Goal: Transaction & Acquisition: Purchase product/service

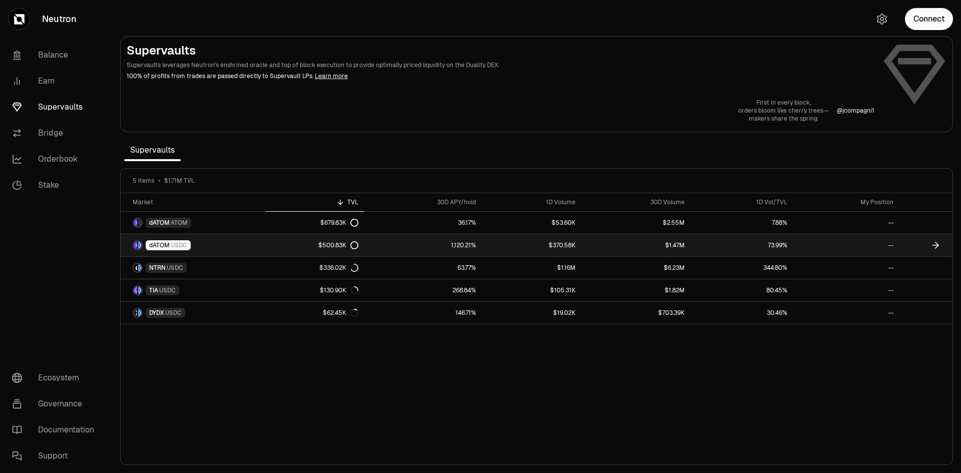
click at [160, 244] on span "dATOM" at bounding box center [159, 245] width 21 height 8
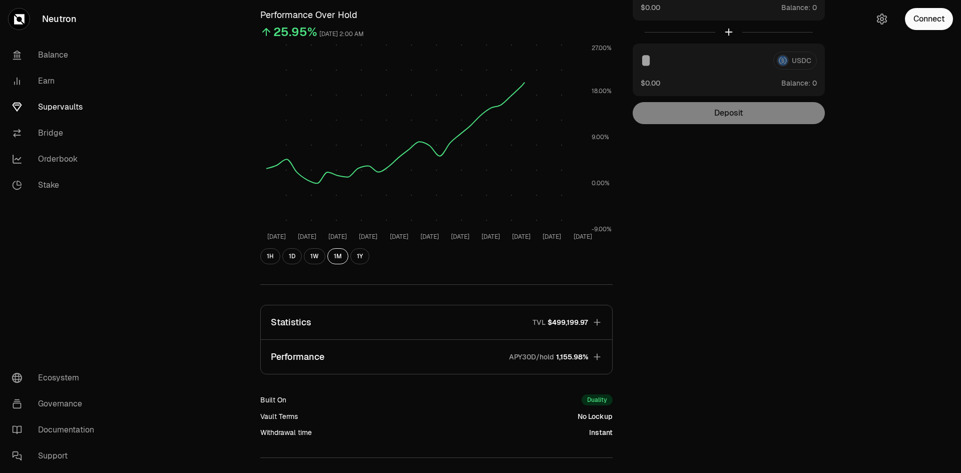
scroll to position [181, 0]
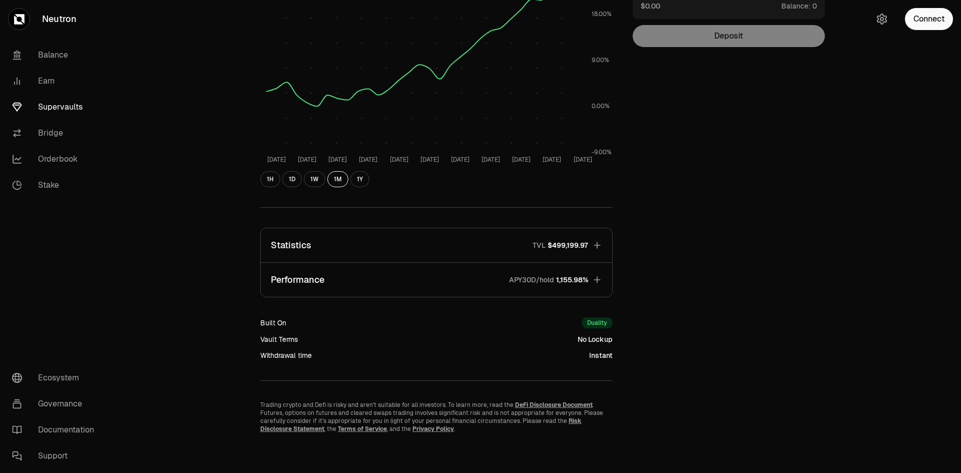
click at [595, 243] on icon "button" at bounding box center [597, 245] width 10 height 10
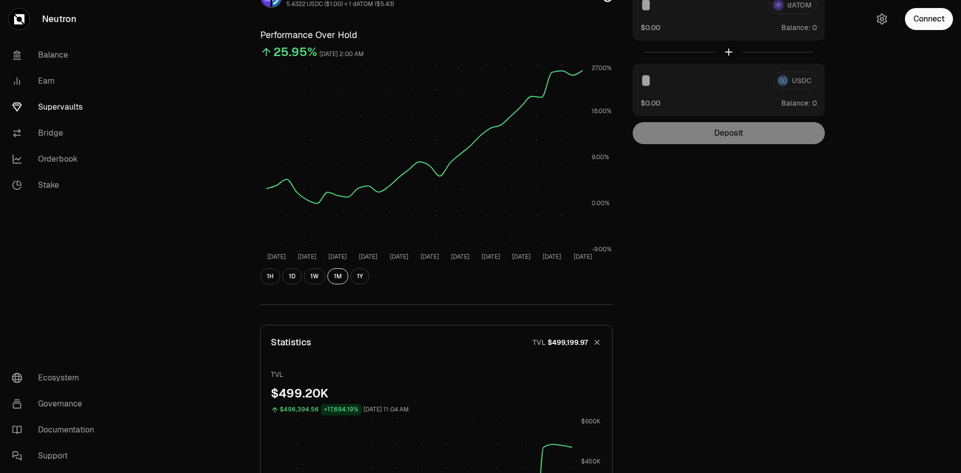
scroll to position [0, 0]
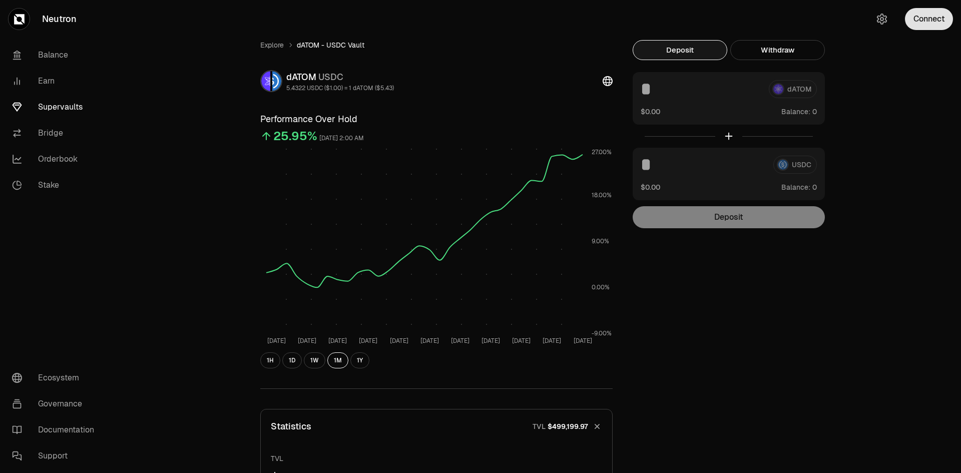
click at [925, 15] on button "Connect" at bounding box center [929, 19] width 48 height 22
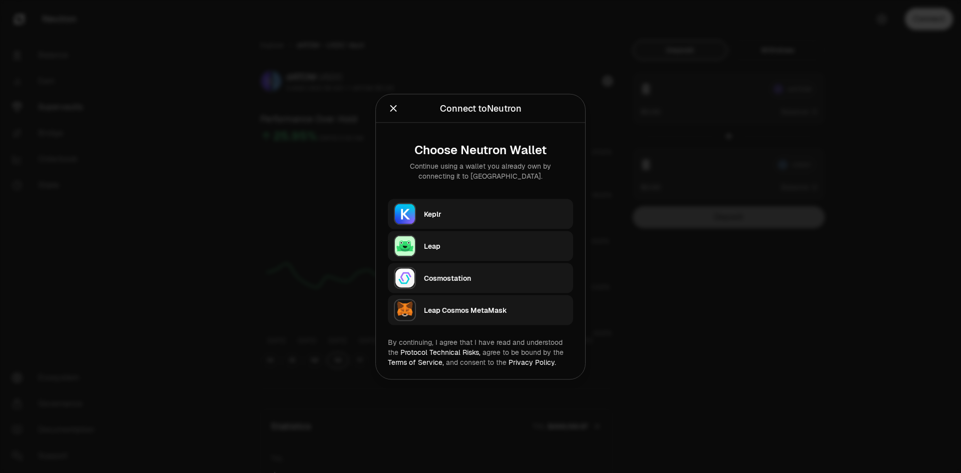
click at [483, 218] on div "Keplr" at bounding box center [495, 214] width 143 height 10
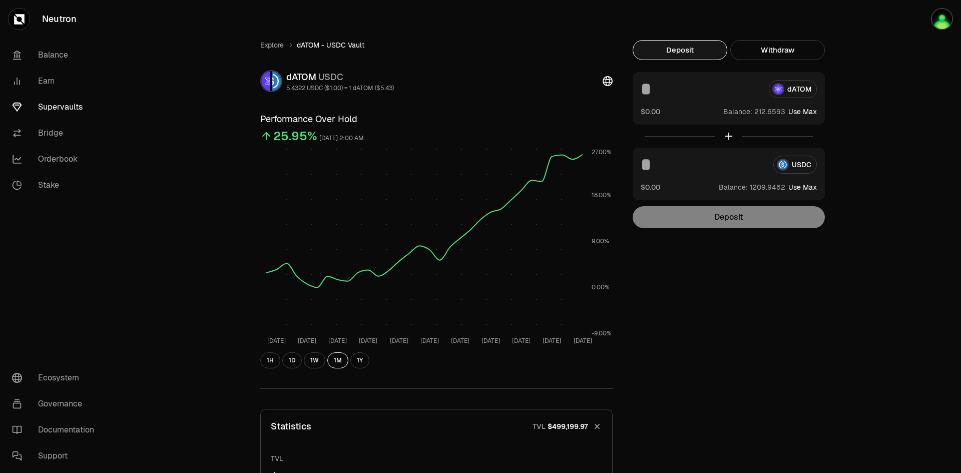
click at [653, 90] on input at bounding box center [701, 89] width 120 height 18
type input "**"
click at [657, 166] on input at bounding box center [703, 165] width 125 height 18
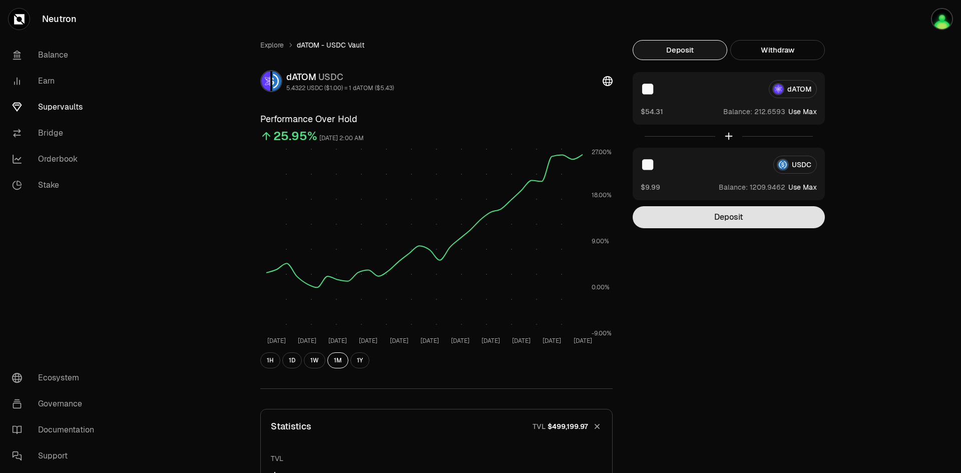
type input "**"
click at [695, 218] on button "Deposit" at bounding box center [729, 217] width 192 height 22
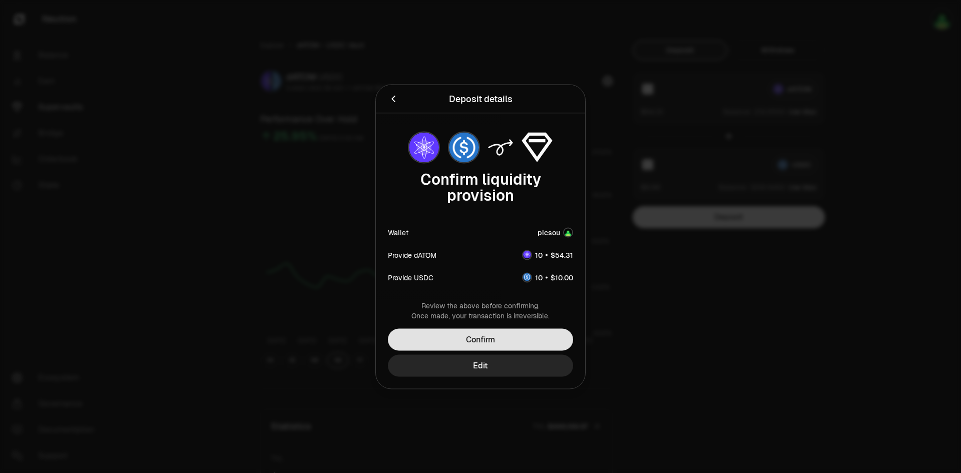
click at [517, 341] on button "Confirm" at bounding box center [480, 339] width 185 height 22
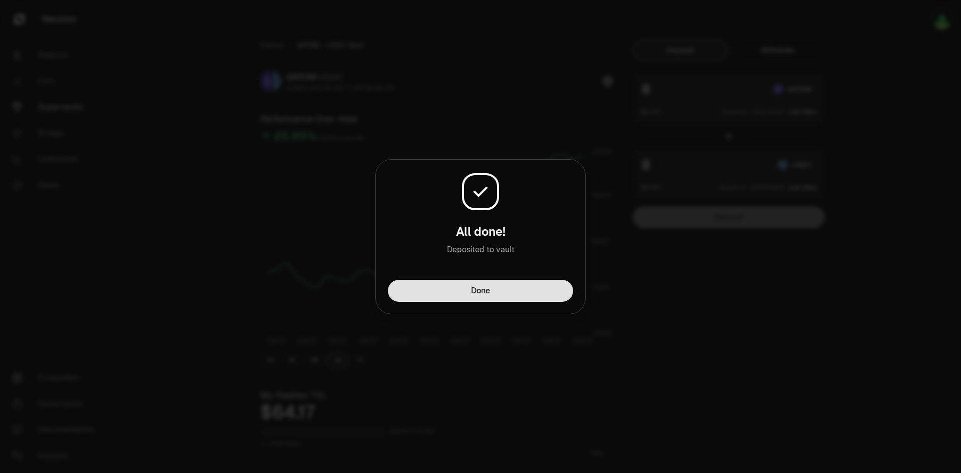
click at [526, 291] on button "Done" at bounding box center [480, 291] width 185 height 22
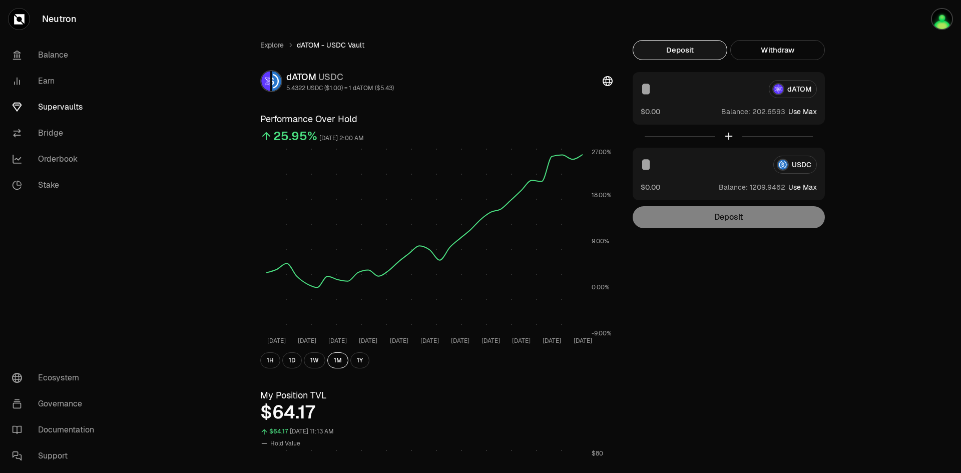
click at [653, 89] on input at bounding box center [701, 89] width 120 height 18
type input "**"
click at [662, 167] on input at bounding box center [703, 165] width 125 height 18
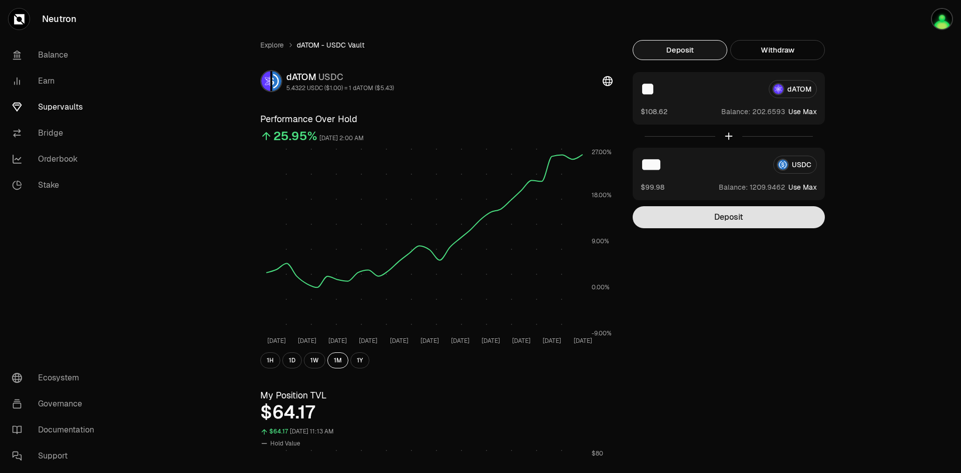
type input "***"
click at [712, 213] on button "Deposit" at bounding box center [729, 217] width 192 height 22
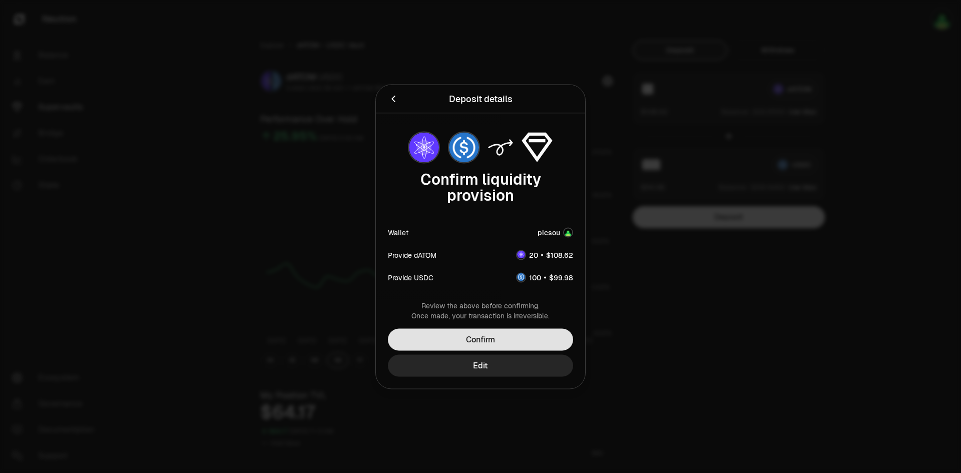
click at [513, 339] on button "Confirm" at bounding box center [480, 339] width 185 height 22
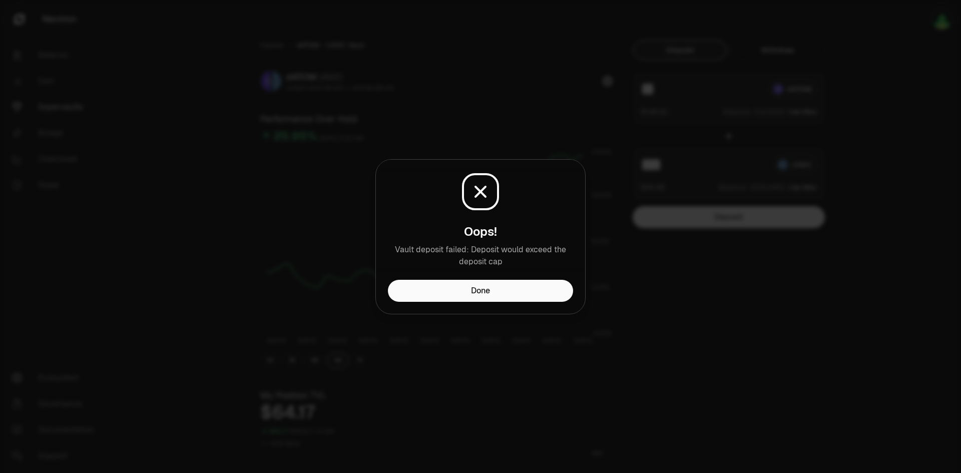
click at [481, 193] on icon at bounding box center [481, 192] width 10 height 10
click at [499, 290] on button "Done" at bounding box center [480, 291] width 185 height 22
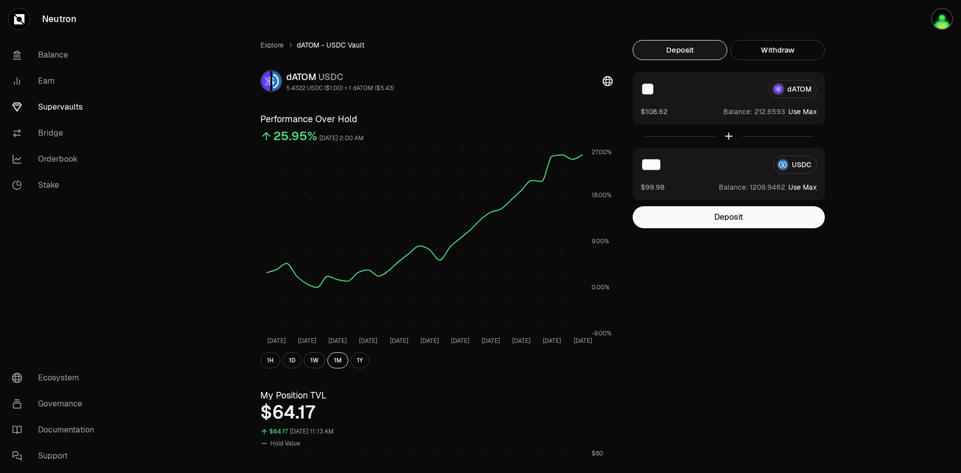
drag, startPoint x: 668, startPoint y: 90, endPoint x: 612, endPoint y: 92, distance: 55.6
type input "**"
drag, startPoint x: 682, startPoint y: 167, endPoint x: 606, endPoint y: 163, distance: 75.7
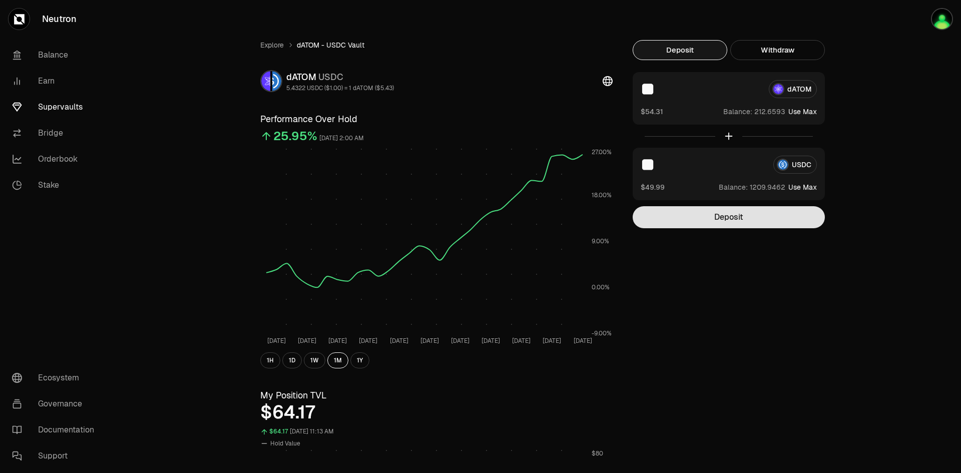
type input "**"
click at [705, 221] on button "Deposit" at bounding box center [729, 217] width 192 height 22
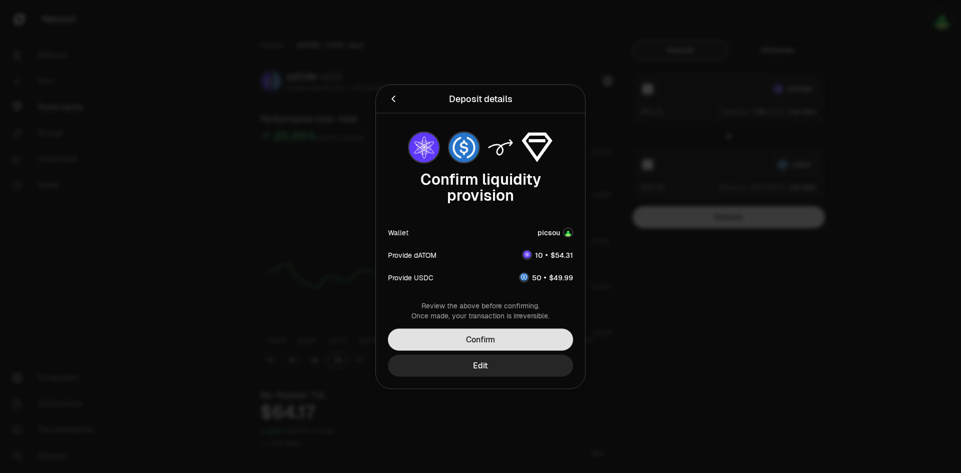
click at [507, 335] on button "Confirm" at bounding box center [480, 339] width 185 height 22
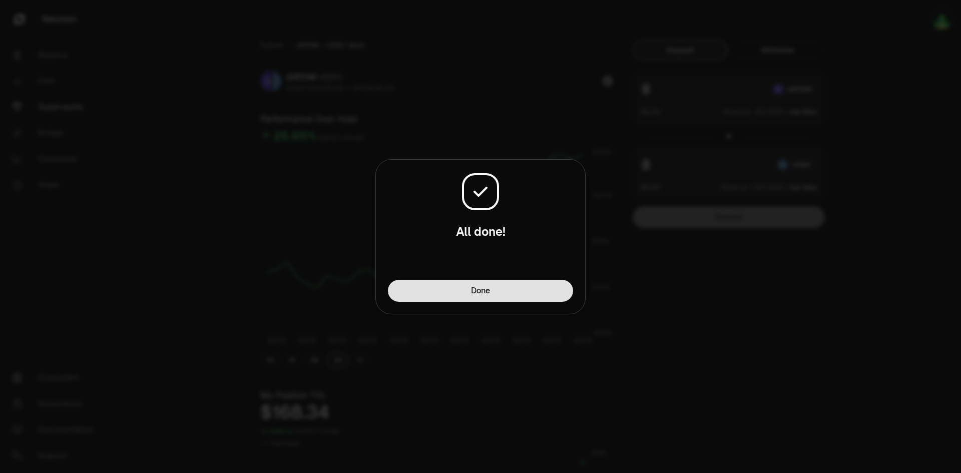
click at [543, 292] on button "Done" at bounding box center [480, 291] width 185 height 22
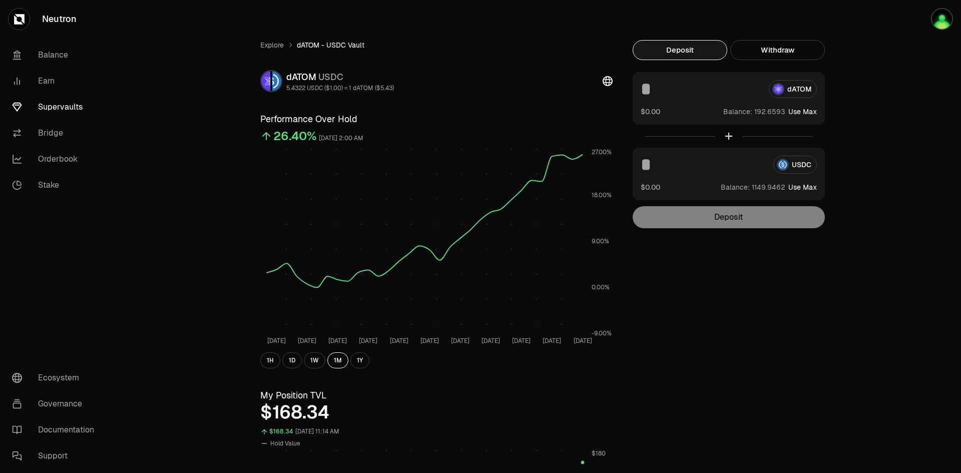
click at [650, 97] on input at bounding box center [701, 89] width 120 height 18
type input "**"
click at [654, 162] on input at bounding box center [703, 165] width 125 height 18
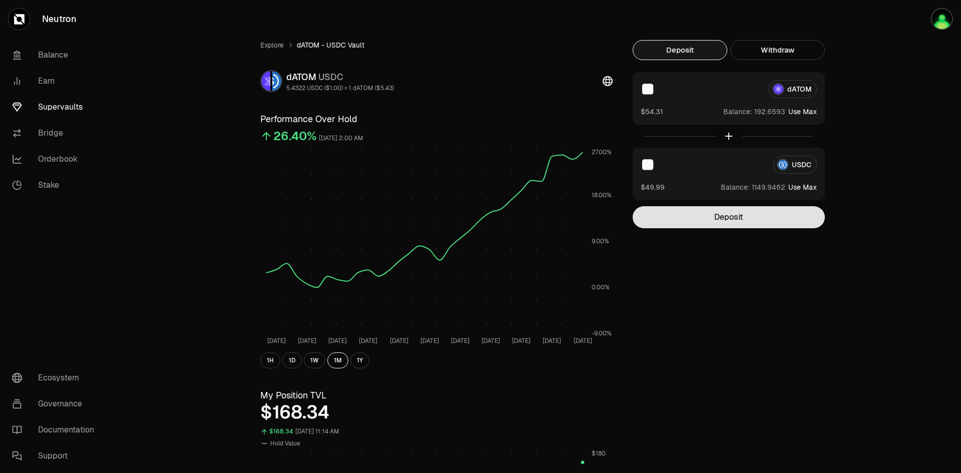
type input "**"
click at [707, 217] on button "Deposit" at bounding box center [729, 217] width 192 height 22
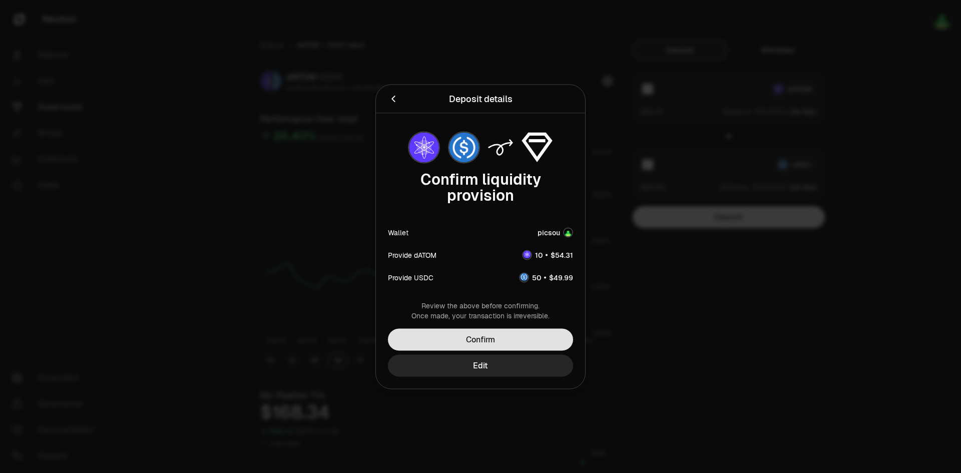
click at [523, 339] on button "Confirm" at bounding box center [480, 339] width 185 height 22
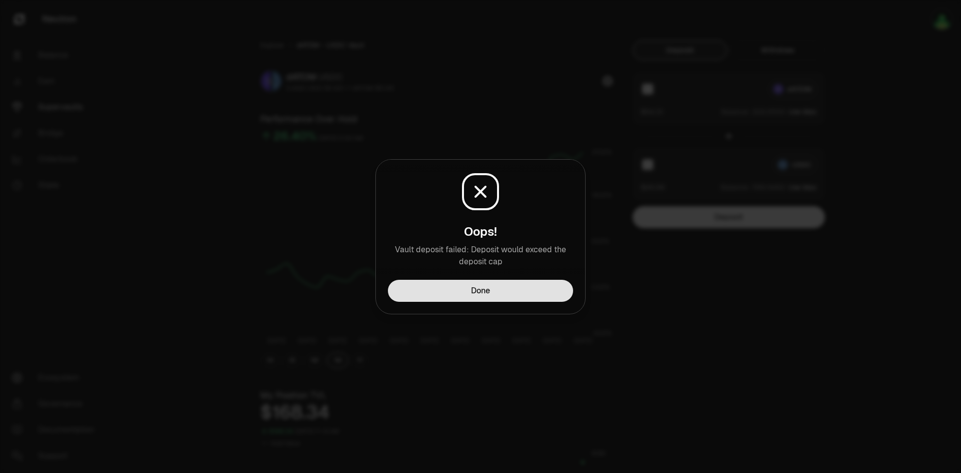
click at [494, 288] on button "Done" at bounding box center [480, 291] width 185 height 22
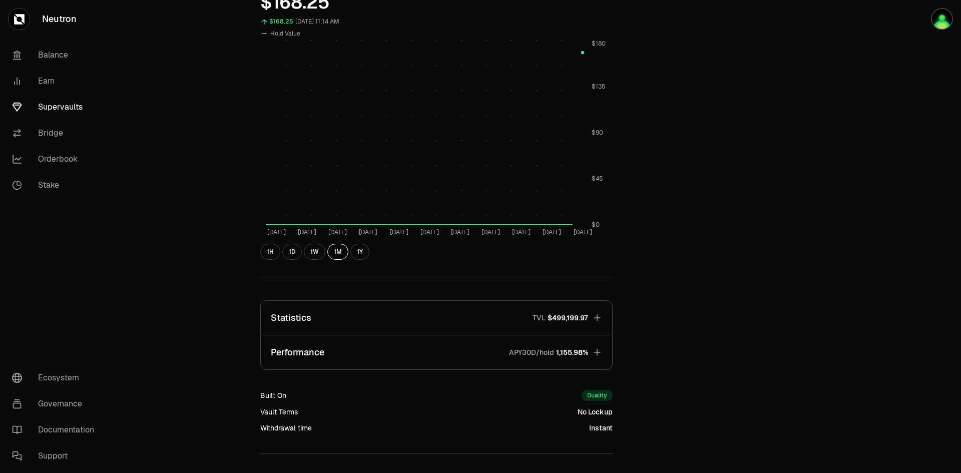
scroll to position [483, 0]
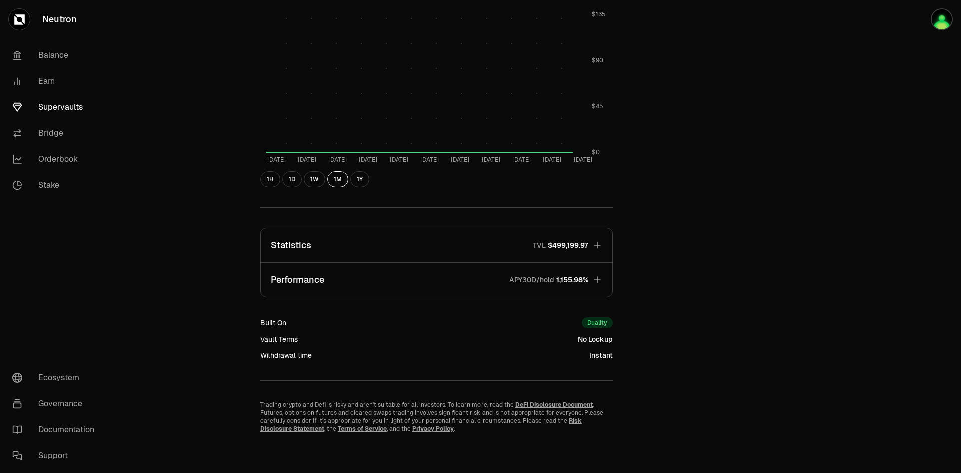
click at [598, 244] on icon "button" at bounding box center [597, 245] width 10 height 10
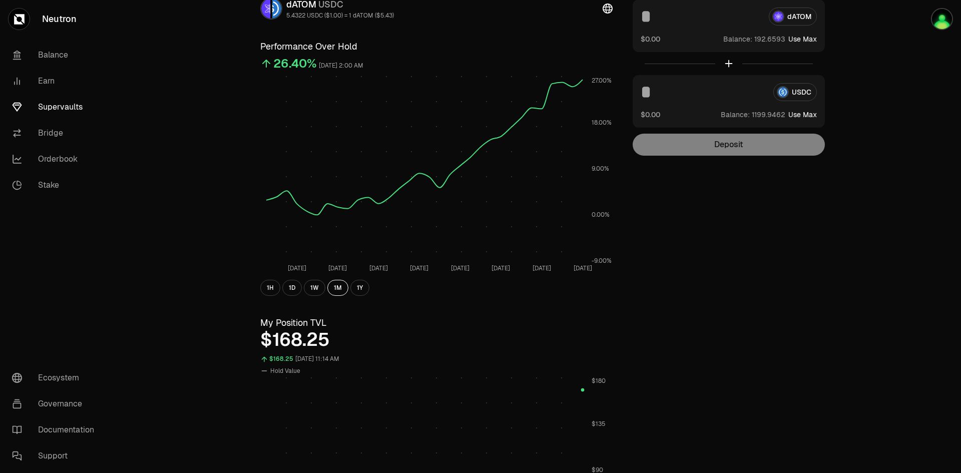
scroll to position [0, 0]
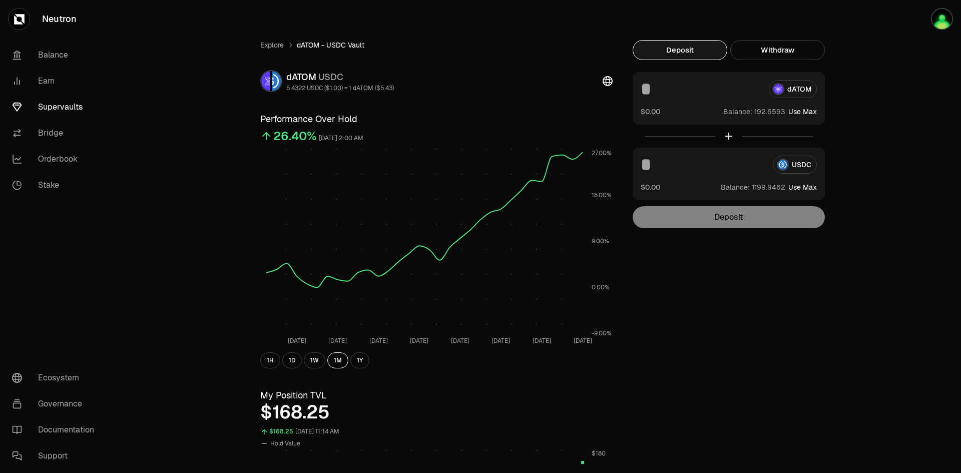
click at [664, 90] on input at bounding box center [701, 89] width 120 height 18
type input "**"
click at [657, 171] on input at bounding box center [703, 165] width 125 height 18
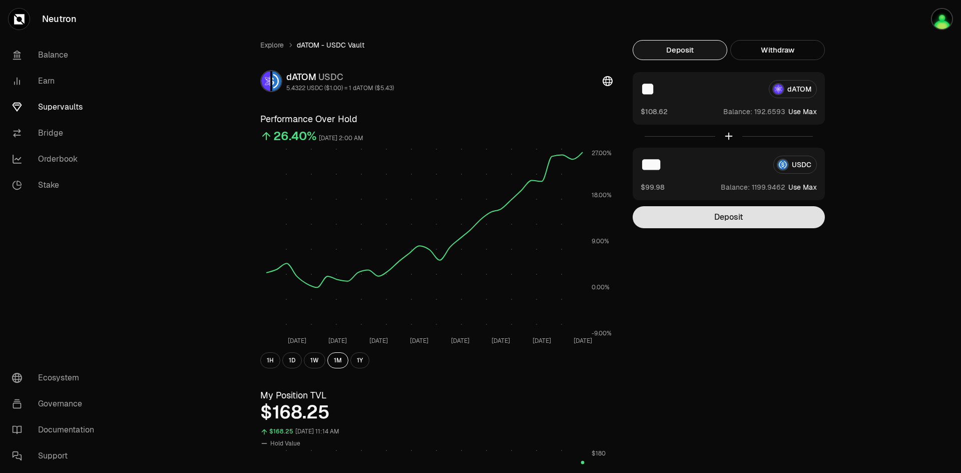
type input "***"
click at [699, 220] on button "Deposit" at bounding box center [729, 217] width 192 height 22
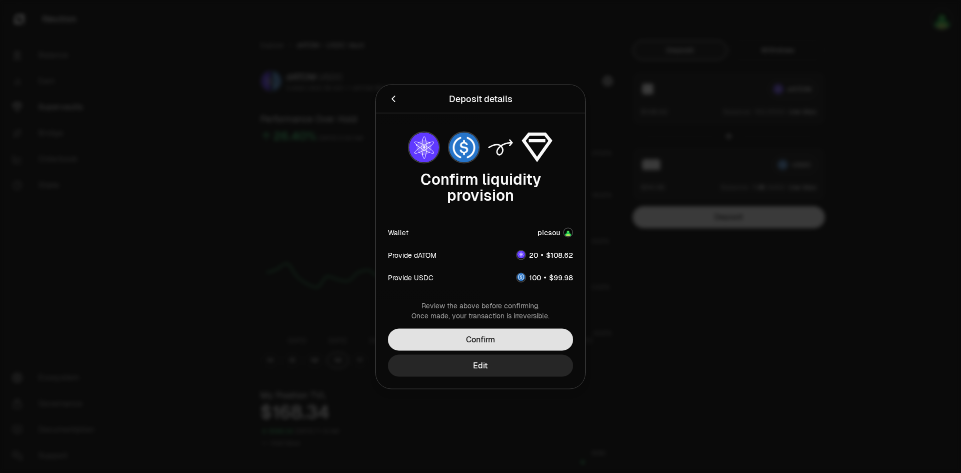
click at [523, 338] on button "Confirm" at bounding box center [480, 339] width 185 height 22
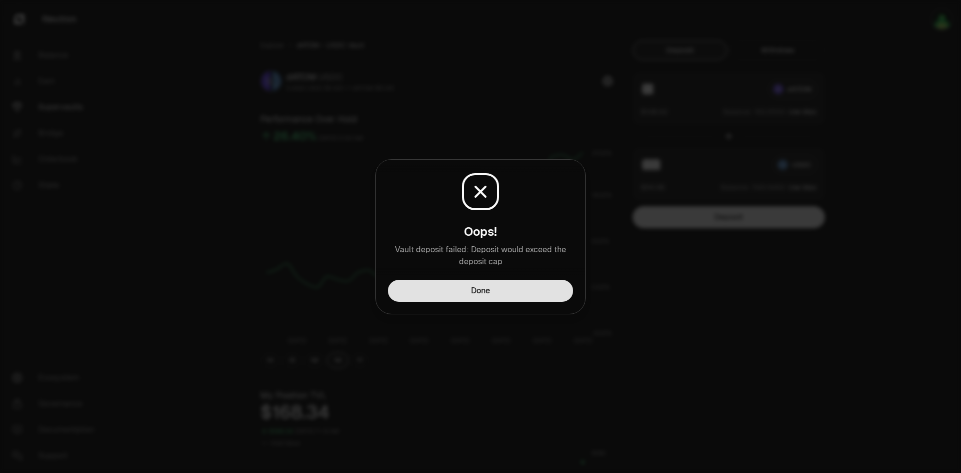
click at [496, 283] on button "Done" at bounding box center [480, 291] width 185 height 22
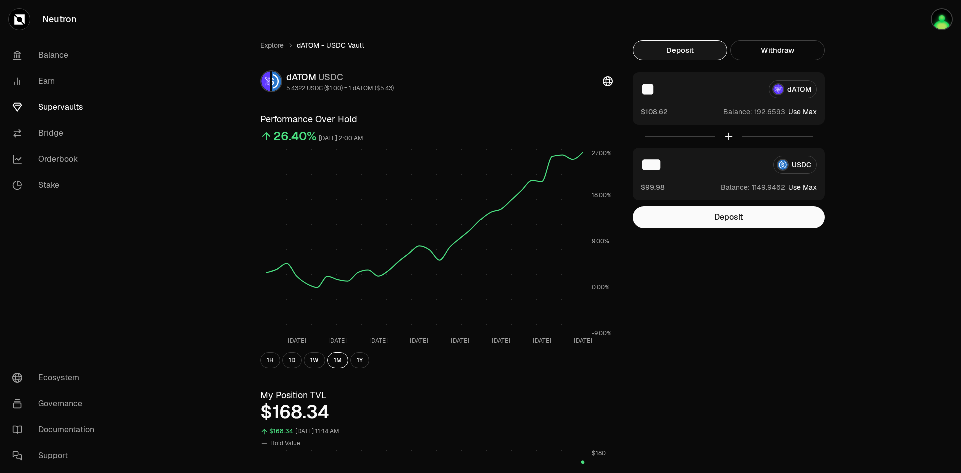
drag, startPoint x: 684, startPoint y: 90, endPoint x: 613, endPoint y: 91, distance: 70.6
type input "**"
drag, startPoint x: 676, startPoint y: 167, endPoint x: 595, endPoint y: 159, distance: 81.5
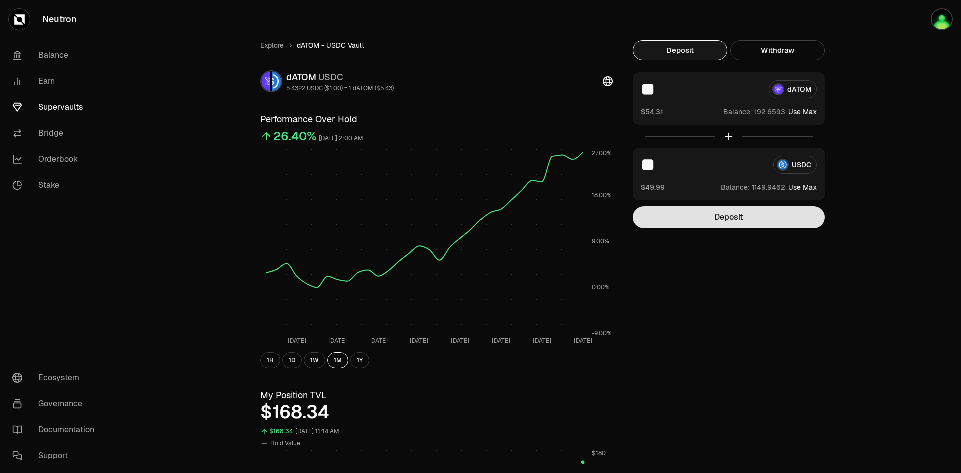
type input "**"
click at [707, 226] on button "Deposit" at bounding box center [729, 217] width 192 height 22
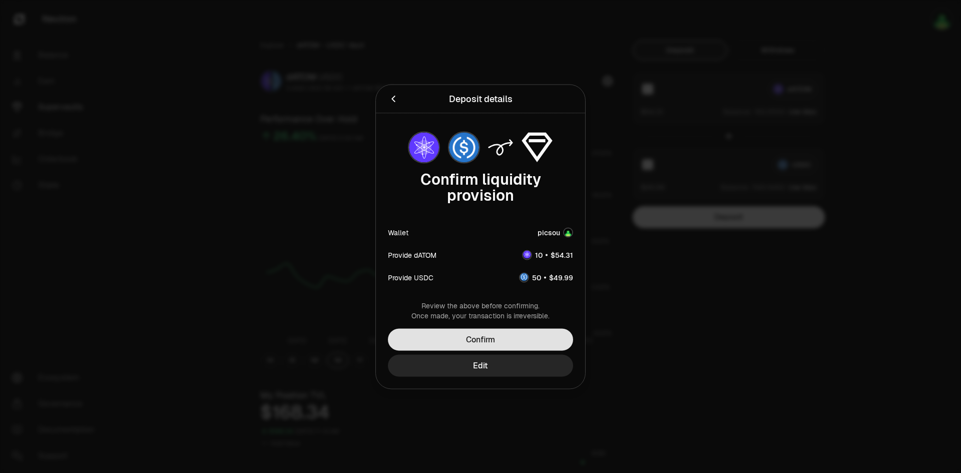
click at [510, 340] on button "Confirm" at bounding box center [480, 339] width 185 height 22
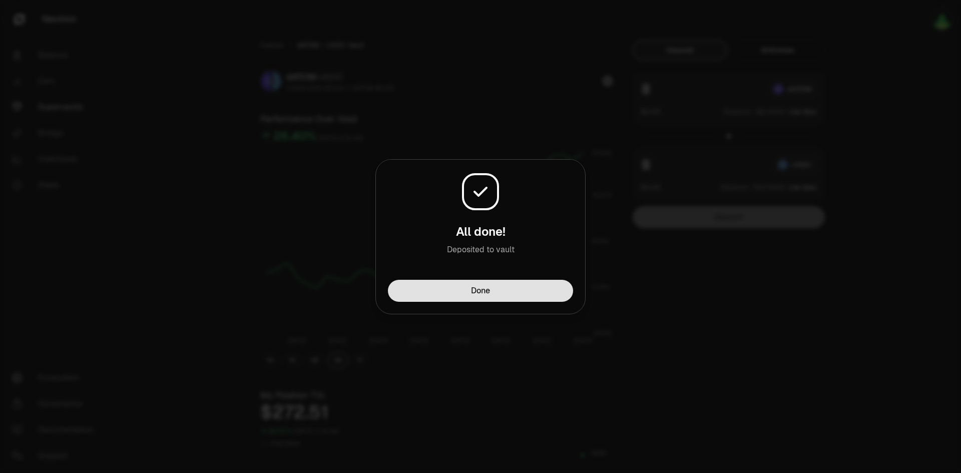
click at [519, 285] on button "Done" at bounding box center [480, 291] width 185 height 22
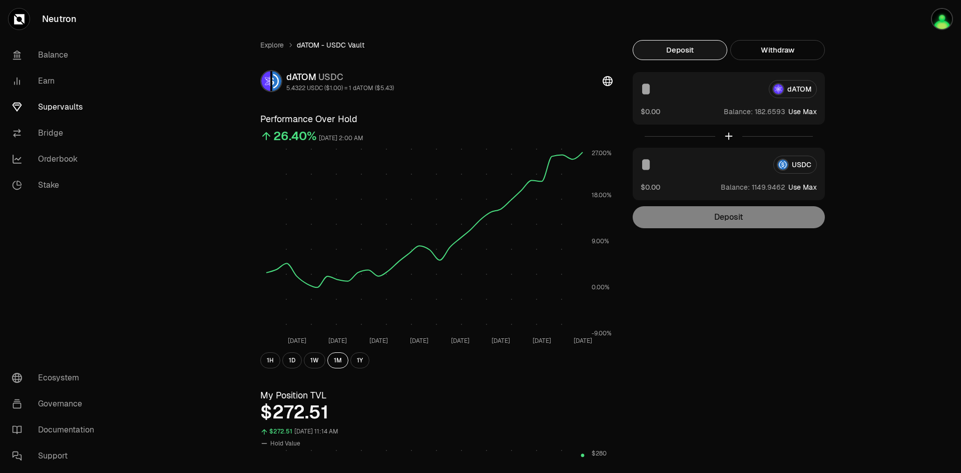
click at [662, 96] on input at bounding box center [701, 89] width 120 height 18
type input "**"
click at [649, 167] on input at bounding box center [703, 165] width 125 height 18
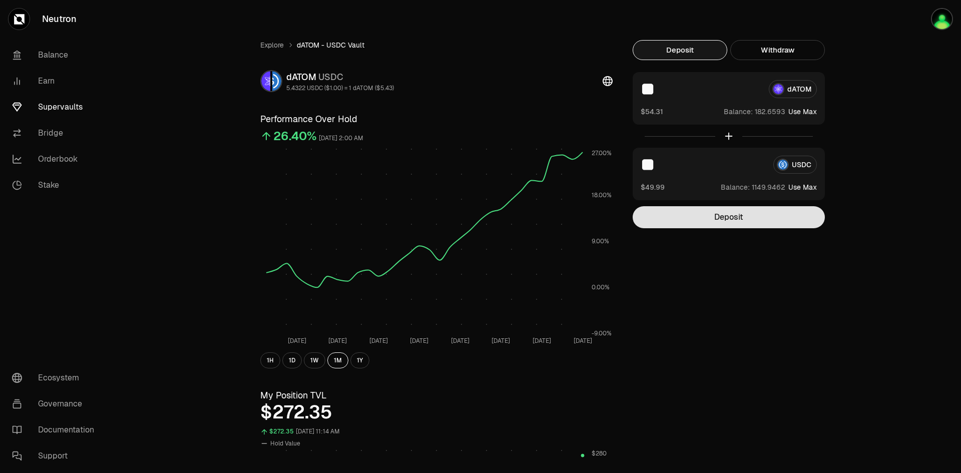
type input "**"
click at [732, 214] on button "Deposit" at bounding box center [729, 217] width 192 height 22
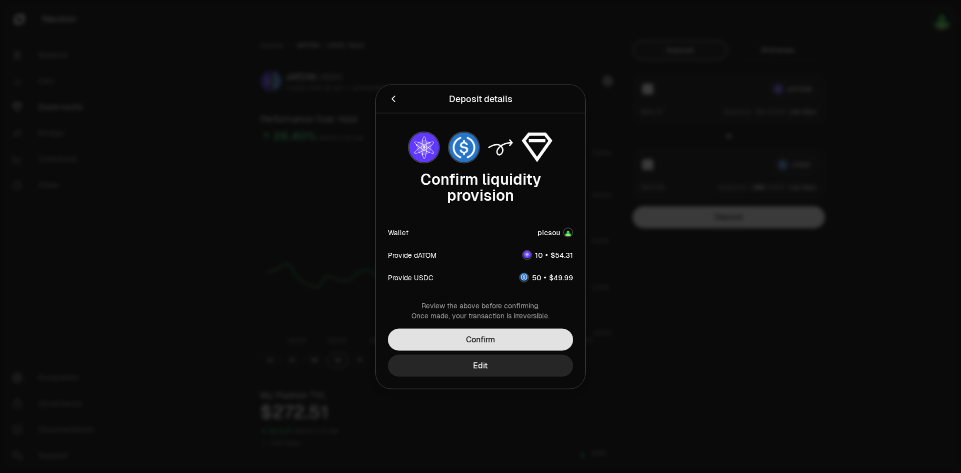
click at [526, 329] on button "Confirm" at bounding box center [480, 339] width 185 height 22
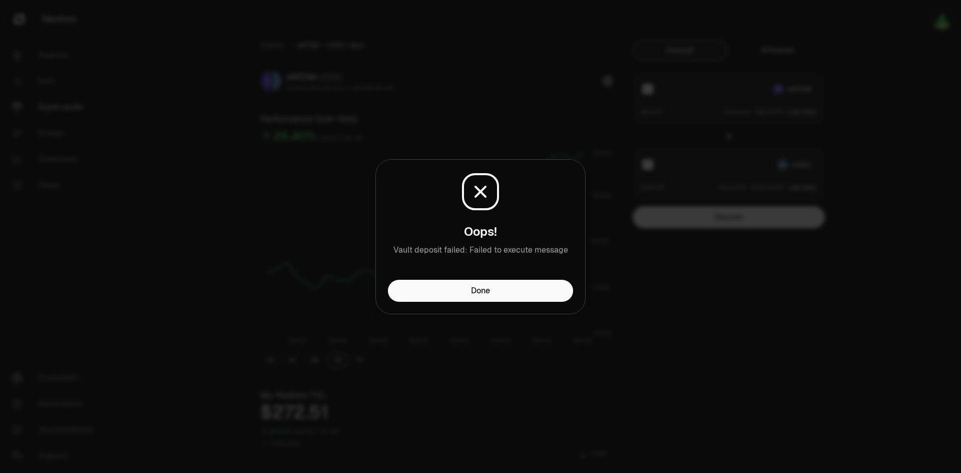
click at [510, 290] on button "Done" at bounding box center [480, 291] width 185 height 22
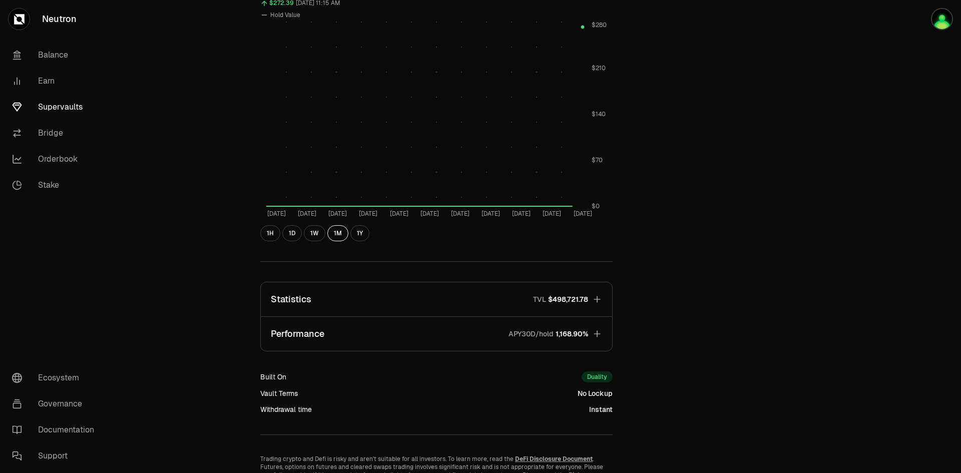
scroll to position [483, 0]
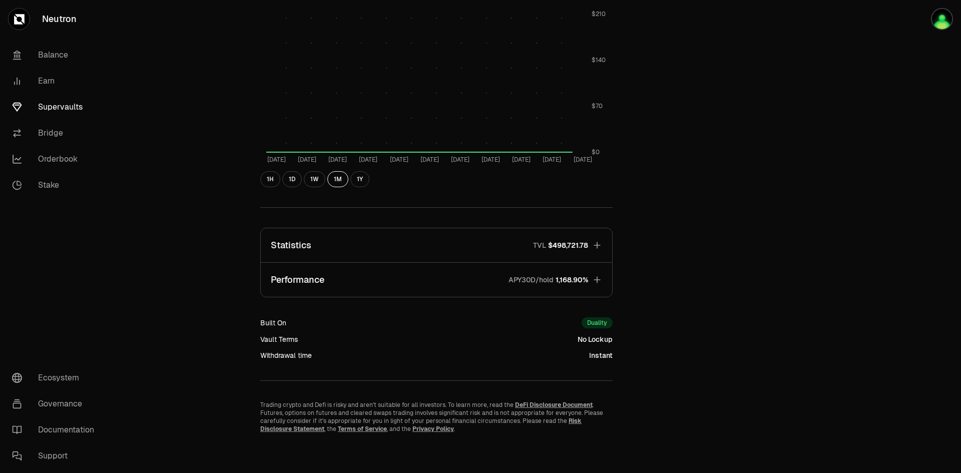
click at [601, 244] on icon "button" at bounding box center [597, 245] width 10 height 10
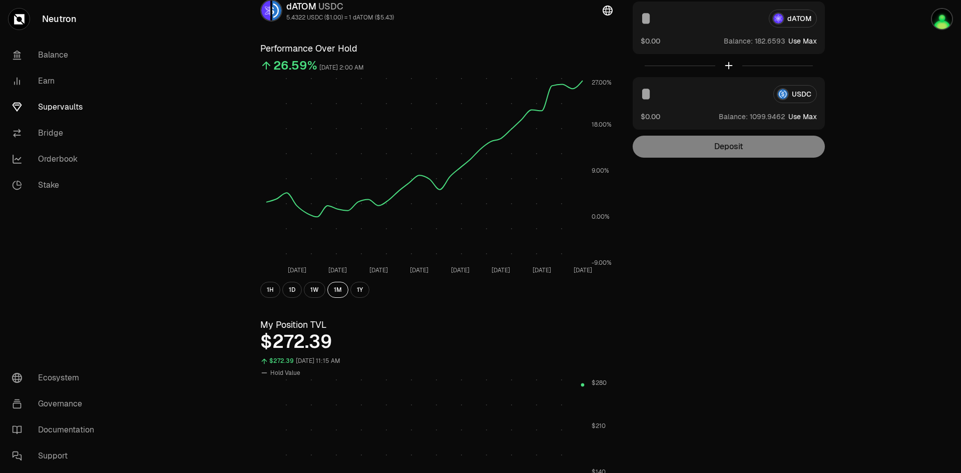
scroll to position [0, 0]
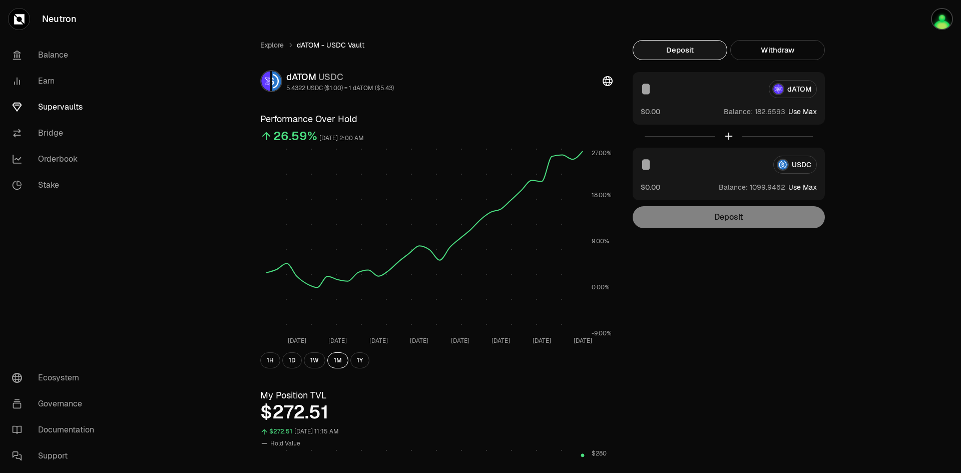
click at [652, 91] on input at bounding box center [701, 89] width 120 height 18
type input "**"
click at [646, 168] on input at bounding box center [703, 165] width 125 height 18
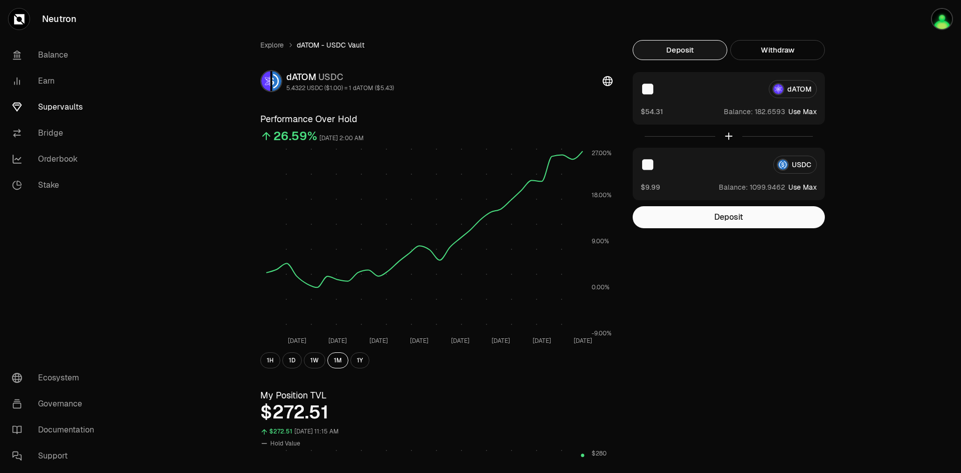
drag, startPoint x: 661, startPoint y: 168, endPoint x: 625, endPoint y: 163, distance: 36.8
type input "**"
click at [709, 218] on button "Deposit" at bounding box center [729, 217] width 192 height 22
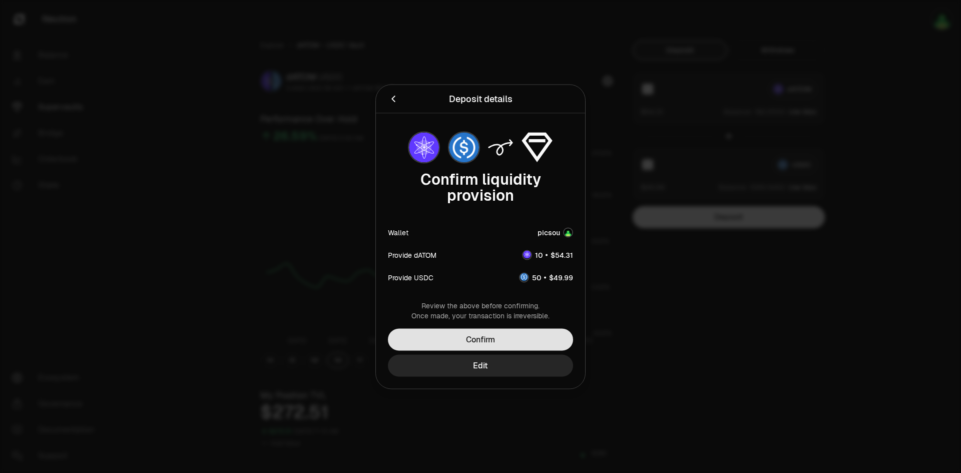
click at [534, 336] on button "Confirm" at bounding box center [480, 339] width 185 height 22
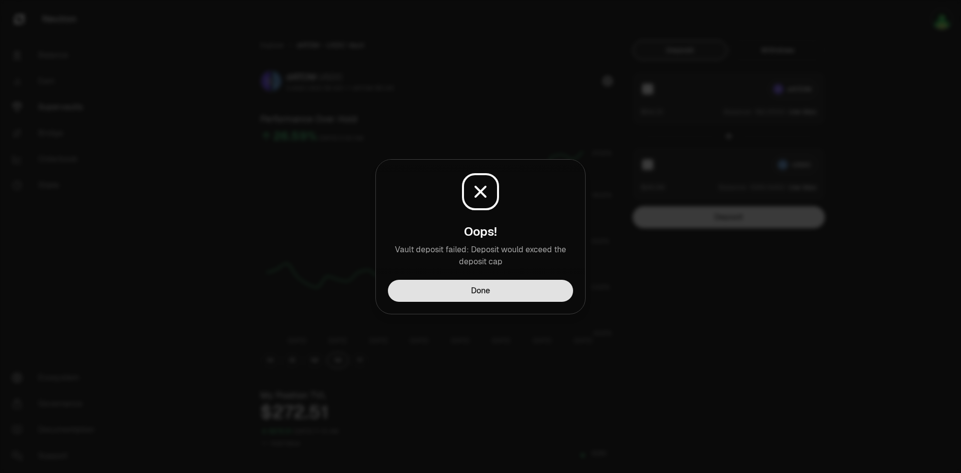
click at [488, 298] on button "Done" at bounding box center [480, 291] width 185 height 22
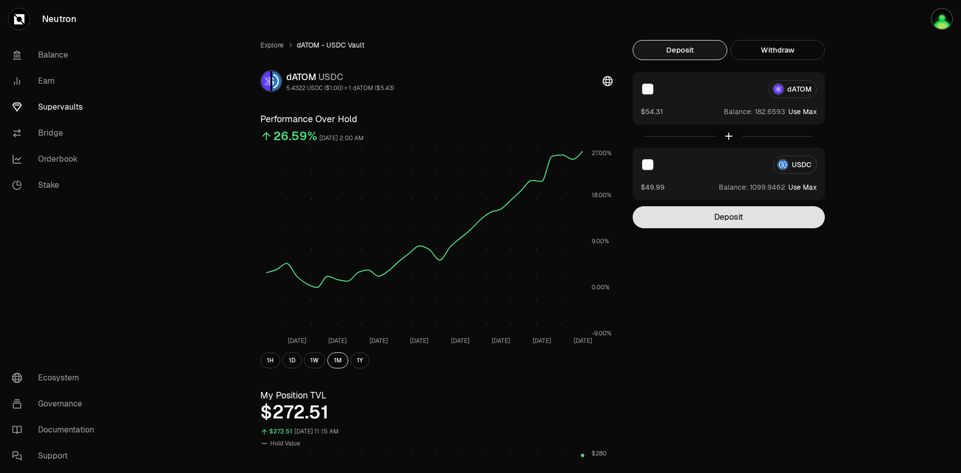
click at [721, 217] on button "Deposit" at bounding box center [729, 217] width 192 height 22
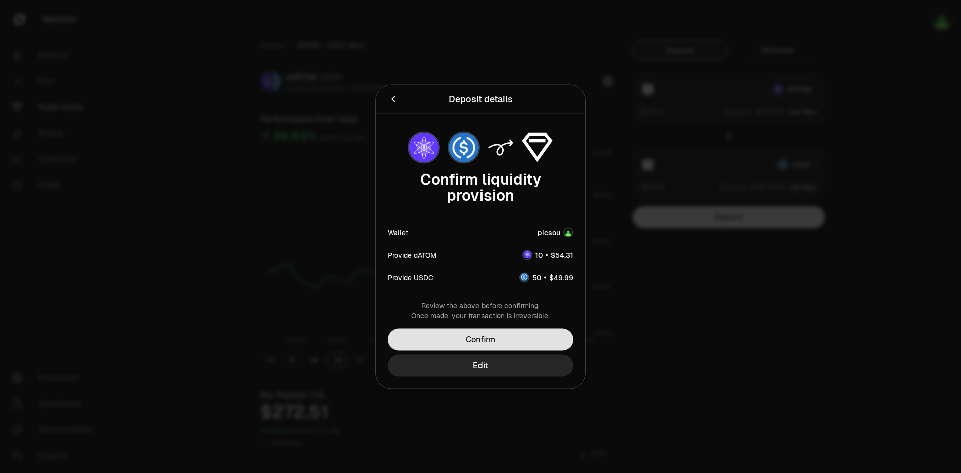
click at [543, 344] on button "Confirm" at bounding box center [480, 339] width 185 height 22
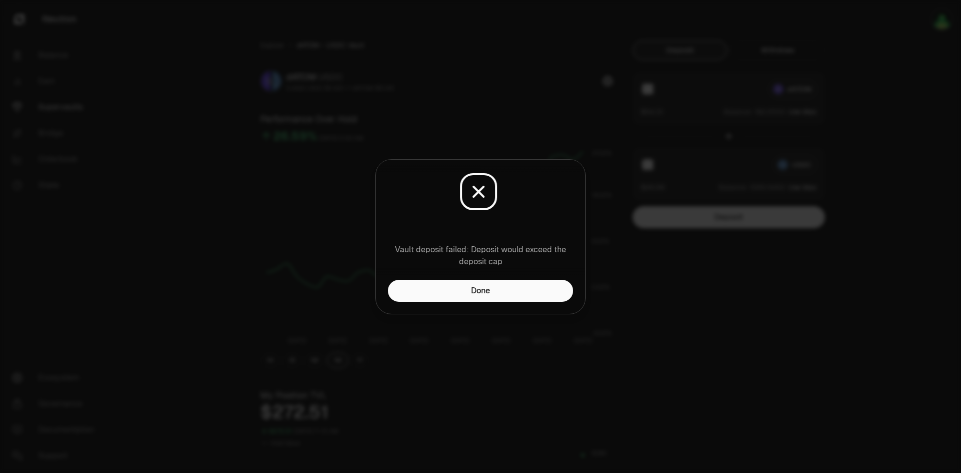
click at [513, 294] on button "Done" at bounding box center [480, 291] width 185 height 22
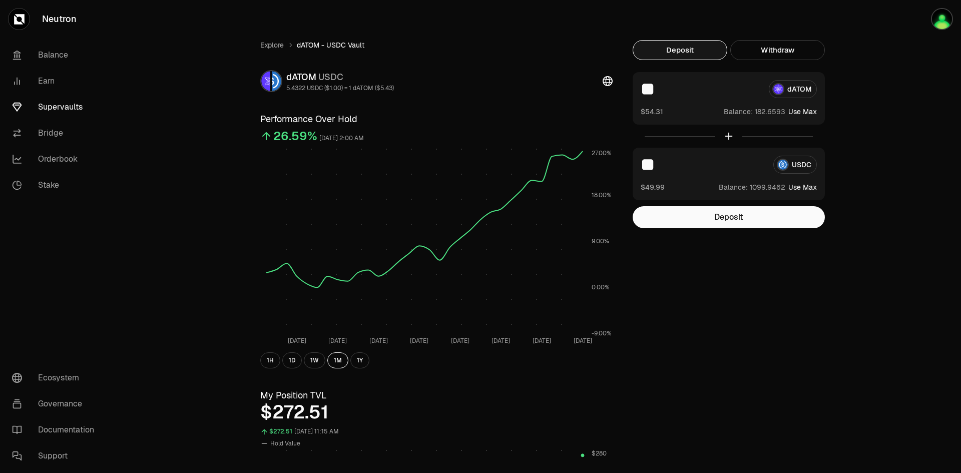
drag, startPoint x: 660, startPoint y: 92, endPoint x: 612, endPoint y: 89, distance: 48.2
type input "*"
drag, startPoint x: 671, startPoint y: 162, endPoint x: 619, endPoint y: 162, distance: 52.1
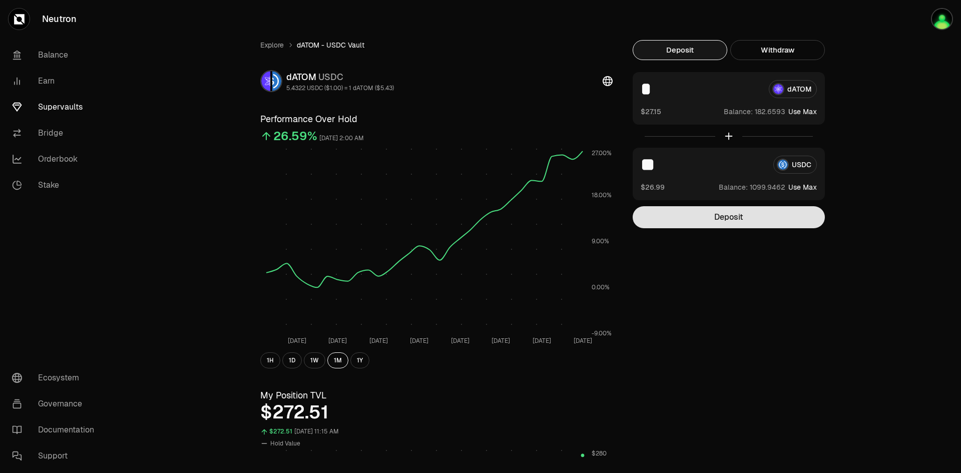
type input "**"
click at [685, 222] on button "Deposit" at bounding box center [729, 217] width 192 height 22
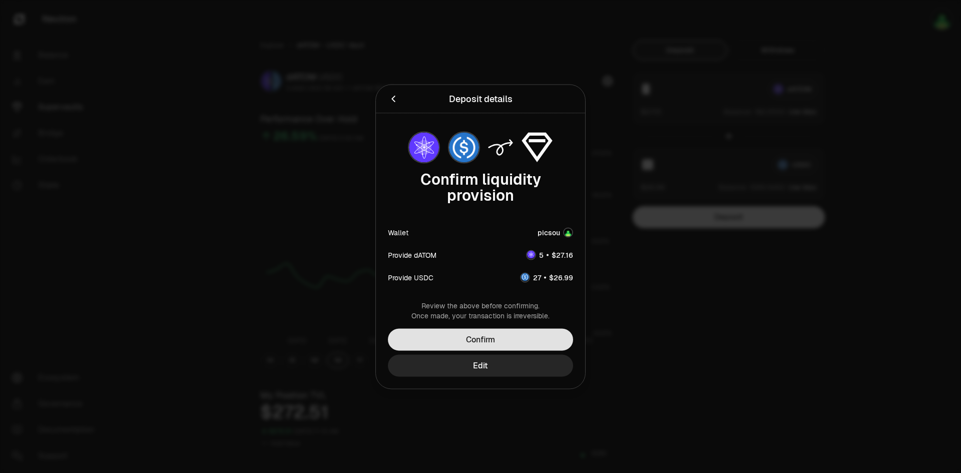
click at [510, 343] on button "Confirm" at bounding box center [480, 339] width 185 height 22
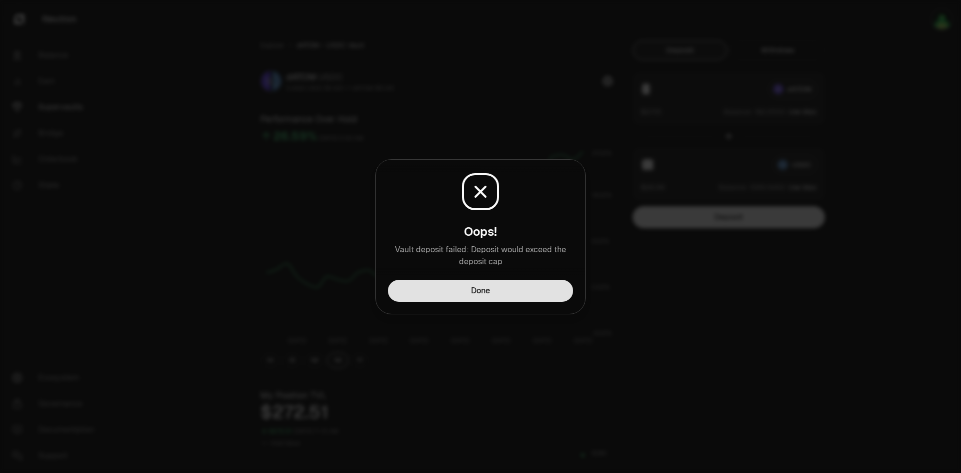
click at [516, 296] on button "Done" at bounding box center [480, 291] width 185 height 22
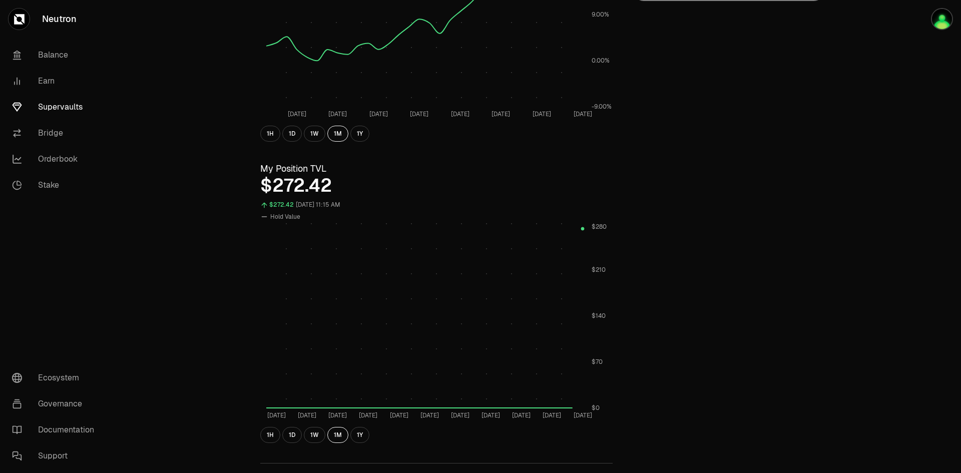
scroll to position [451, 0]
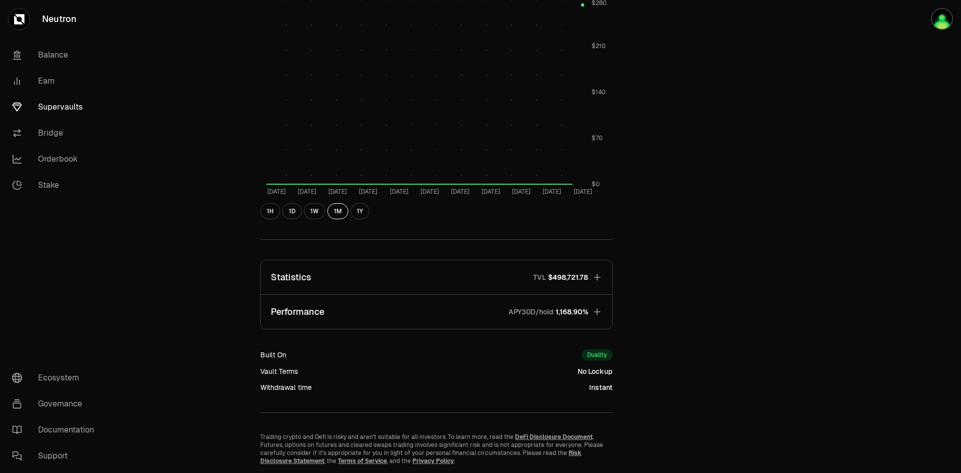
click at [600, 277] on icon "button" at bounding box center [597, 277] width 10 height 10
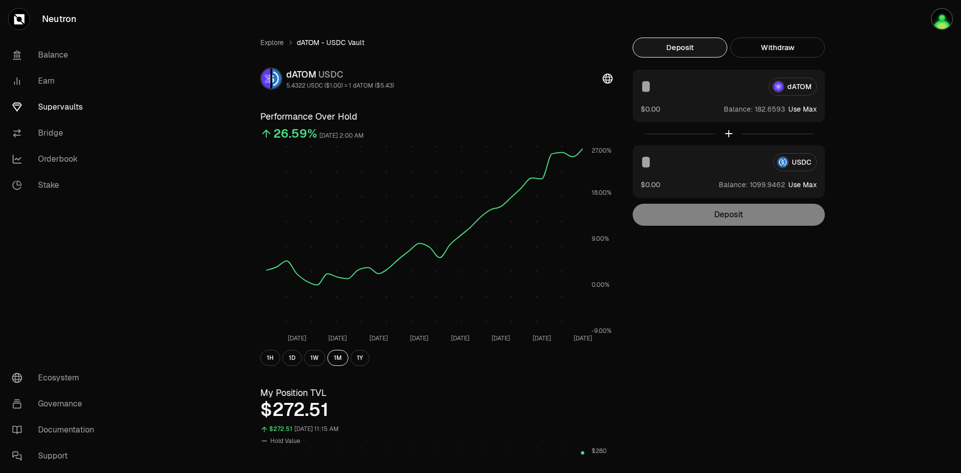
scroll to position [0, 0]
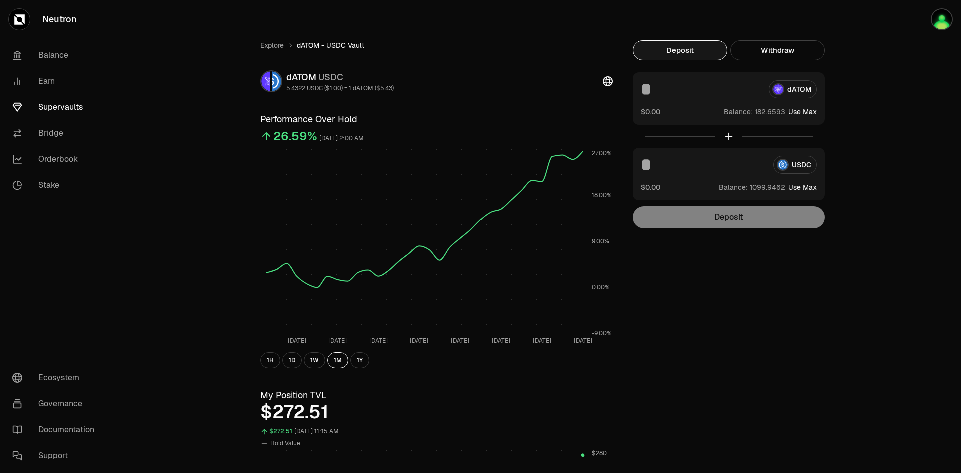
click at [647, 88] on input at bounding box center [701, 89] width 120 height 18
type input "**"
click at [652, 169] on input at bounding box center [703, 165] width 125 height 18
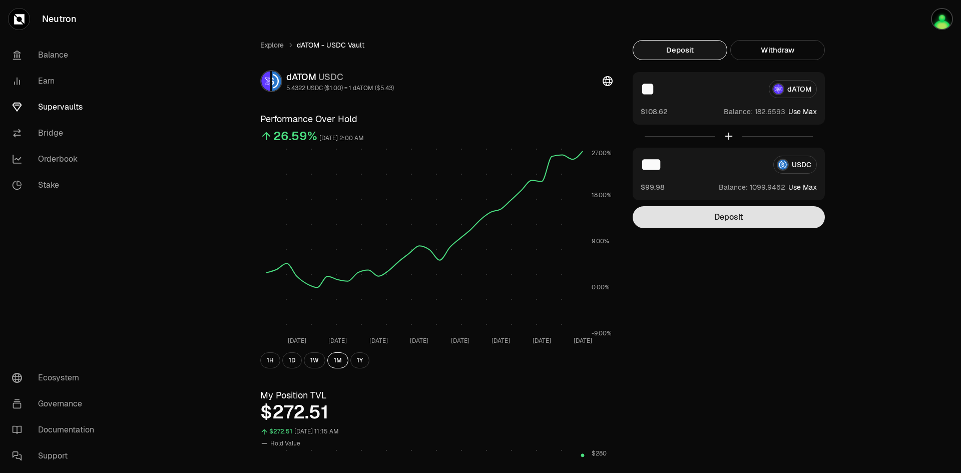
type input "***"
click at [703, 224] on button "Deposit" at bounding box center [729, 217] width 192 height 22
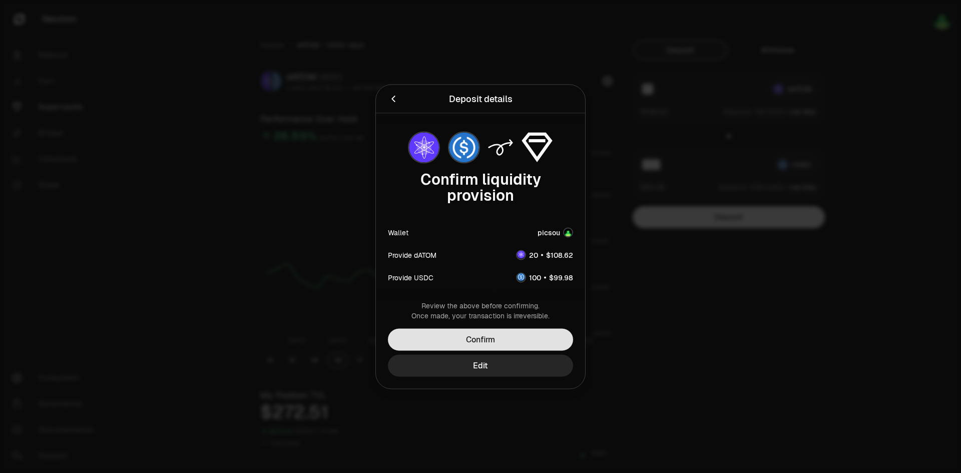
click at [503, 337] on button "Confirm" at bounding box center [480, 339] width 185 height 22
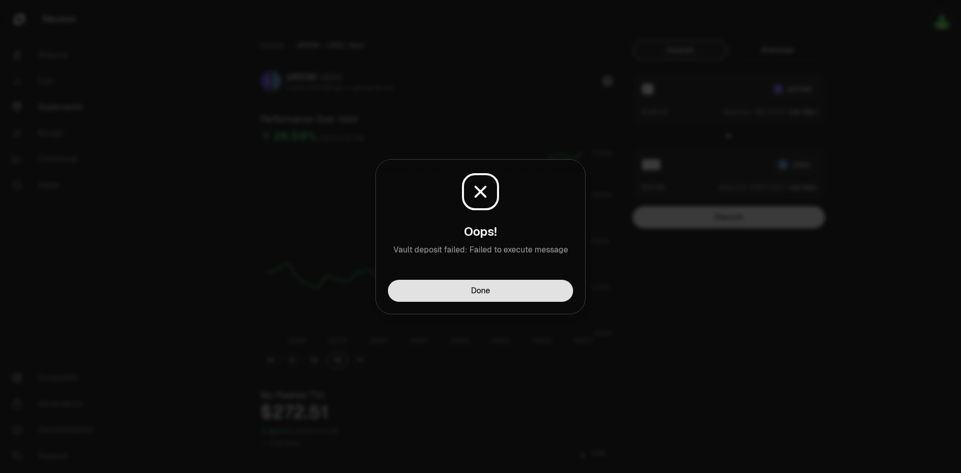
click at [504, 288] on button "Done" at bounding box center [480, 291] width 185 height 22
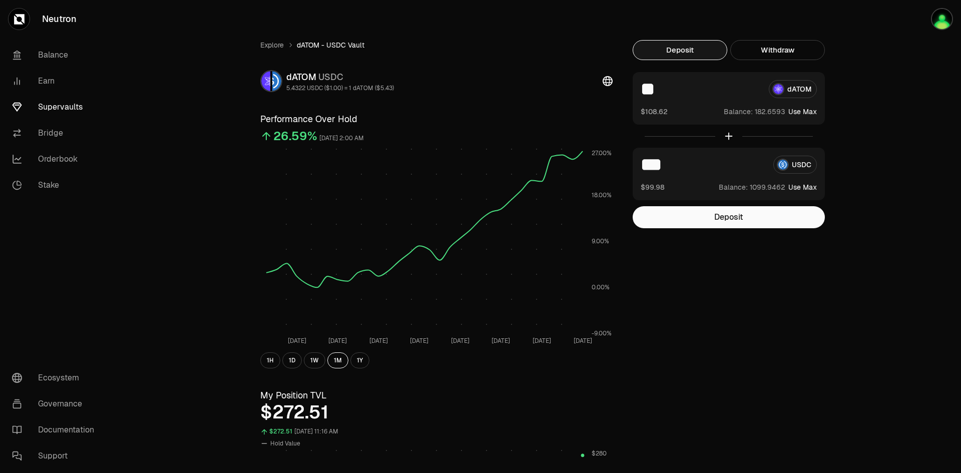
drag, startPoint x: 660, startPoint y: 89, endPoint x: 613, endPoint y: 90, distance: 47.6
type input "**"
drag, startPoint x: 673, startPoint y: 166, endPoint x: 615, endPoint y: 164, distance: 58.6
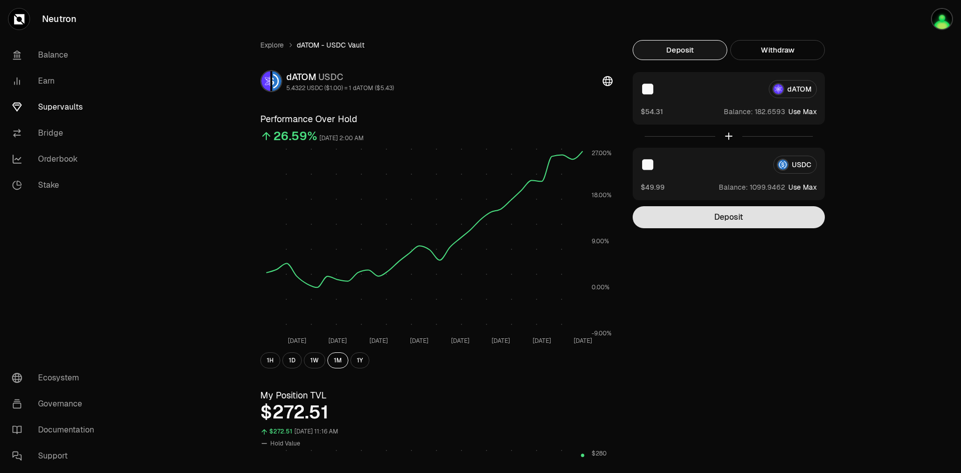
type input "**"
click at [720, 222] on button "Deposit" at bounding box center [729, 217] width 192 height 22
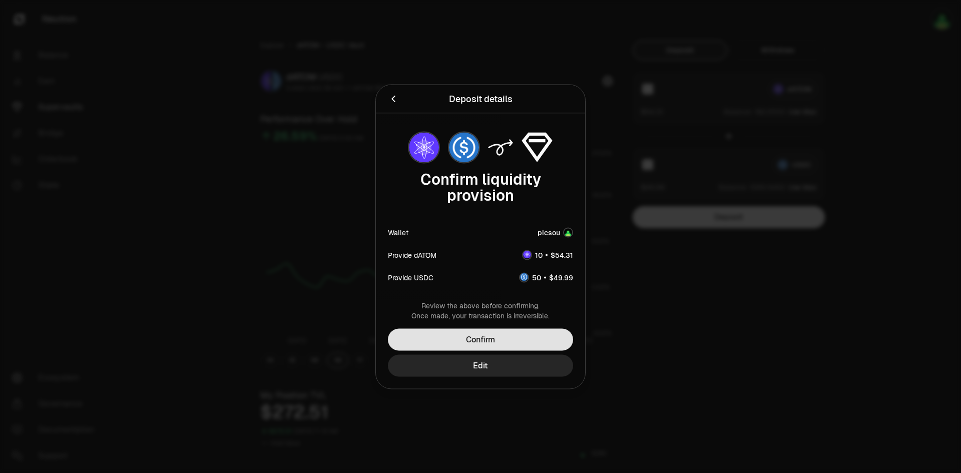
click at [527, 340] on button "Confirm" at bounding box center [480, 339] width 185 height 22
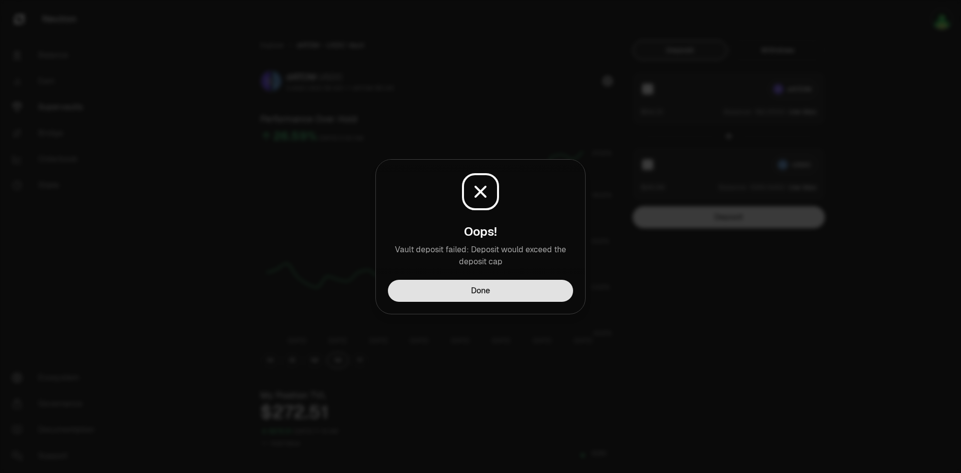
click at [533, 293] on button "Done" at bounding box center [480, 291] width 185 height 22
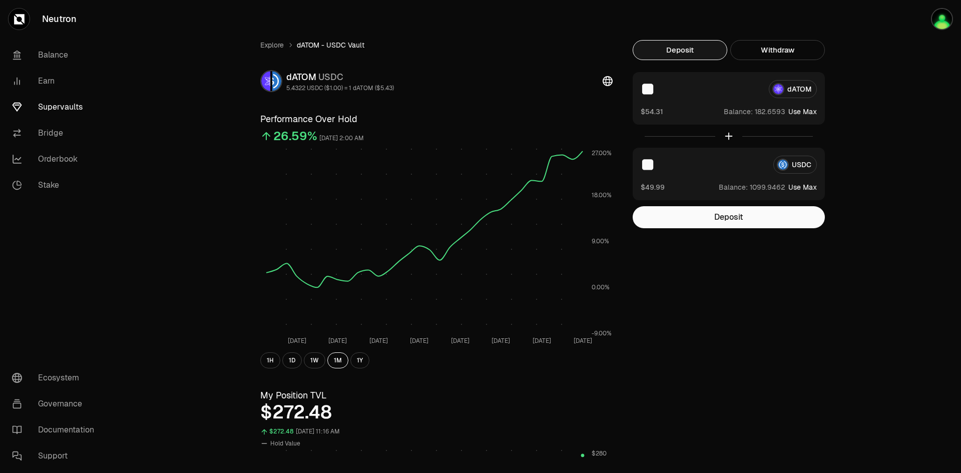
click at [62, 107] on link "Supervaults" at bounding box center [56, 107] width 104 height 26
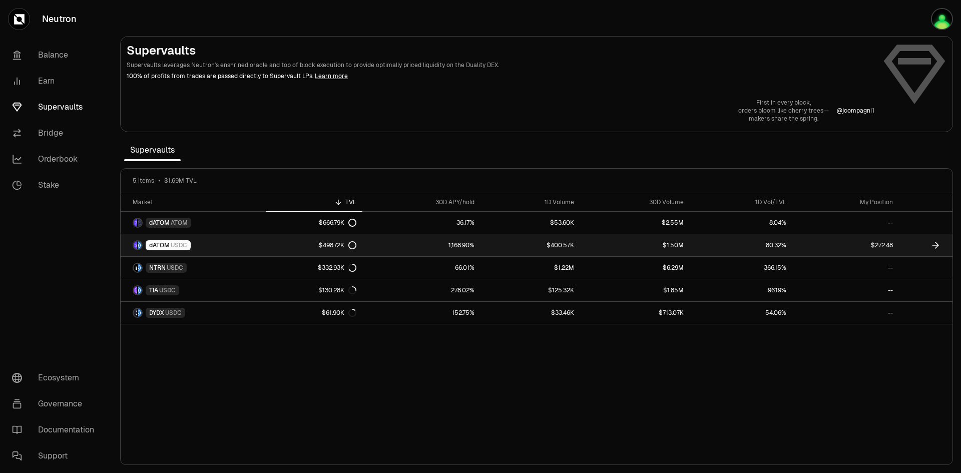
click at [158, 246] on span "dATOM" at bounding box center [159, 245] width 21 height 8
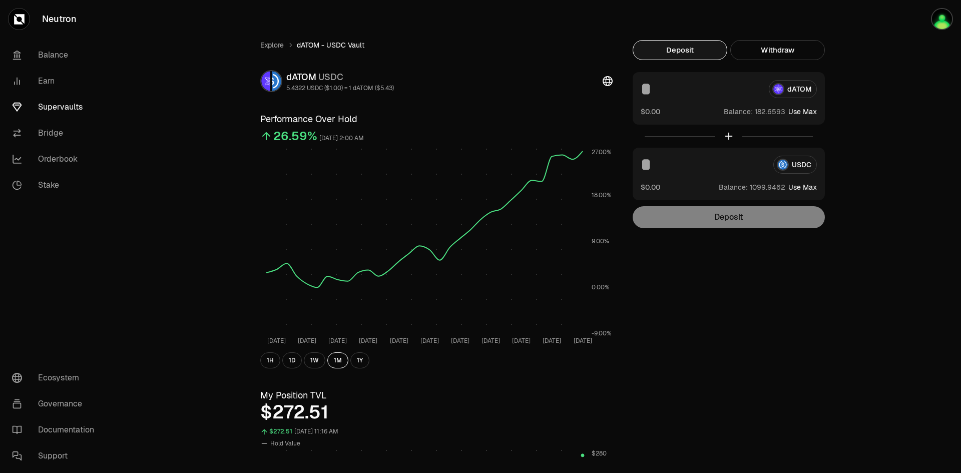
click at [651, 90] on input at bounding box center [701, 89] width 120 height 18
type input "*"
click at [645, 171] on input at bounding box center [703, 165] width 125 height 18
type input "**"
click at [683, 218] on button "Deposit" at bounding box center [729, 217] width 192 height 22
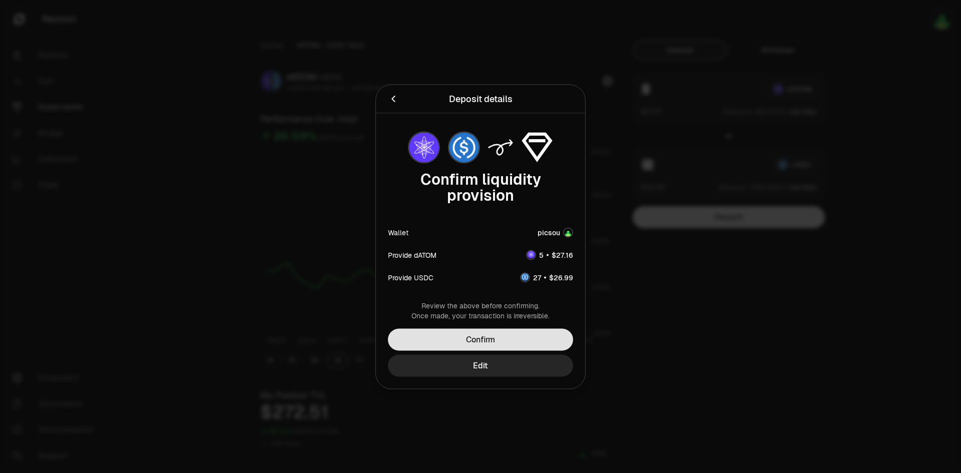
click at [530, 337] on button "Confirm" at bounding box center [480, 339] width 185 height 22
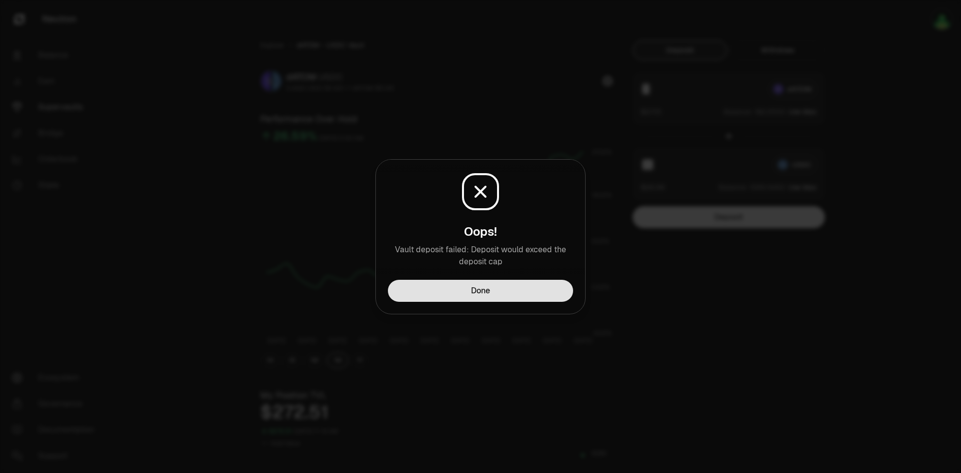
click at [517, 298] on button "Done" at bounding box center [480, 291] width 185 height 22
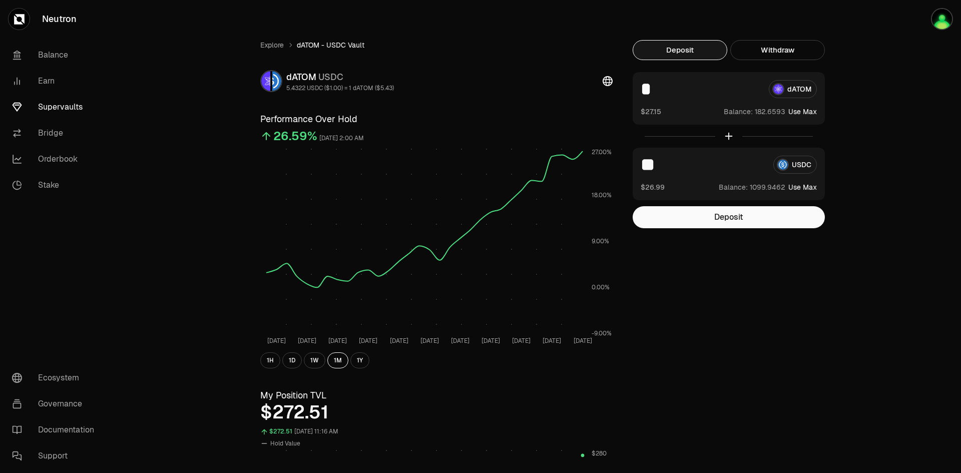
click at [659, 87] on input "*" at bounding box center [701, 89] width 120 height 18
click at [711, 215] on button "Deposit" at bounding box center [729, 217] width 192 height 22
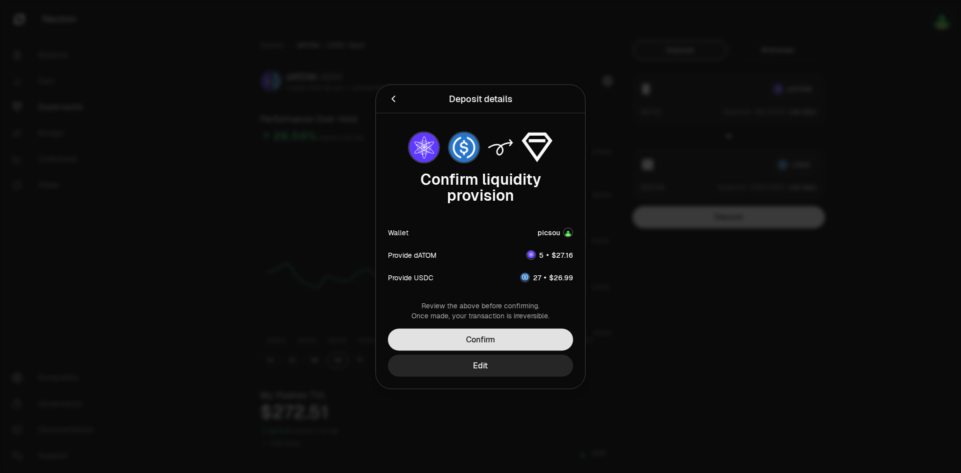
click at [515, 329] on button "Confirm" at bounding box center [480, 339] width 185 height 22
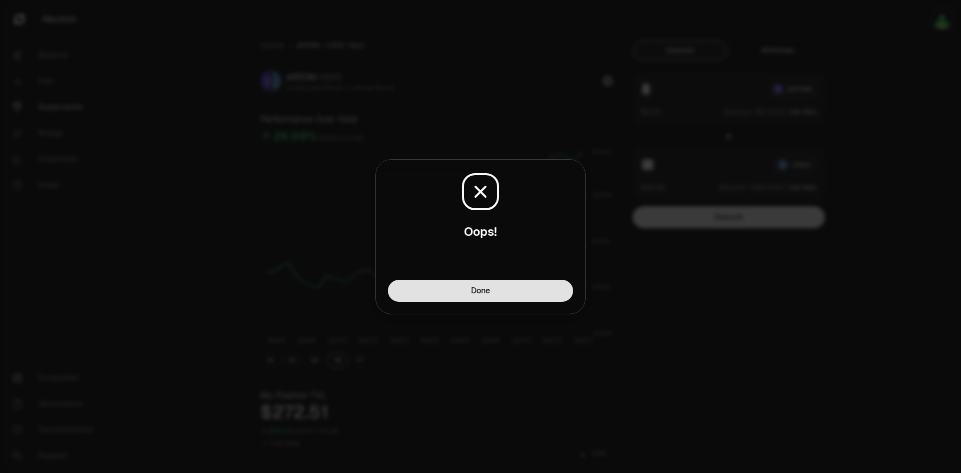
click at [528, 296] on button "Done" at bounding box center [480, 291] width 185 height 22
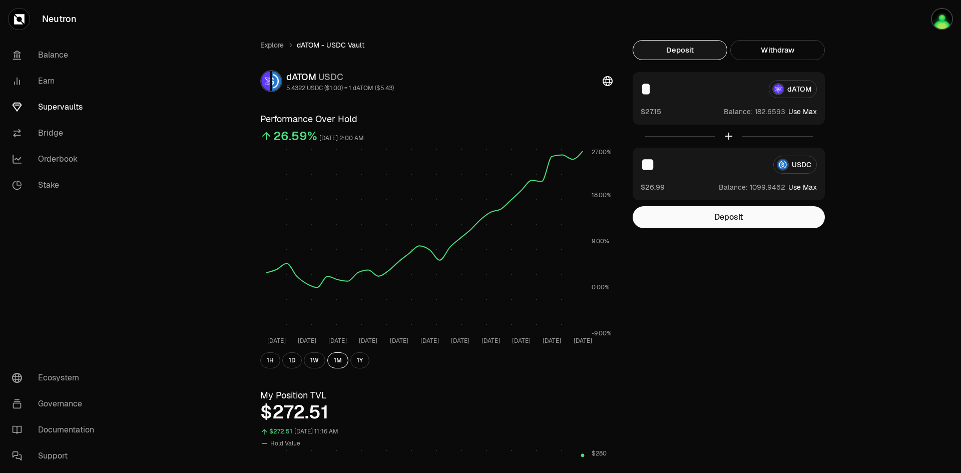
drag, startPoint x: 655, startPoint y: 86, endPoint x: 609, endPoint y: 86, distance: 45.6
click at [617, 86] on div "Explore dATOM - USDC Vault dATOM USDC 5.4322 USDC ($1.00) = 1 dATOM ($5.43) Per…" at bounding box center [536, 478] width 577 height 876
type input "*"
drag, startPoint x: 670, startPoint y: 173, endPoint x: 600, endPoint y: 170, distance: 69.6
click at [600, 170] on div "Explore dATOM - USDC Vault dATOM USDC 5.4322 USDC ($1.00) = 1 dATOM ($5.43) Per…" at bounding box center [536, 478] width 577 height 876
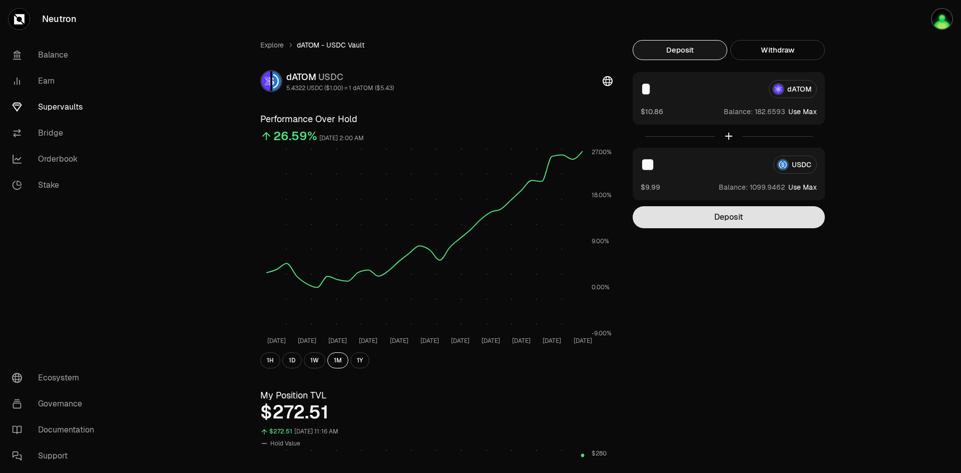
type input "**"
click at [698, 221] on button "Deposit" at bounding box center [729, 217] width 192 height 22
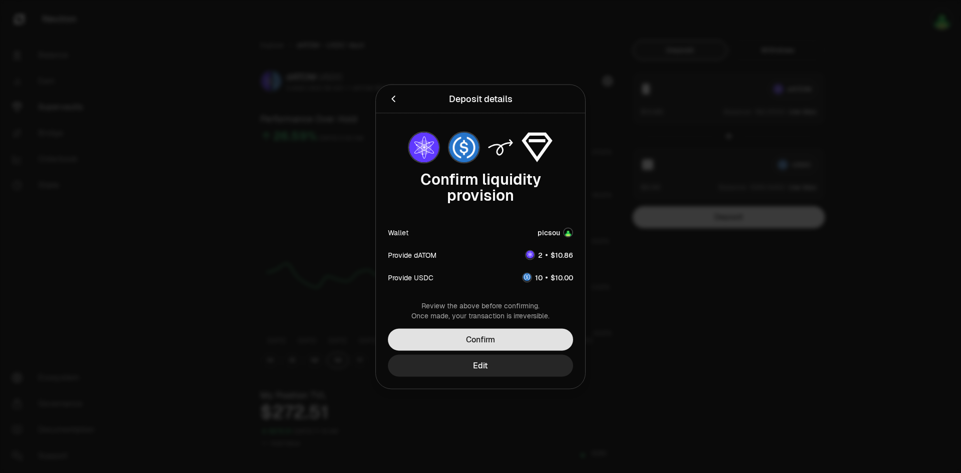
click at [529, 339] on button "Confirm" at bounding box center [480, 339] width 185 height 22
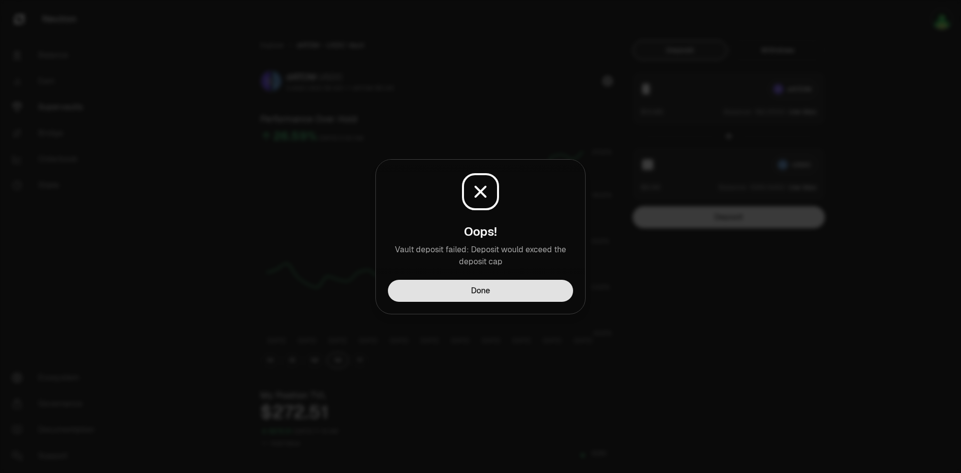
click at [527, 281] on button "Done" at bounding box center [480, 291] width 185 height 22
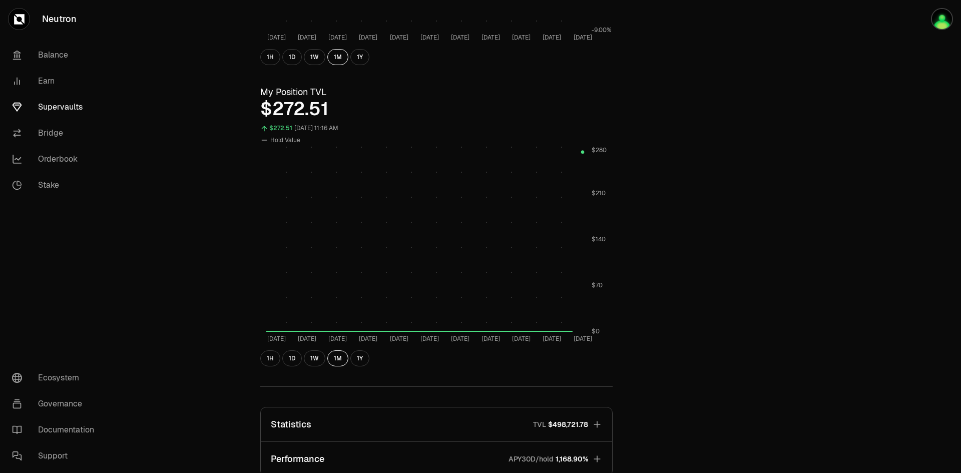
scroll to position [483, 0]
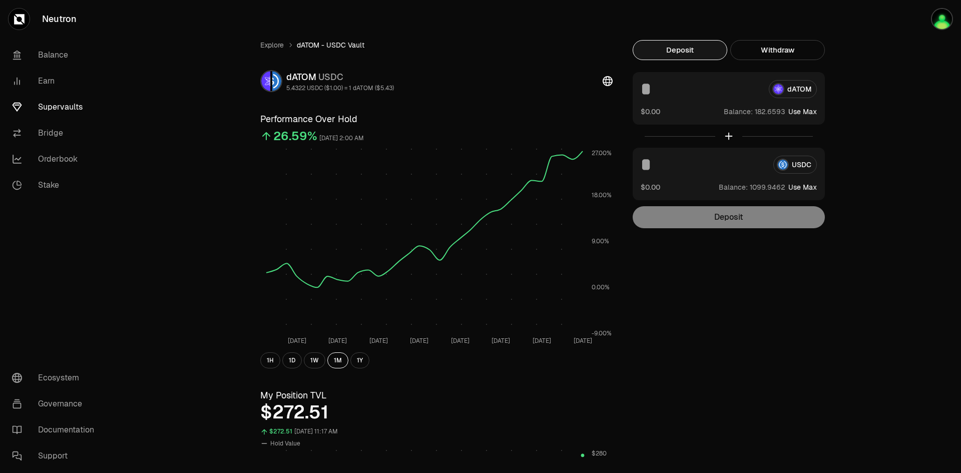
click at [652, 89] on input at bounding box center [701, 89] width 120 height 18
type input "**"
click at [663, 170] on input at bounding box center [703, 165] width 125 height 18
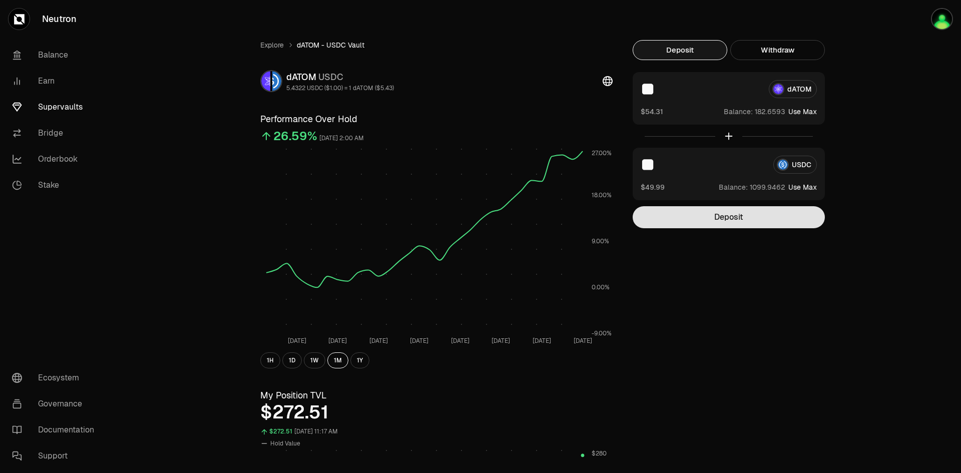
type input "**"
click at [685, 217] on button "Deposit" at bounding box center [729, 217] width 192 height 22
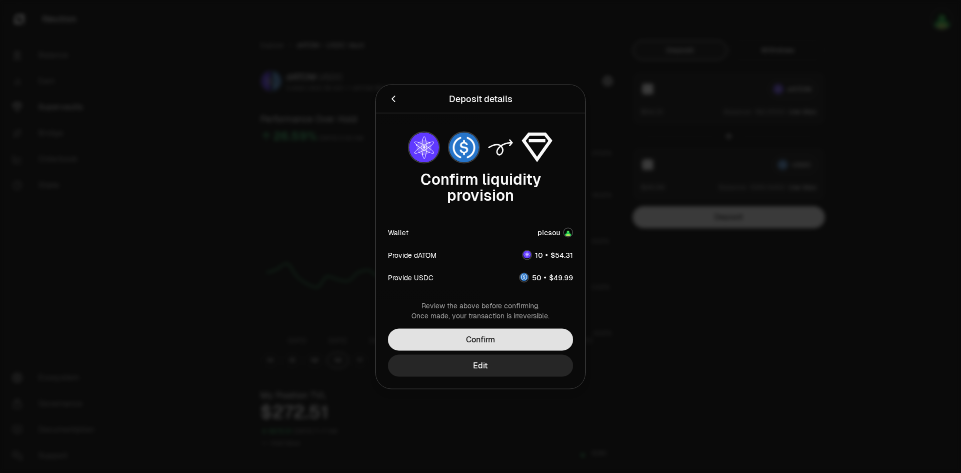
click at [551, 335] on button "Confirm" at bounding box center [480, 339] width 185 height 22
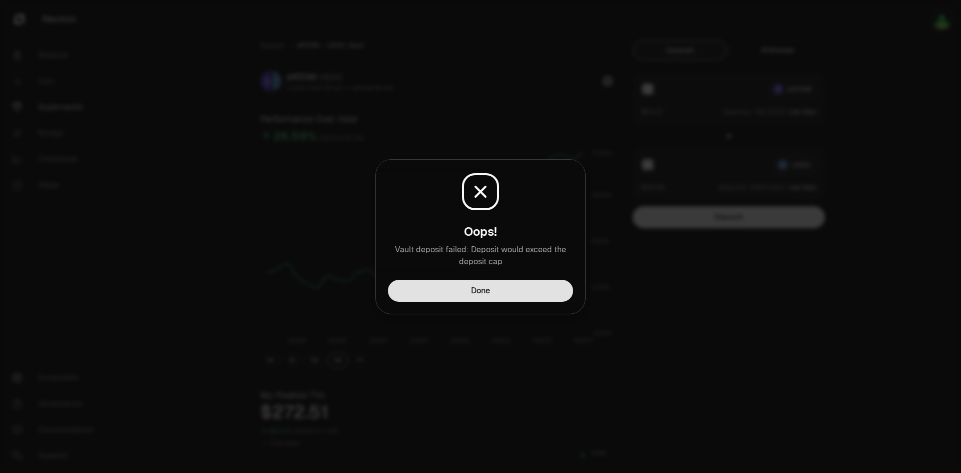
click at [527, 291] on button "Done" at bounding box center [480, 291] width 185 height 22
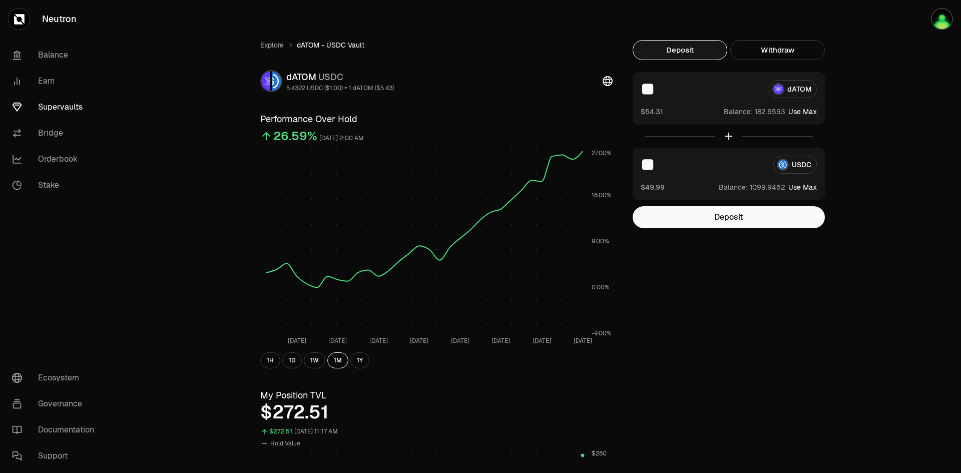
drag, startPoint x: 663, startPoint y: 86, endPoint x: 628, endPoint y: 86, distance: 35.6
click at [628, 86] on div "Explore dATOM - USDC Vault dATOM USDC 5.4322 USDC ($1.00) = 1 dATOM ($5.43) Per…" at bounding box center [536, 478] width 577 height 876
type input "*"
drag, startPoint x: 671, startPoint y: 168, endPoint x: 615, endPoint y: 162, distance: 56.4
click at [616, 162] on div "Explore dATOM - USDC Vault dATOM USDC 5.4322 USDC ($1.00) = 1 dATOM ($5.43) Per…" at bounding box center [536, 478] width 577 height 876
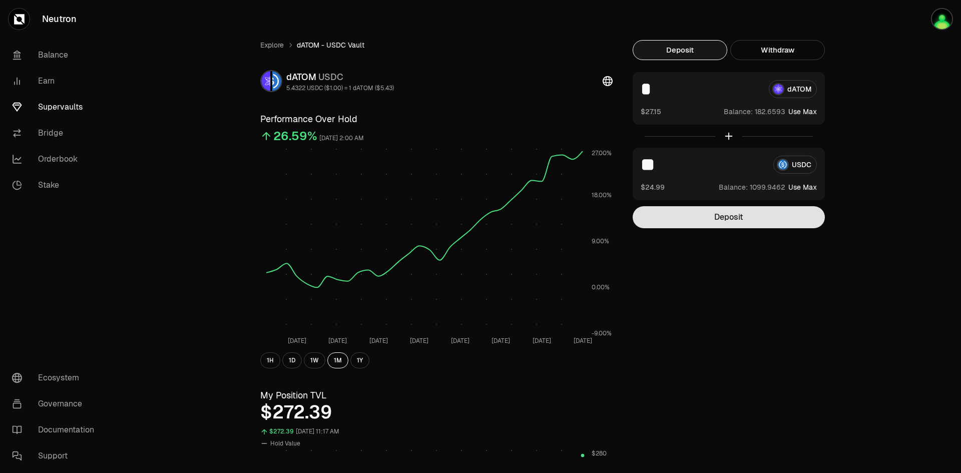
click at [713, 213] on button "Deposit" at bounding box center [729, 217] width 192 height 22
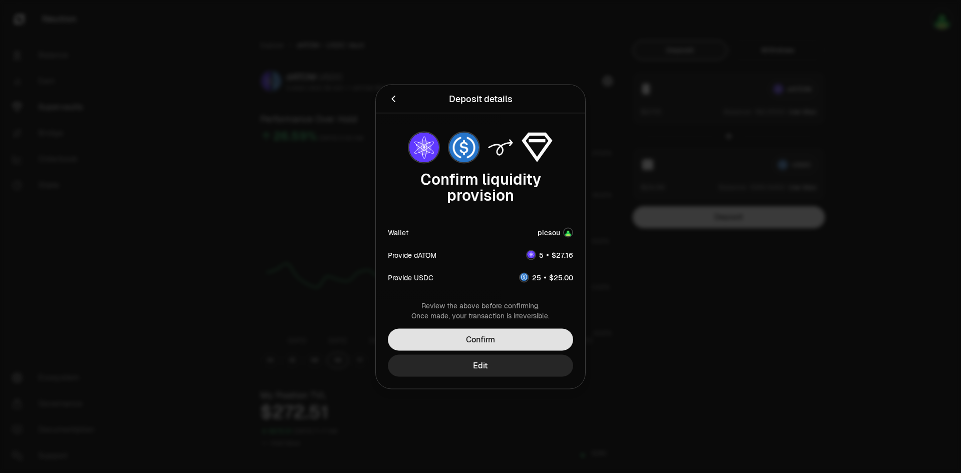
click at [554, 338] on button "Confirm" at bounding box center [480, 339] width 185 height 22
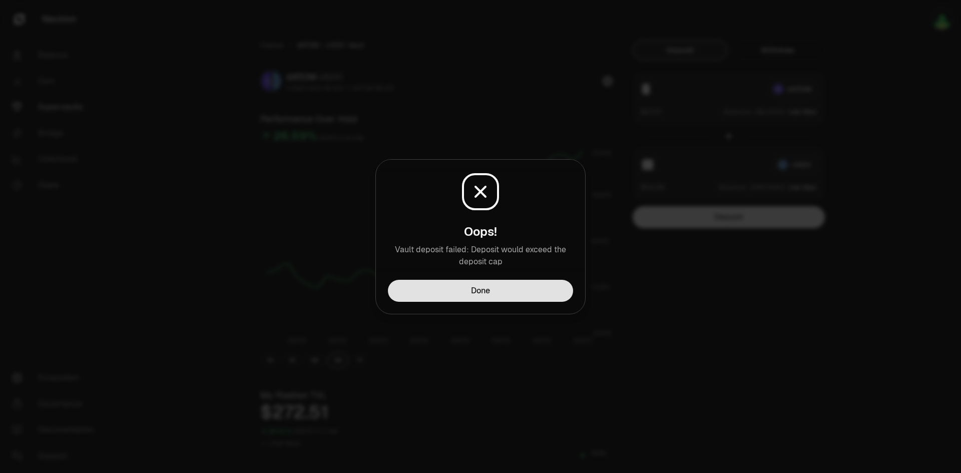
click at [531, 291] on button "Done" at bounding box center [480, 291] width 185 height 22
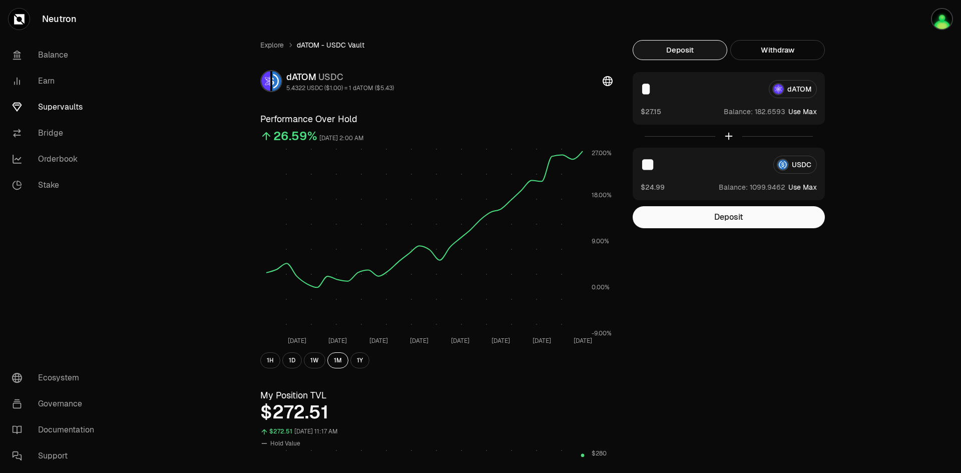
drag, startPoint x: 666, startPoint y: 165, endPoint x: 637, endPoint y: 165, distance: 29.0
click at [637, 165] on div "** USDC $24.99 Balance: Use Max" at bounding box center [729, 174] width 192 height 53
type input "**"
click at [715, 226] on button "Deposit" at bounding box center [729, 217] width 192 height 22
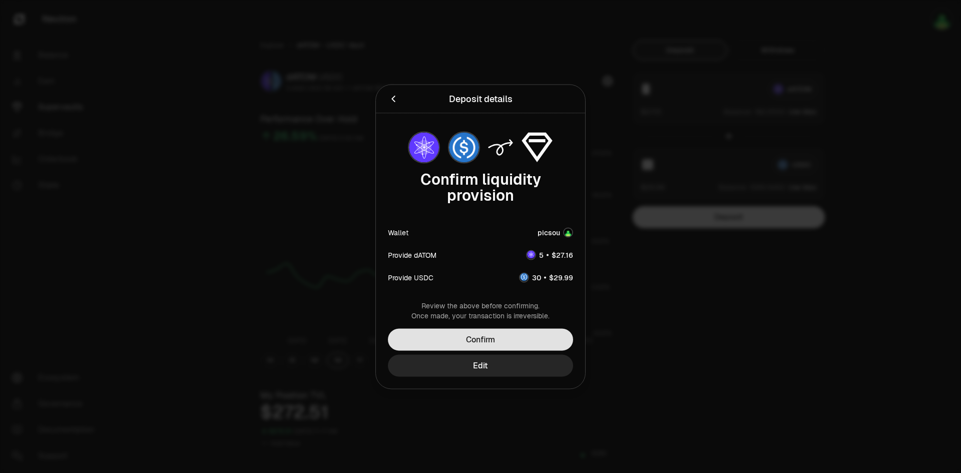
click at [545, 330] on button "Confirm" at bounding box center [480, 339] width 185 height 22
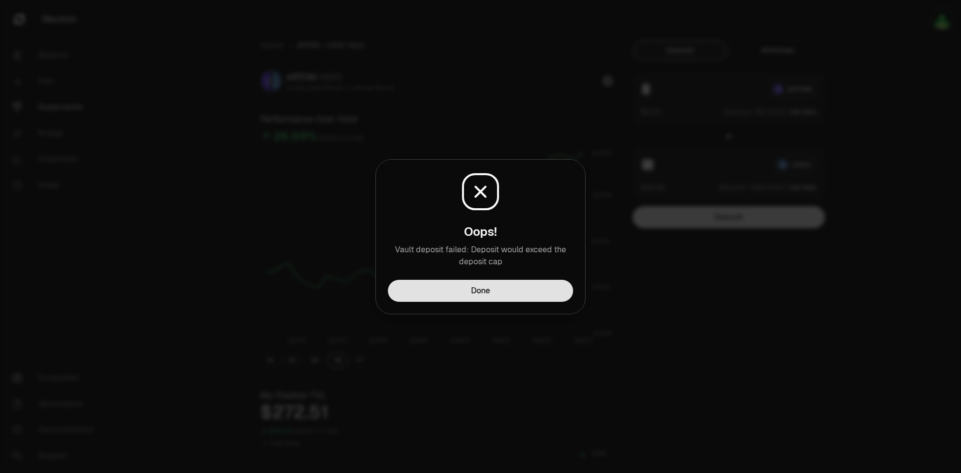
click at [533, 296] on button "Done" at bounding box center [480, 291] width 185 height 22
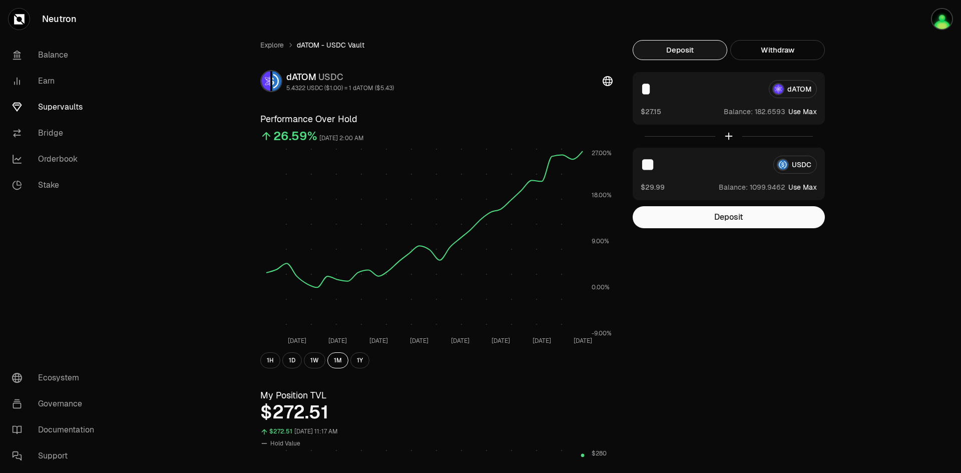
click at [64, 106] on link "Supervaults" at bounding box center [56, 107] width 104 height 26
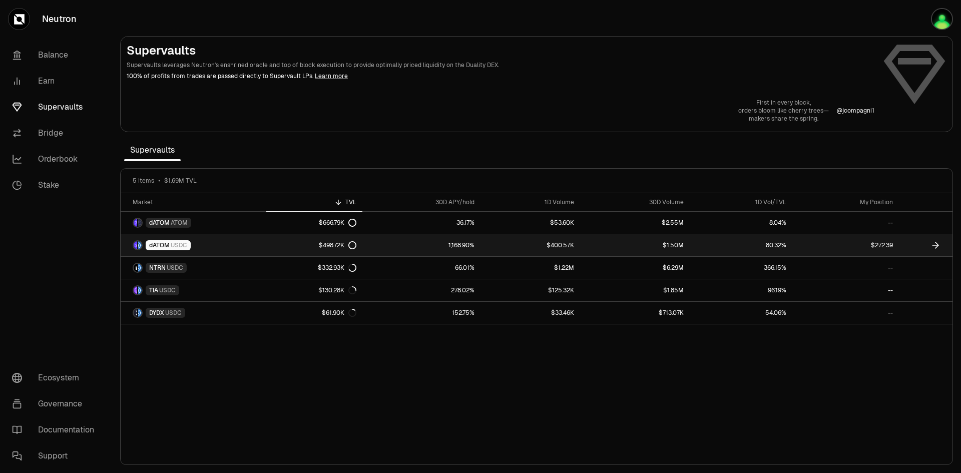
click at [163, 242] on span "dATOM" at bounding box center [159, 245] width 21 height 8
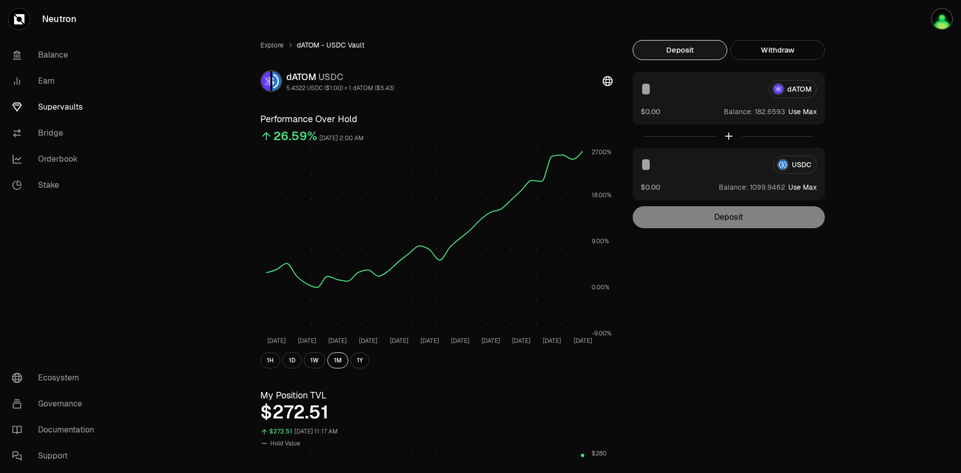
click at [657, 93] on input at bounding box center [701, 89] width 120 height 18
type input "**"
click at [661, 167] on input at bounding box center [703, 165] width 125 height 18
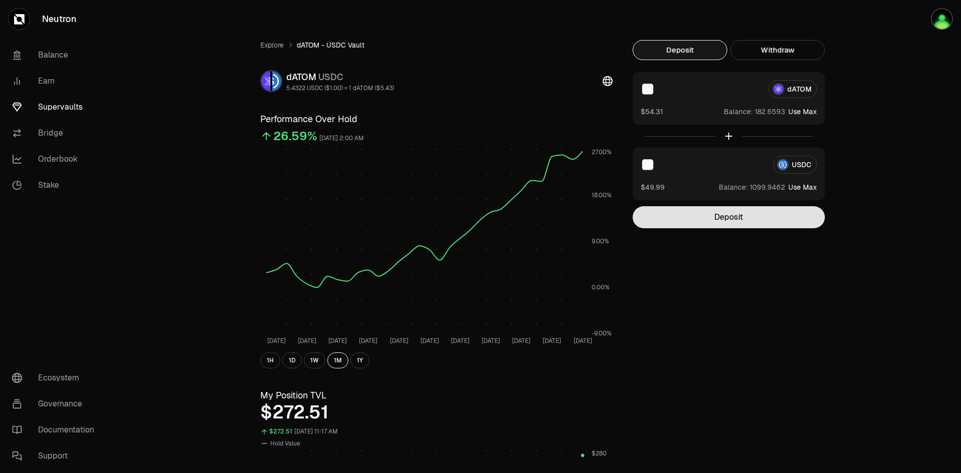
type input "**"
click at [695, 218] on button "Deposit" at bounding box center [729, 217] width 192 height 22
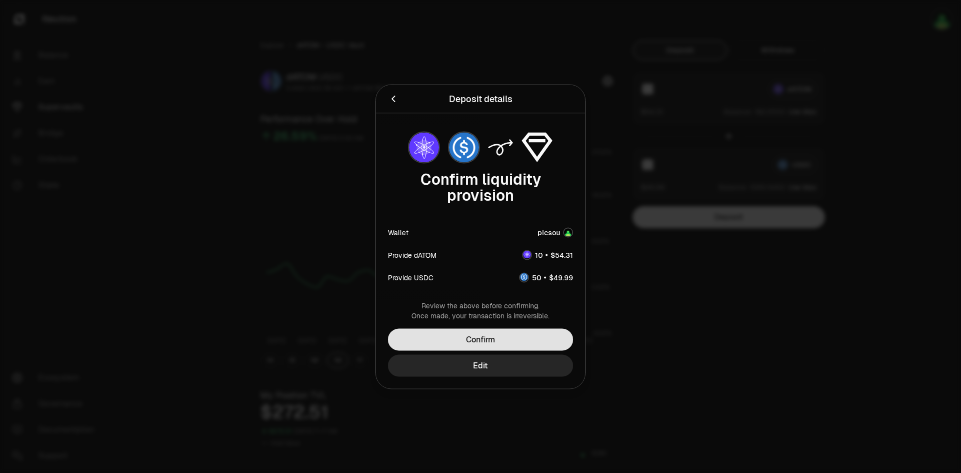
click at [543, 345] on button "Confirm" at bounding box center [480, 339] width 185 height 22
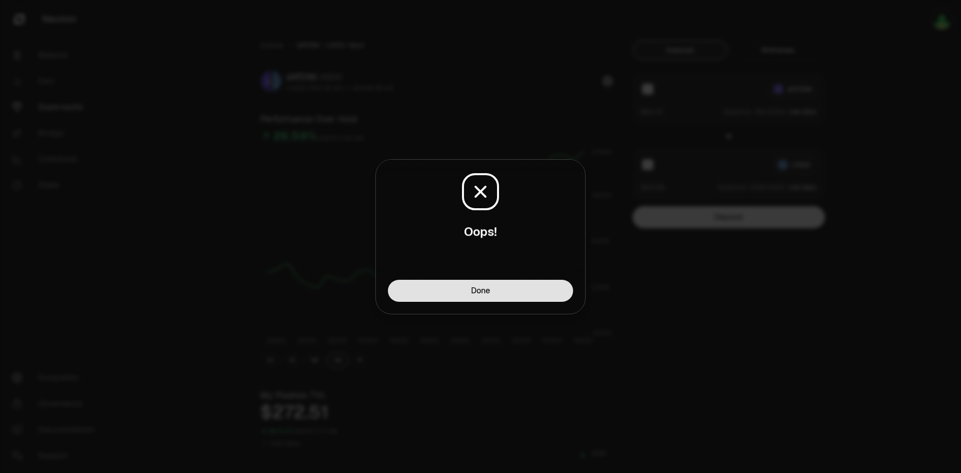
click at [532, 290] on button "Done" at bounding box center [480, 291] width 185 height 22
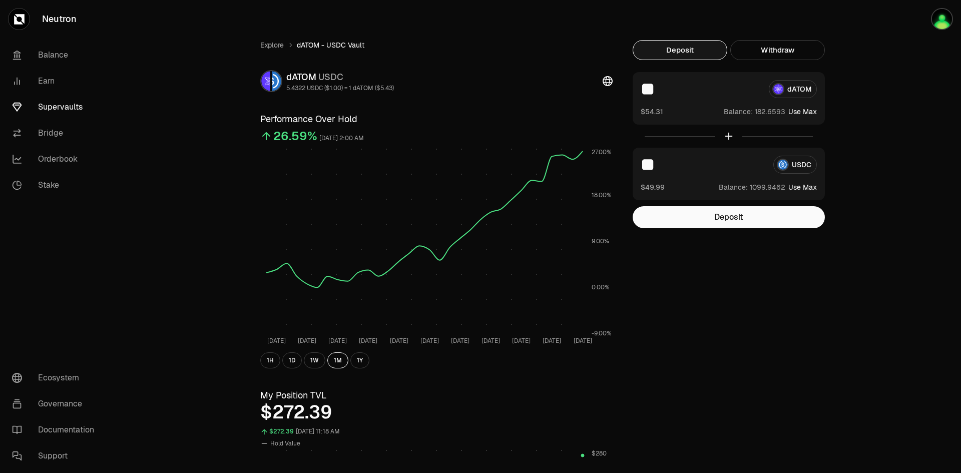
click at [788, 357] on div "Explore dATOM - USDC Vault dATOM USDC 5.4322 USDC ($1.00) = 1 dATOM ($5.43) Per…" at bounding box center [536, 478] width 577 height 876
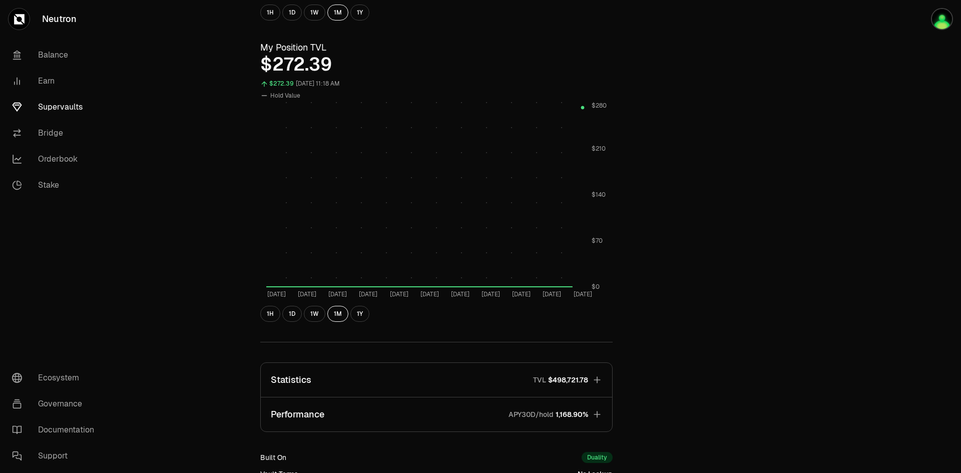
scroll to position [351, 0]
click at [598, 380] on icon "button" at bounding box center [597, 378] width 10 height 10
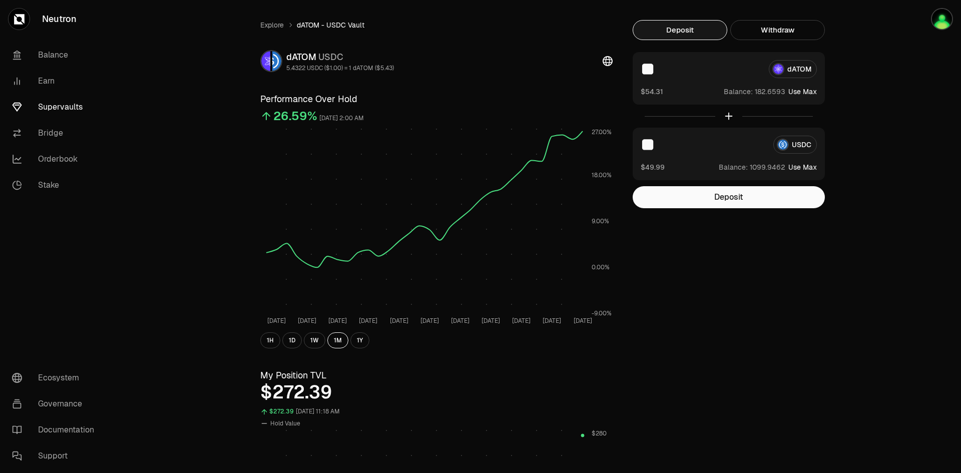
scroll to position [0, 0]
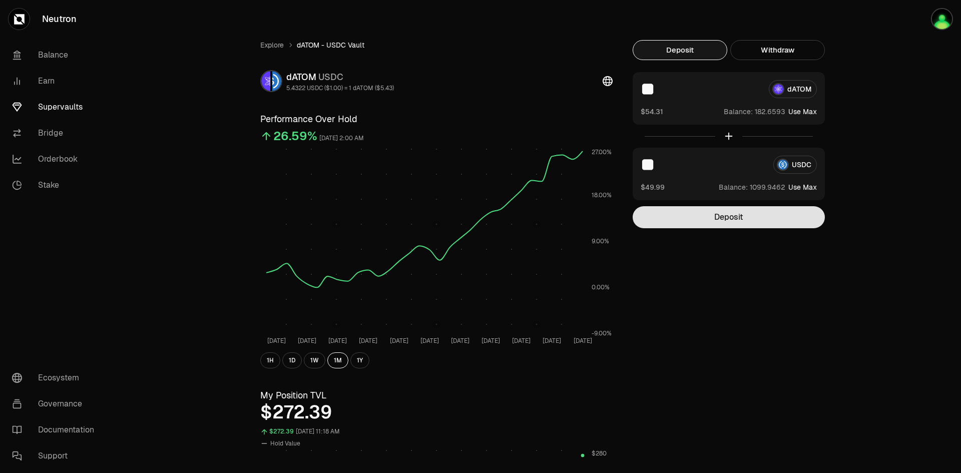
click at [716, 217] on button "Deposit" at bounding box center [729, 217] width 192 height 22
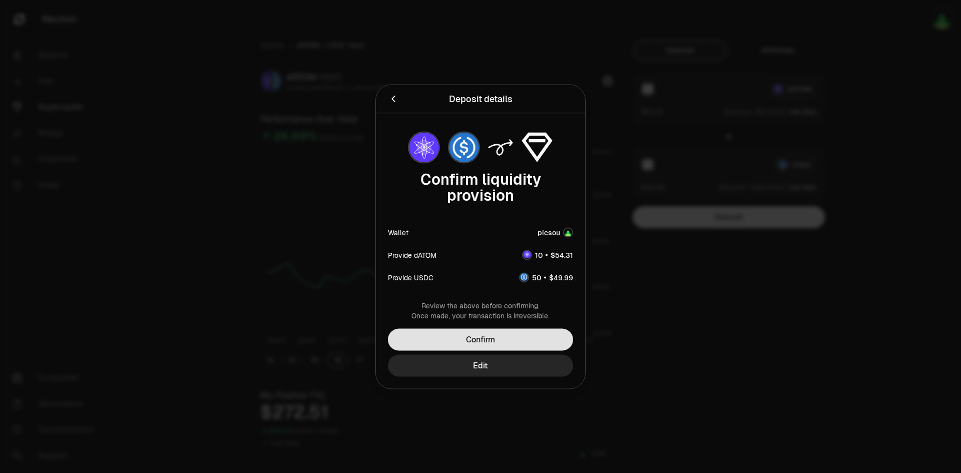
click at [533, 329] on button "Confirm" at bounding box center [480, 339] width 185 height 22
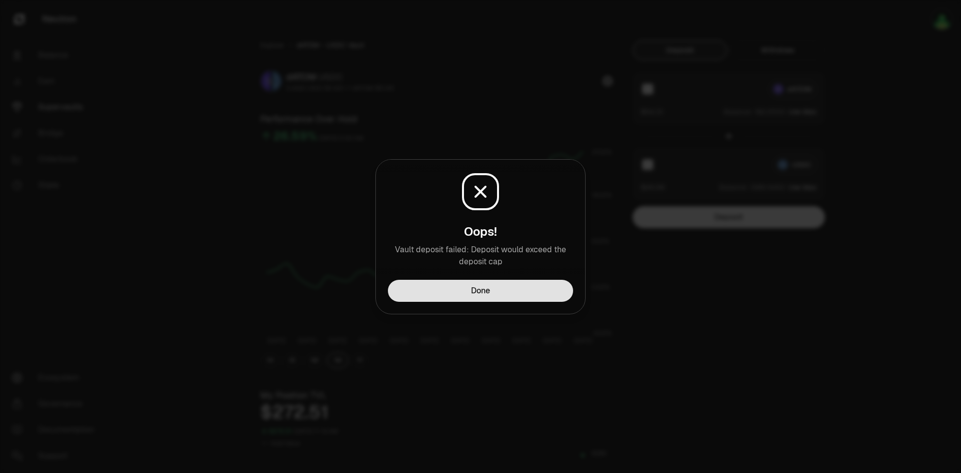
click at [513, 288] on button "Done" at bounding box center [480, 291] width 185 height 22
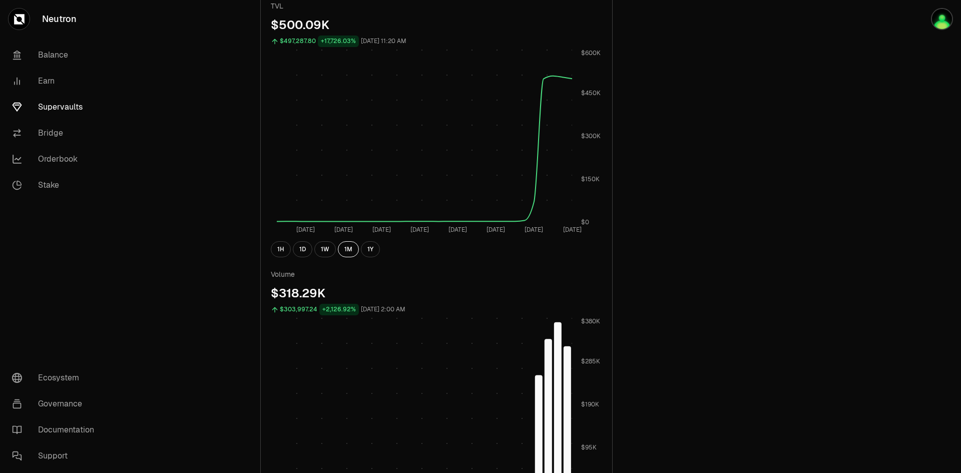
scroll to position [951, 0]
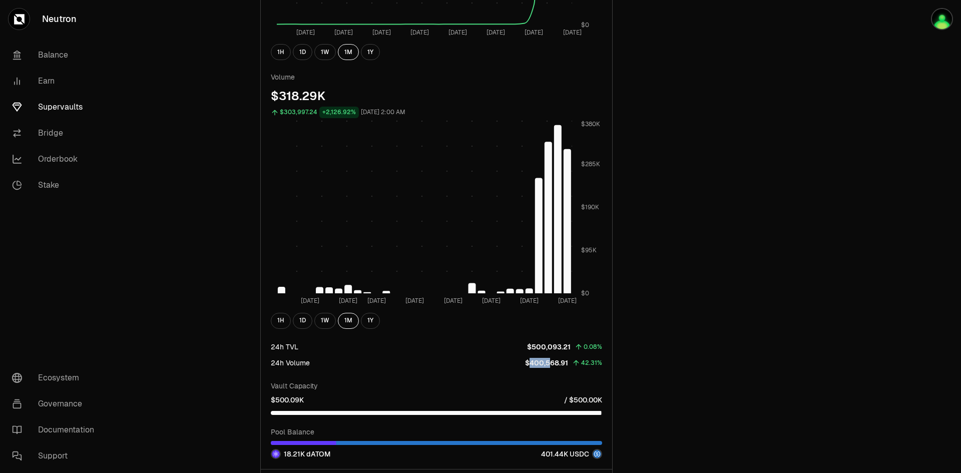
drag, startPoint x: 553, startPoint y: 364, endPoint x: 529, endPoint y: 364, distance: 23.5
click at [529, 364] on p "$400,568.91" at bounding box center [546, 363] width 43 height 10
click at [551, 364] on p "$400,568.91" at bounding box center [546, 363] width 43 height 10
drag, startPoint x: 567, startPoint y: 364, endPoint x: 529, endPoint y: 363, distance: 38.1
click at [529, 363] on p "$400,568.91" at bounding box center [546, 363] width 43 height 10
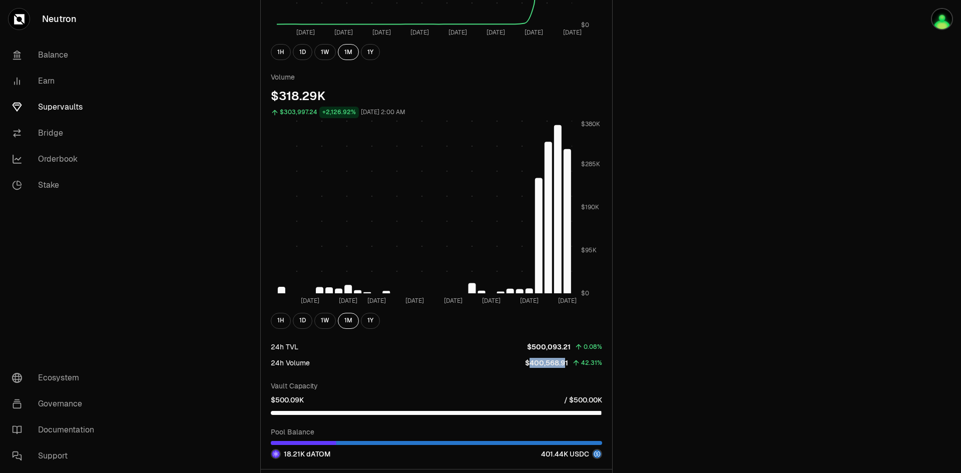
click at [532, 363] on p "$400,568.91" at bounding box center [546, 363] width 43 height 10
click at [546, 363] on p "$400,568.91" at bounding box center [546, 363] width 43 height 10
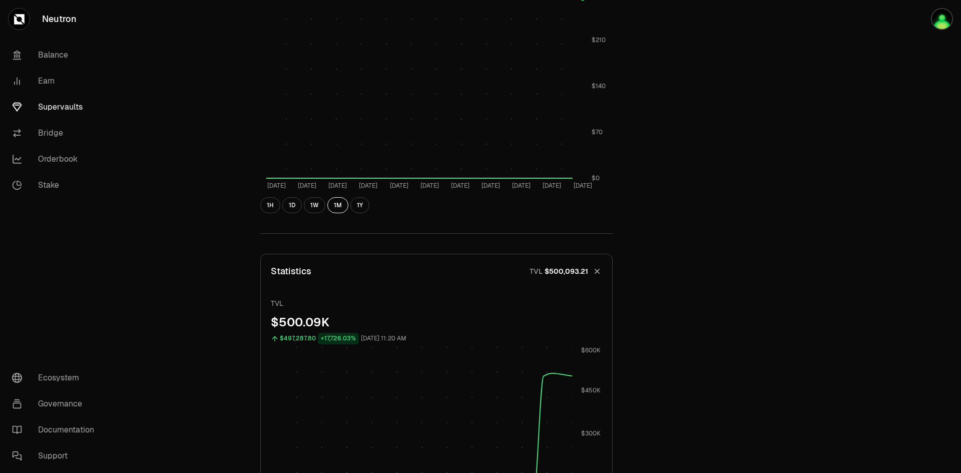
scroll to position [351, 0]
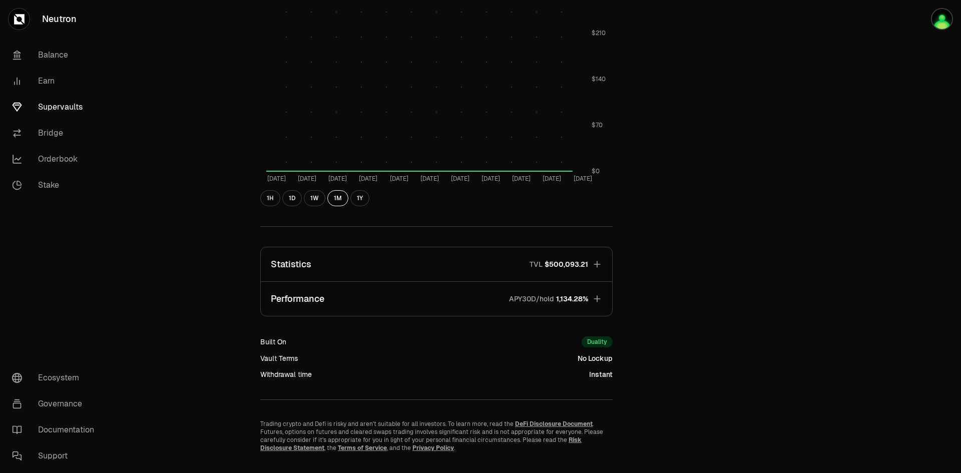
scroll to position [482, 0]
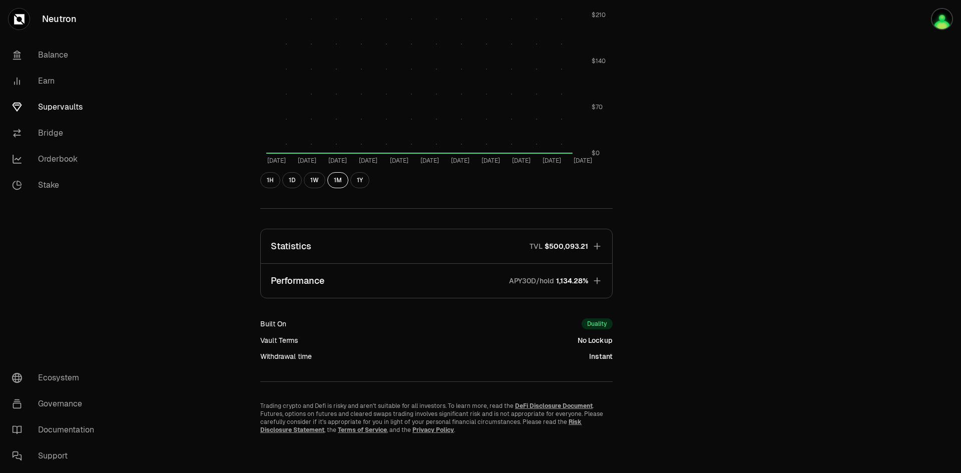
click at [595, 245] on icon "button" at bounding box center [597, 246] width 10 height 10
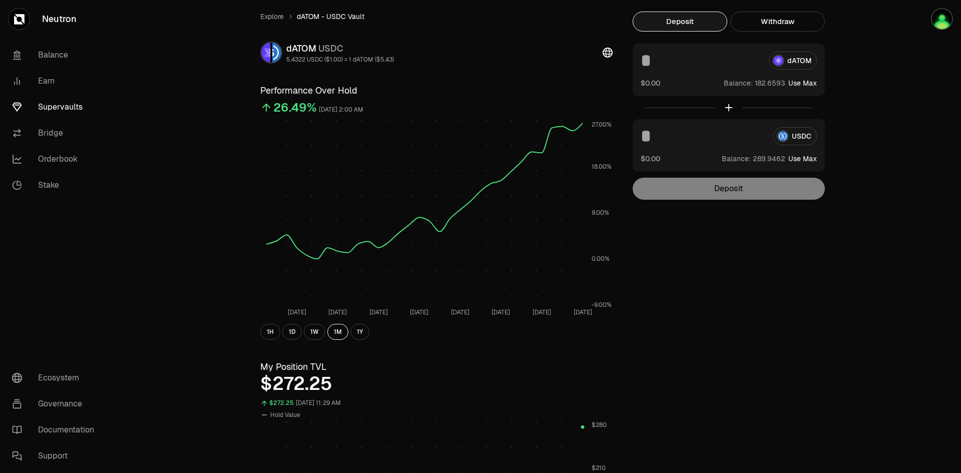
scroll to position [0, 0]
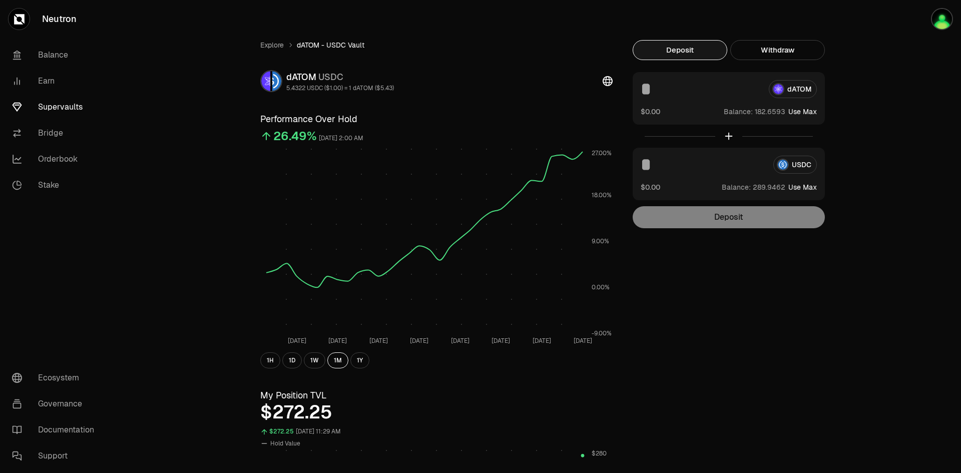
click at [656, 91] on input at bounding box center [701, 89] width 120 height 18
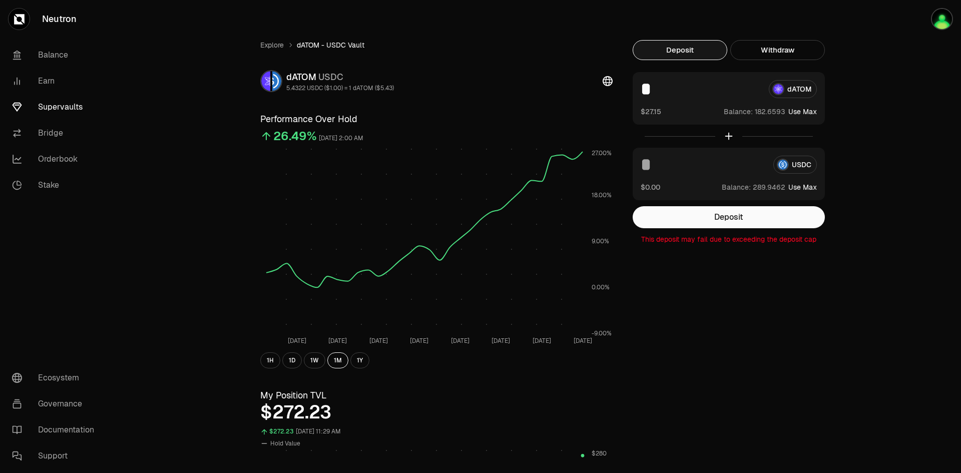
type input "*"
click at [666, 162] on input at bounding box center [703, 165] width 125 height 18
type input "**"
click at [726, 218] on button "Deposit" at bounding box center [729, 217] width 192 height 22
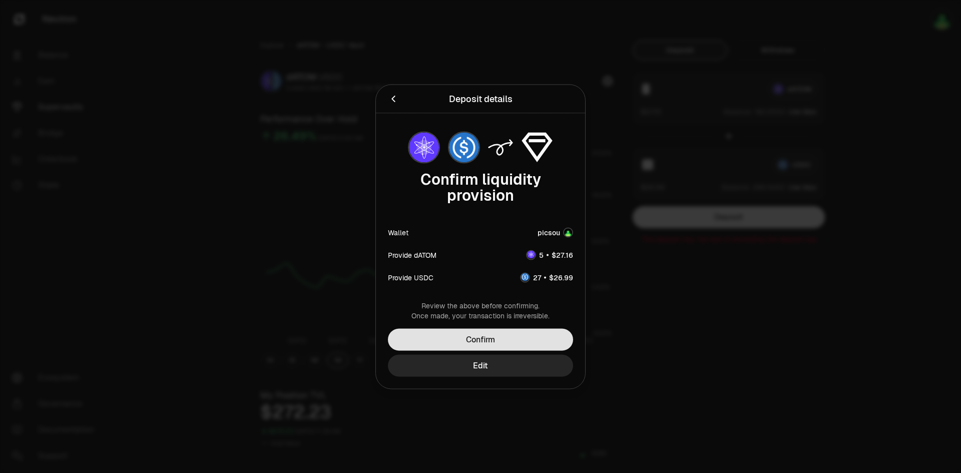
click at [509, 339] on button "Confirm" at bounding box center [480, 339] width 185 height 22
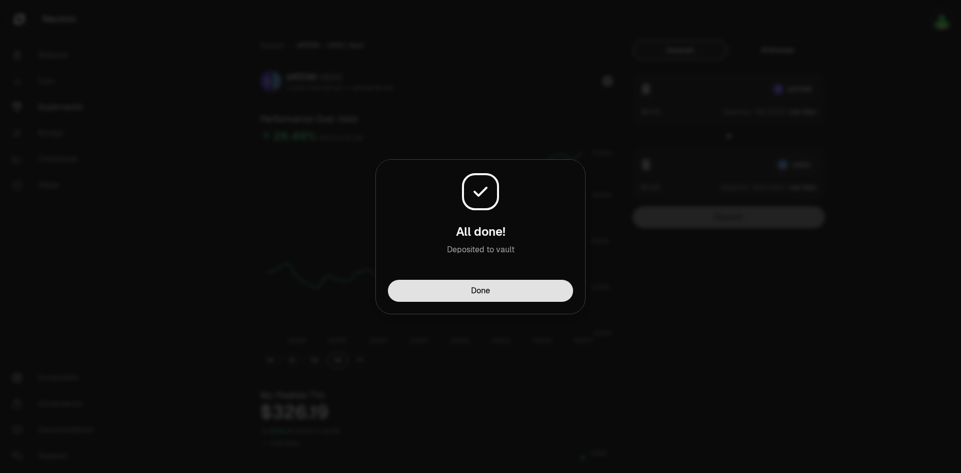
click at [509, 291] on button "Done" at bounding box center [480, 291] width 185 height 22
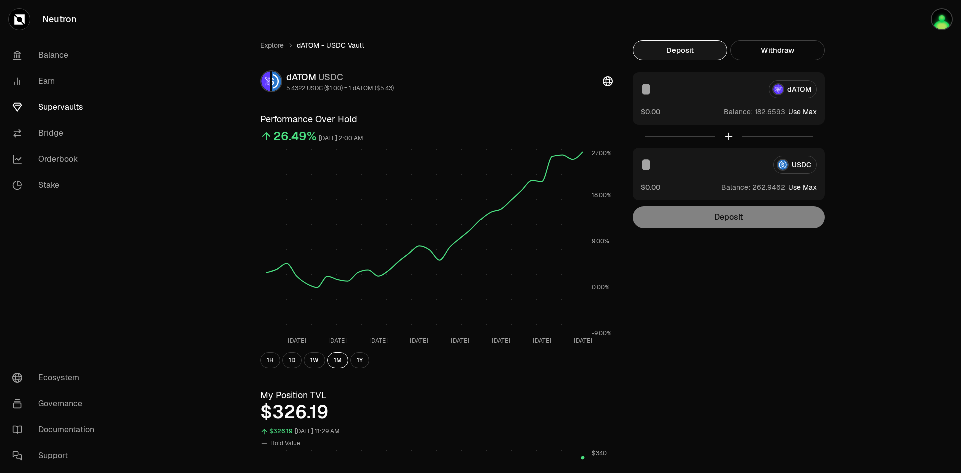
click at [647, 86] on input at bounding box center [701, 89] width 120 height 18
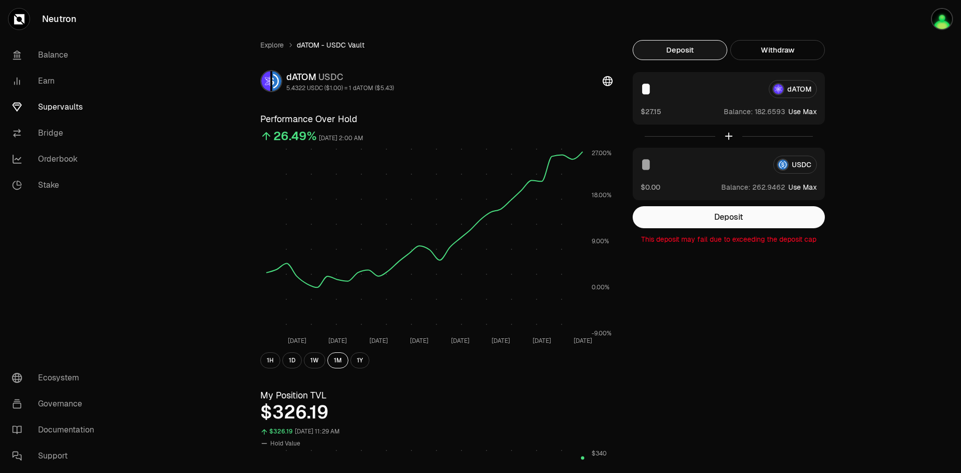
type input "*"
click at [669, 167] on input at bounding box center [703, 165] width 125 height 18
type input "**"
click at [710, 211] on button "Deposit" at bounding box center [729, 217] width 192 height 22
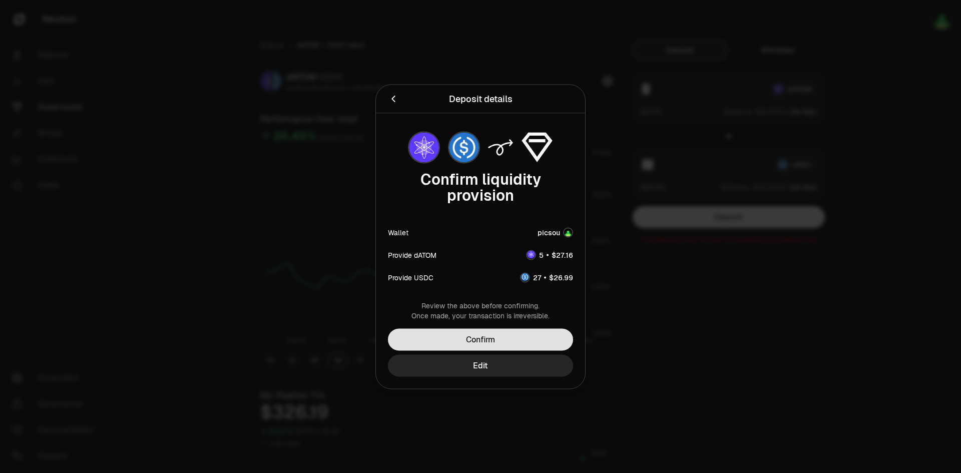
click at [500, 340] on button "Confirm" at bounding box center [480, 339] width 185 height 22
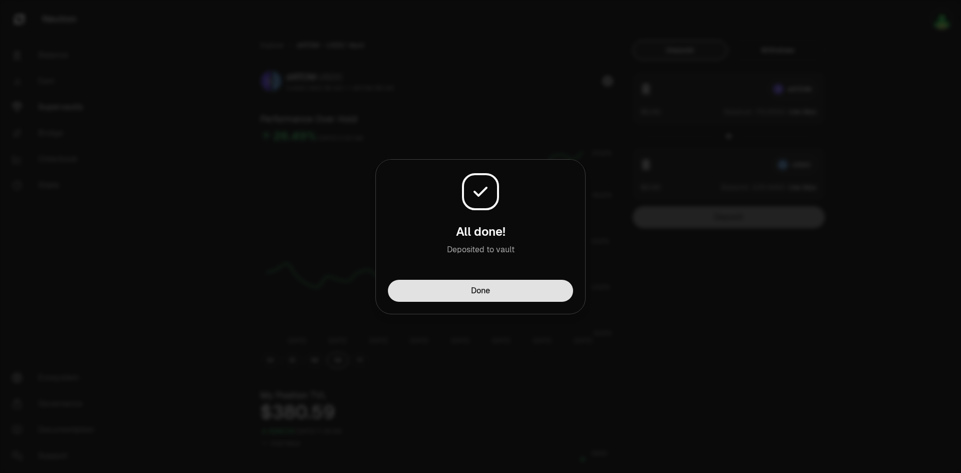
click at [532, 292] on button "Done" at bounding box center [480, 291] width 185 height 22
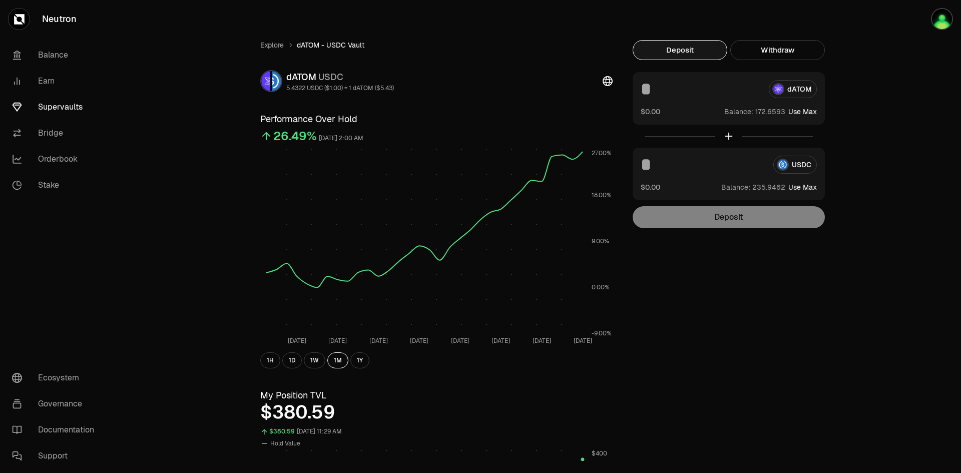
click at [655, 86] on input at bounding box center [701, 89] width 120 height 18
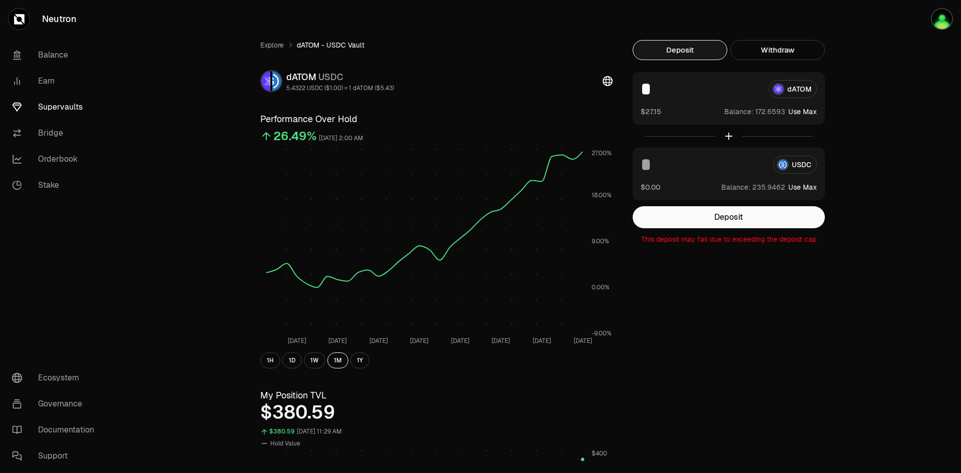
type input "*"
click at [659, 162] on input at bounding box center [703, 165] width 125 height 18
drag, startPoint x: 655, startPoint y: 161, endPoint x: 663, endPoint y: 161, distance: 8.0
click at [663, 161] on input "**" at bounding box center [703, 165] width 125 height 18
type input "**"
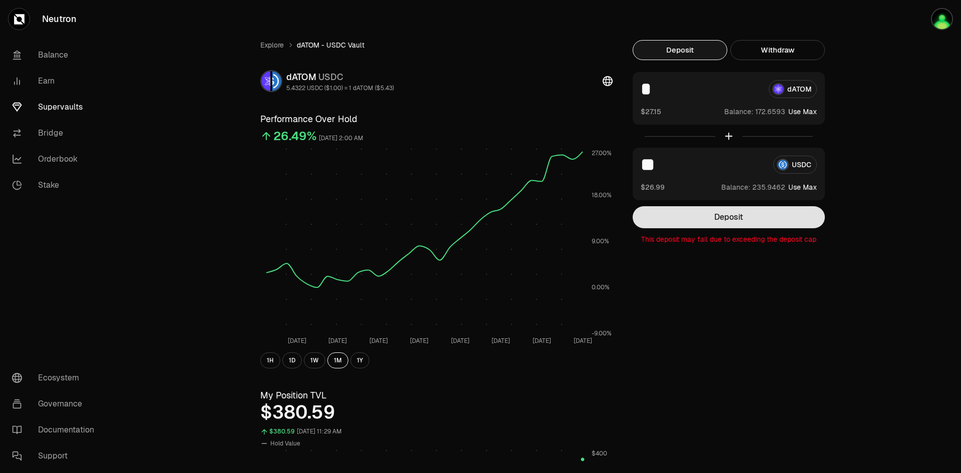
click at [700, 207] on button "Deposit" at bounding box center [729, 217] width 192 height 22
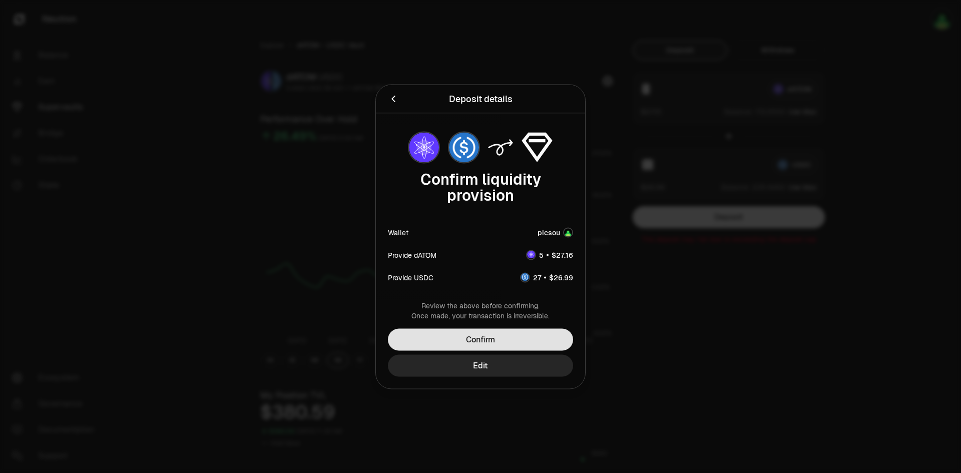
click at [532, 329] on button "Confirm" at bounding box center [480, 339] width 185 height 22
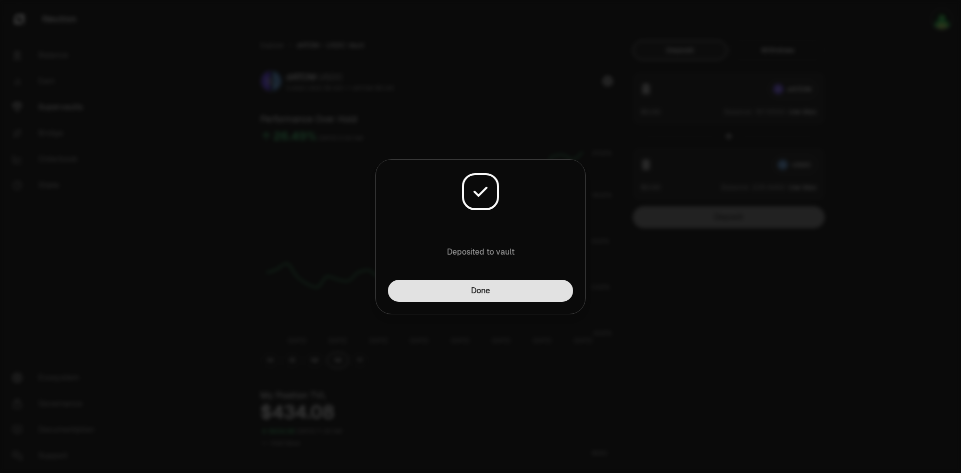
click at [523, 293] on button "Done" at bounding box center [480, 291] width 185 height 22
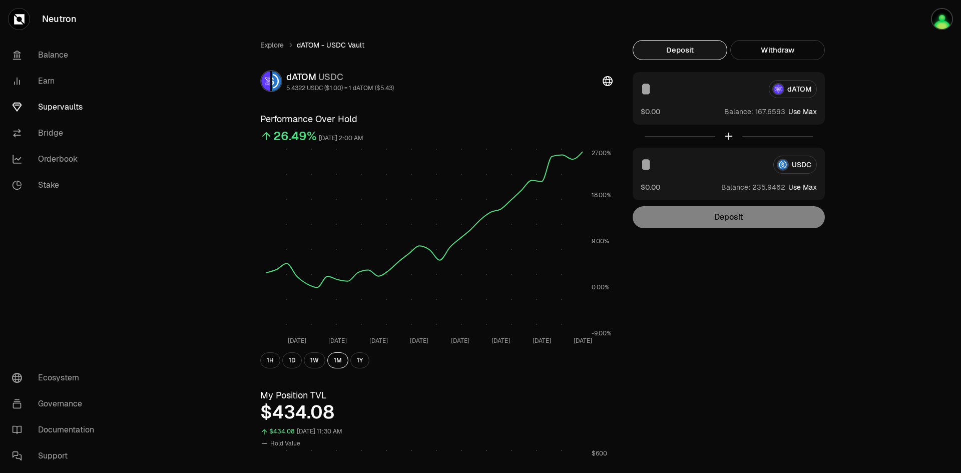
click at [654, 89] on input at bounding box center [701, 89] width 120 height 18
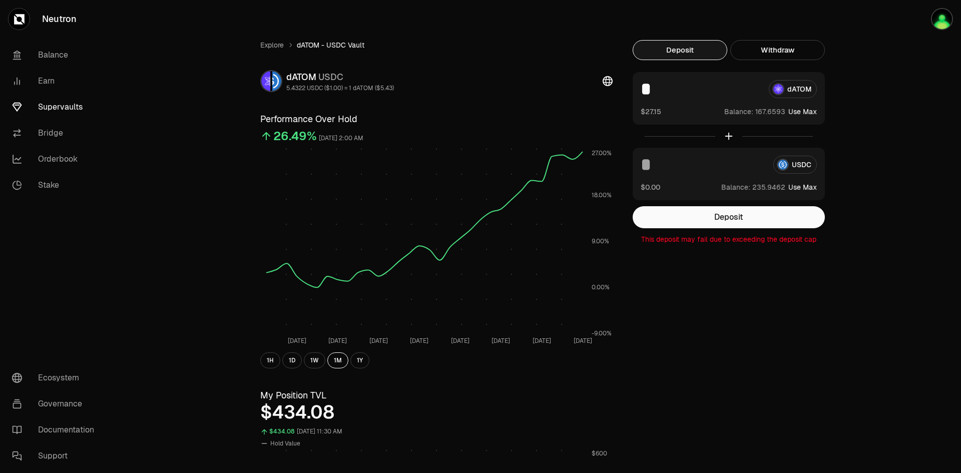
type input "*"
click at [651, 166] on input at bounding box center [703, 165] width 125 height 18
type input "**"
click at [710, 214] on button "Deposit" at bounding box center [729, 217] width 192 height 22
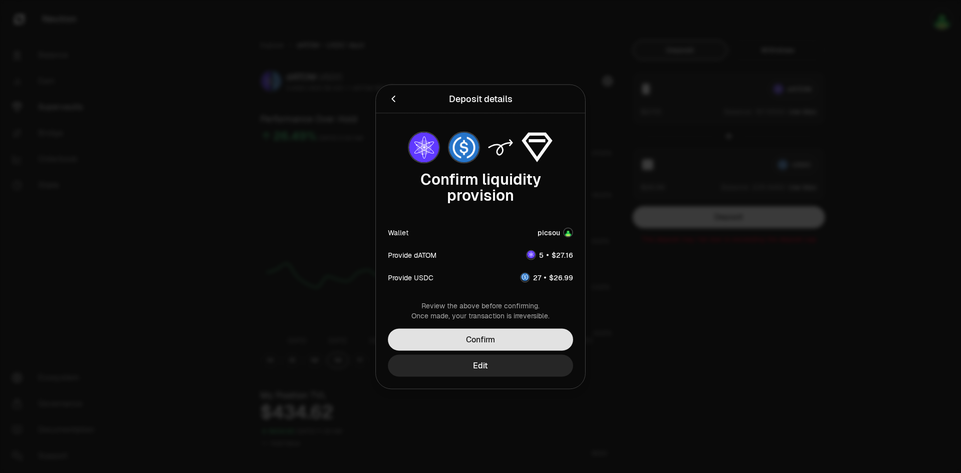
click at [545, 332] on button "Confirm" at bounding box center [480, 339] width 185 height 22
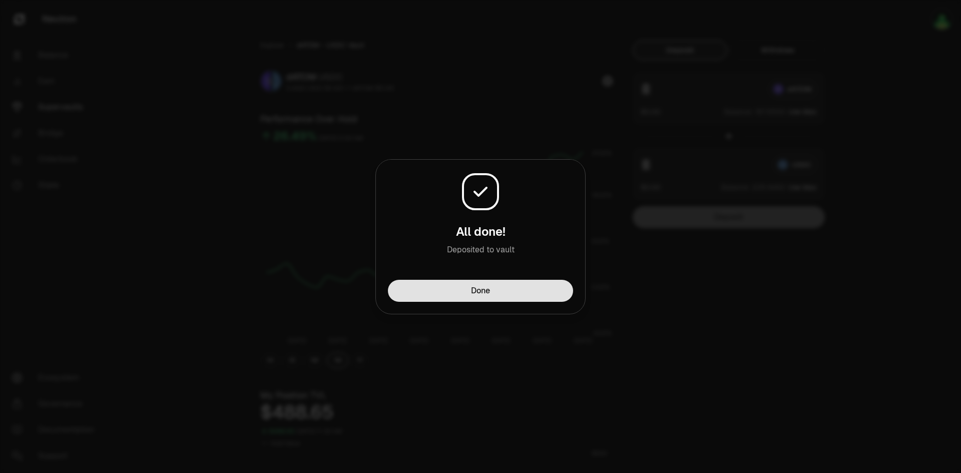
click at [543, 294] on button "Done" at bounding box center [480, 291] width 185 height 22
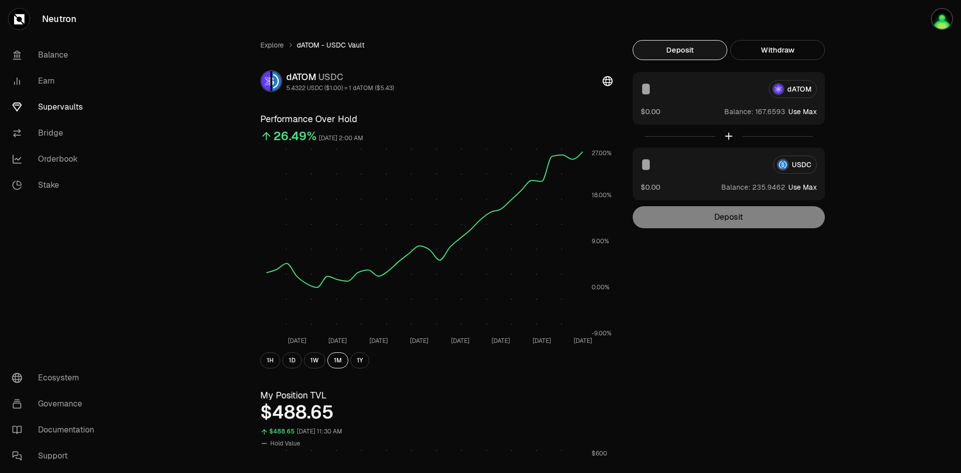
click at [652, 85] on input at bounding box center [701, 89] width 120 height 18
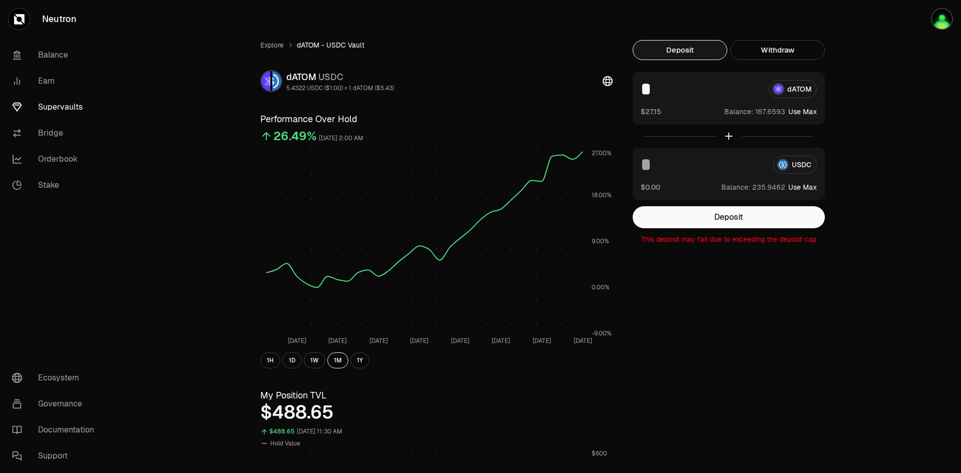
type input "*"
click at [653, 166] on input at bounding box center [703, 165] width 125 height 18
type input "**"
click at [703, 228] on button "Deposit" at bounding box center [729, 217] width 192 height 22
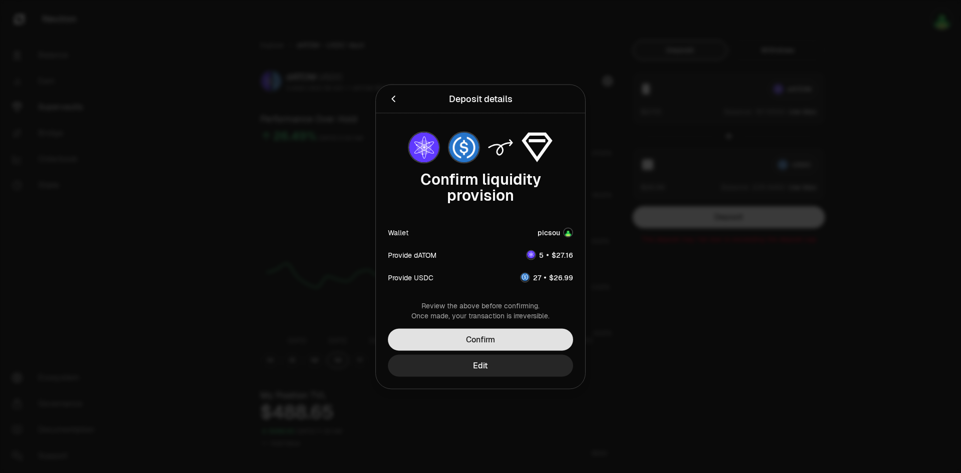
click at [526, 344] on button "Confirm" at bounding box center [480, 339] width 185 height 22
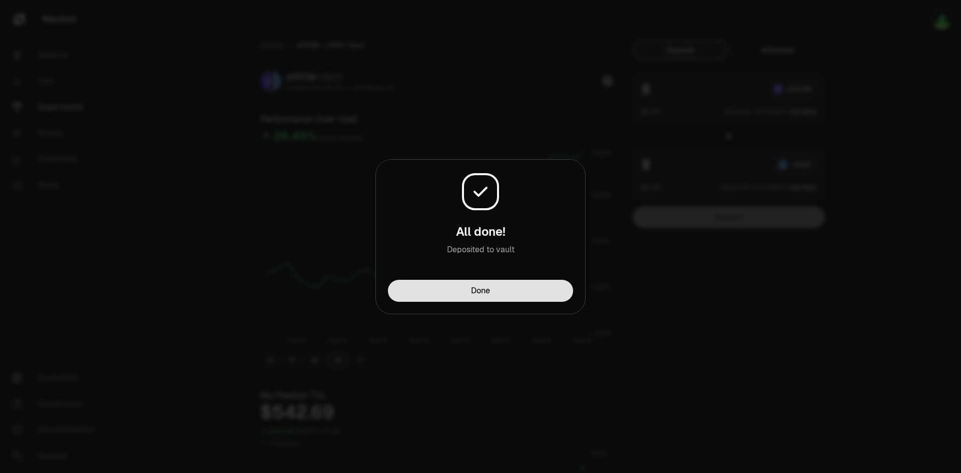
click at [507, 296] on button "Done" at bounding box center [480, 291] width 185 height 22
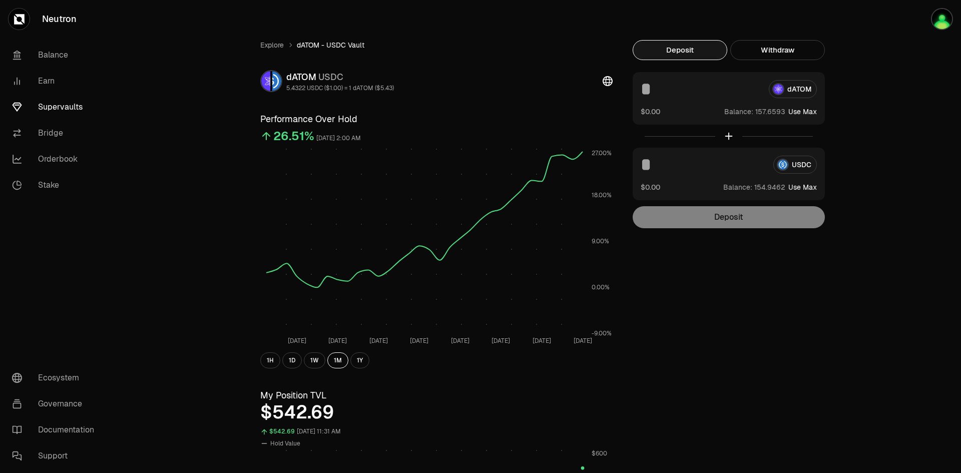
click at [652, 91] on input at bounding box center [701, 89] width 120 height 18
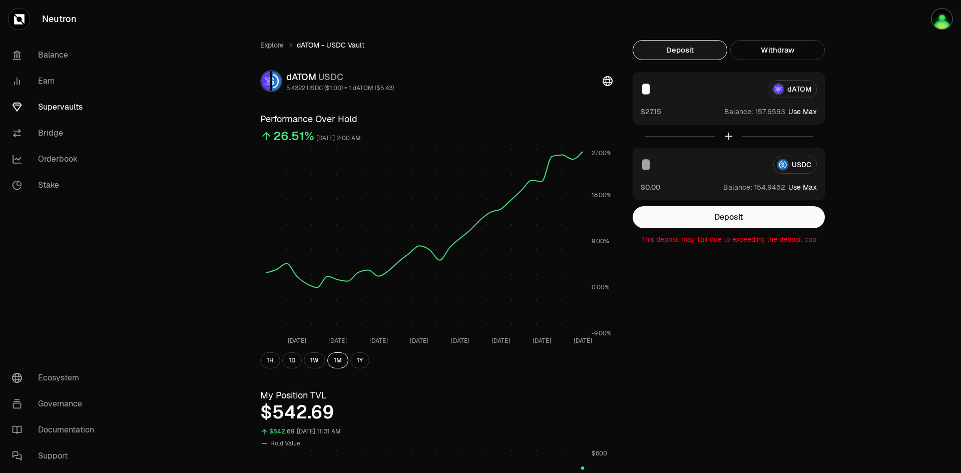
type input "*"
click at [648, 167] on input at bounding box center [703, 165] width 125 height 18
type input "**"
click at [696, 212] on button "Deposit" at bounding box center [729, 217] width 192 height 22
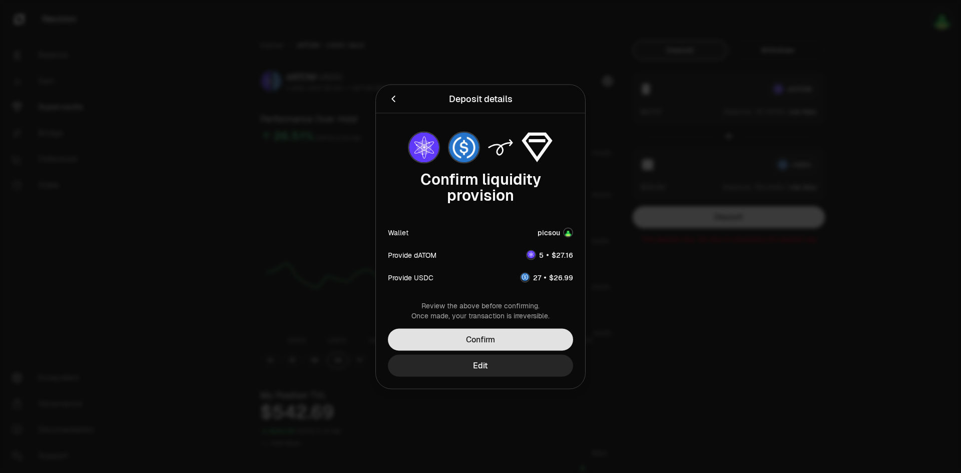
click at [509, 343] on button "Confirm" at bounding box center [480, 339] width 185 height 22
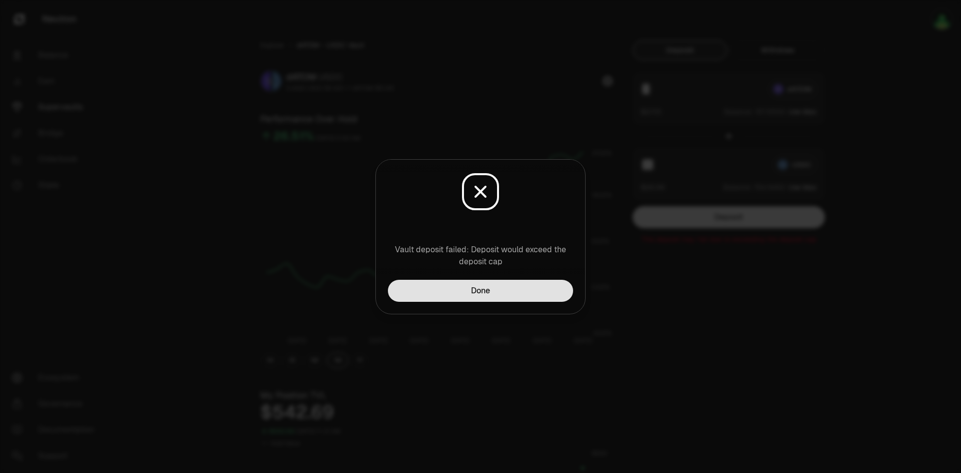
click at [538, 294] on button "Done" at bounding box center [480, 291] width 185 height 22
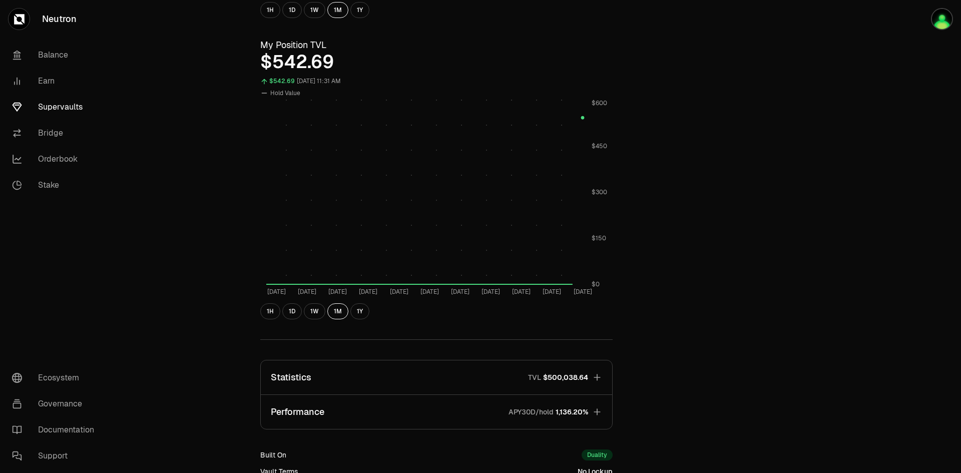
scroll to position [483, 0]
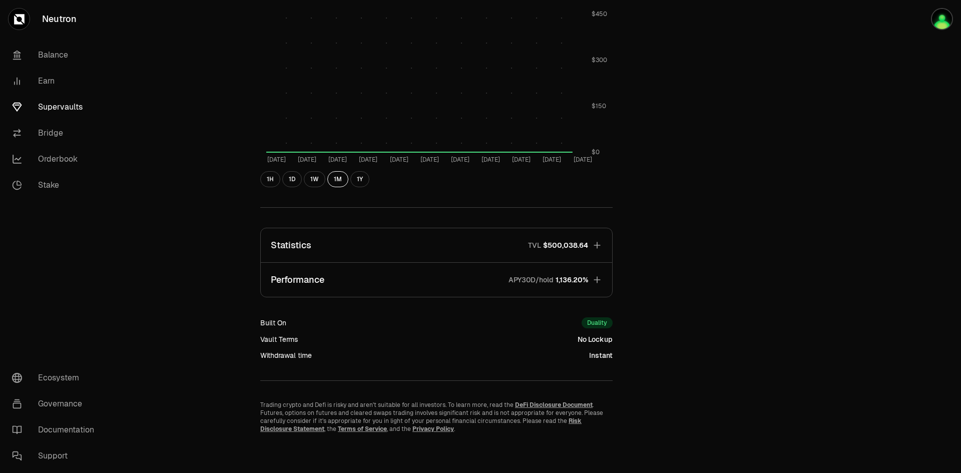
click at [598, 248] on icon "button" at bounding box center [597, 245] width 10 height 10
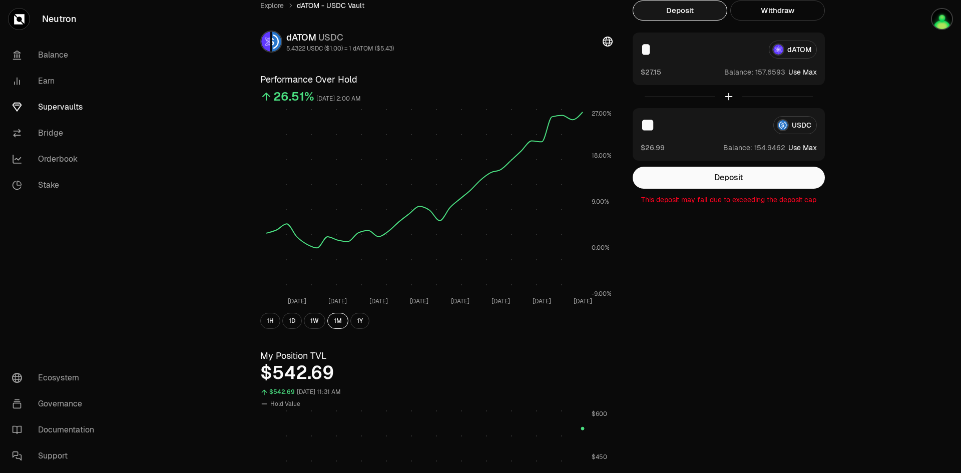
scroll to position [0, 0]
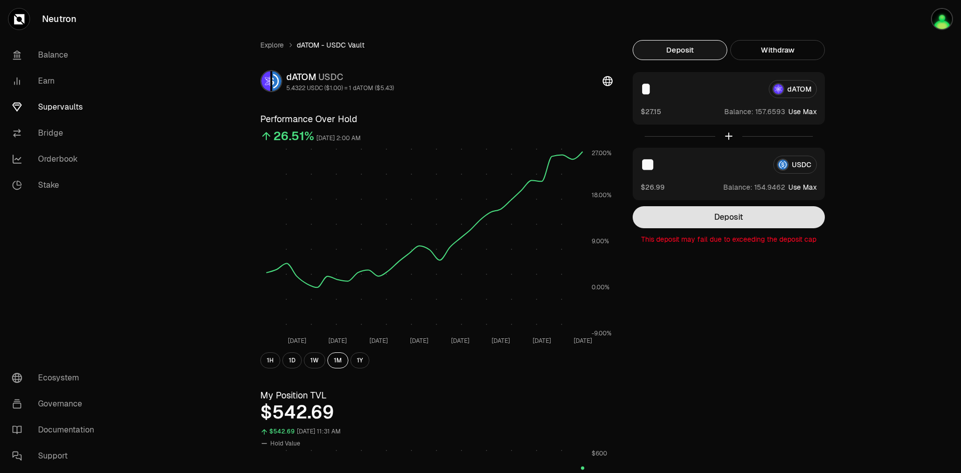
click at [741, 210] on button "Deposit" at bounding box center [729, 217] width 192 height 22
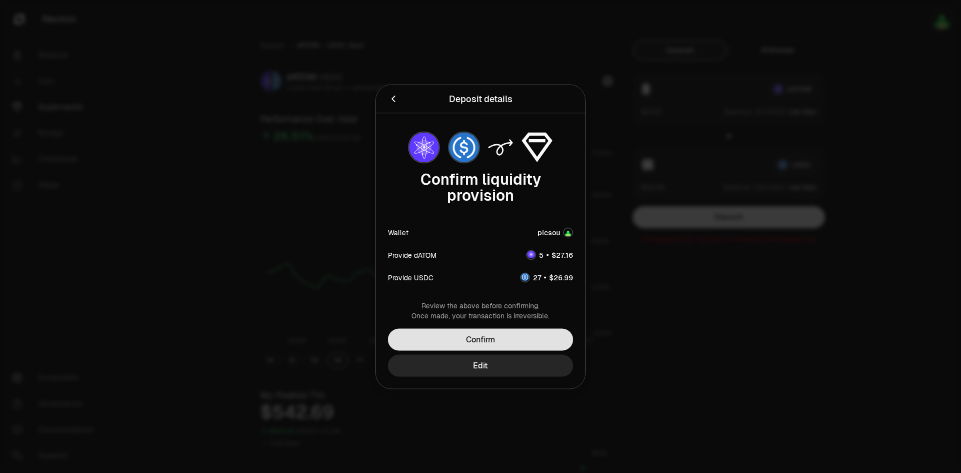
click at [538, 340] on button "Confirm" at bounding box center [480, 339] width 185 height 22
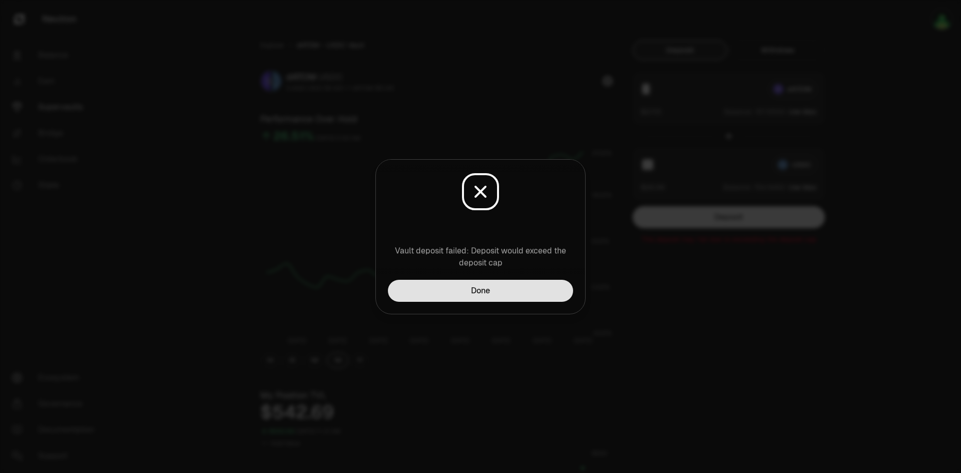
click at [530, 293] on button "Done" at bounding box center [480, 291] width 185 height 22
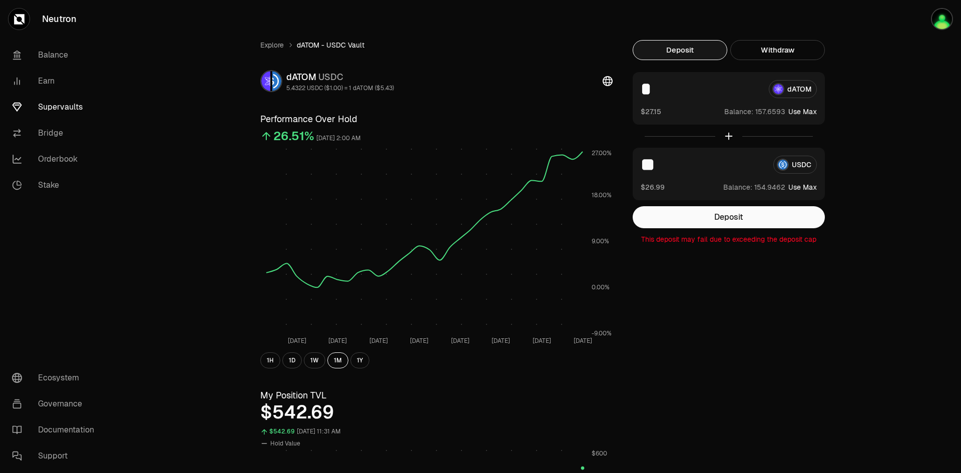
click at [62, 101] on link "Supervaults" at bounding box center [56, 107] width 104 height 26
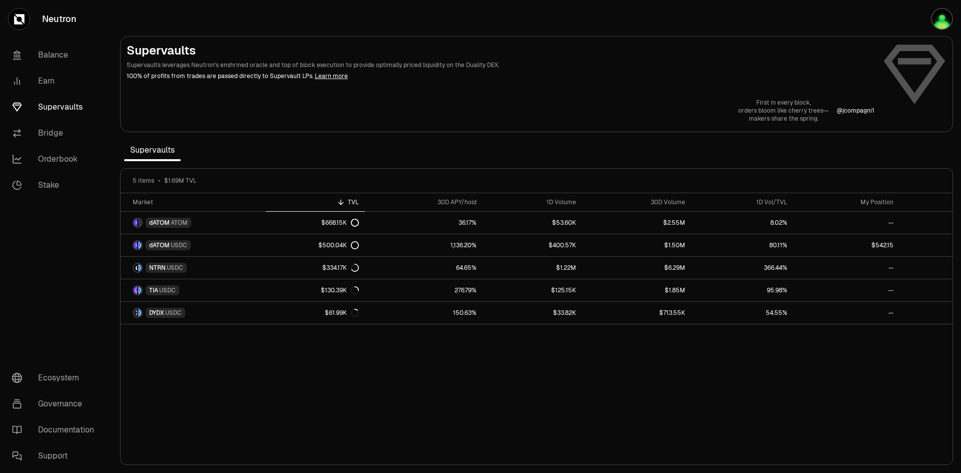
click at [59, 103] on link "Supervaults" at bounding box center [56, 107] width 104 height 26
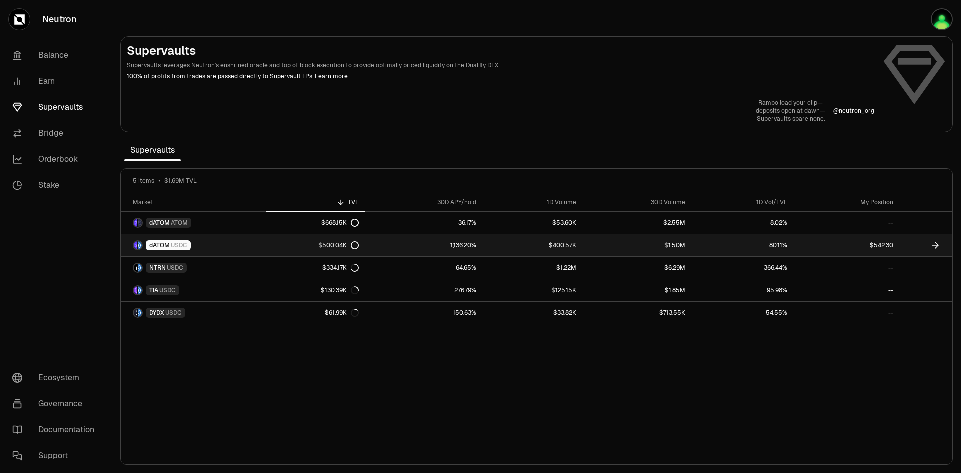
click at [174, 245] on span "USDC" at bounding box center [179, 245] width 17 height 8
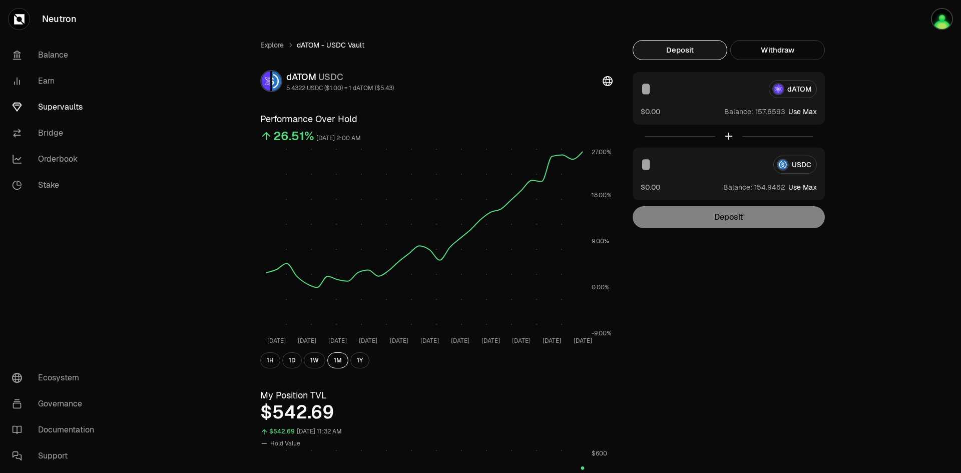
click at [662, 101] on div "dATOM $0.00 Balance: Use Max" at bounding box center [729, 98] width 192 height 53
click at [649, 94] on input at bounding box center [701, 89] width 120 height 18
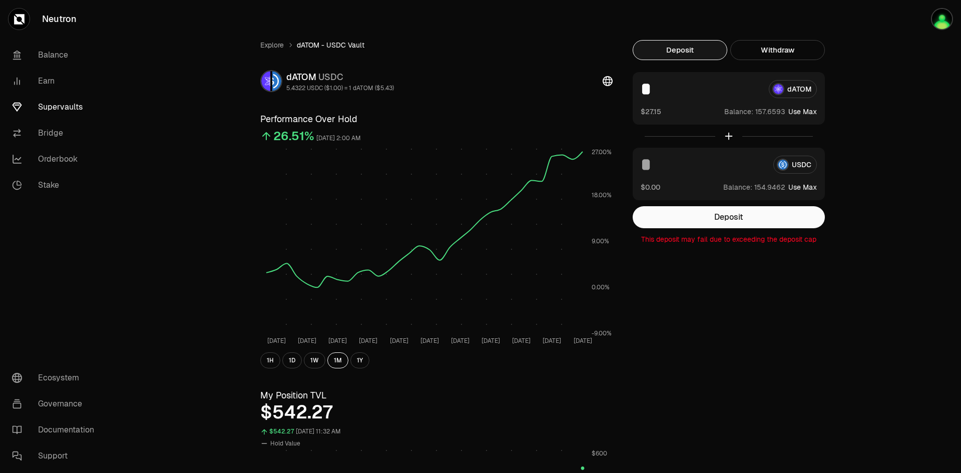
type input "*"
click at [676, 166] on input at bounding box center [703, 165] width 125 height 18
type input "**"
click at [735, 213] on button "Deposit" at bounding box center [729, 217] width 192 height 22
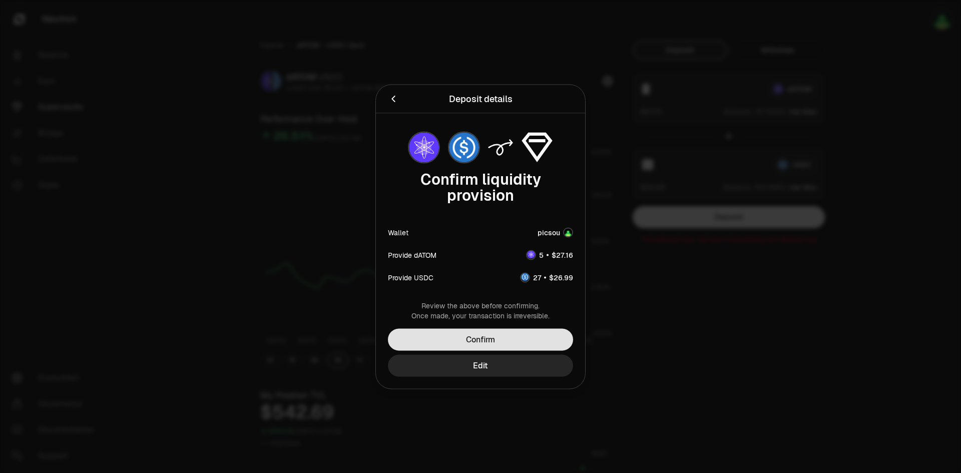
click at [500, 343] on button "Confirm" at bounding box center [480, 339] width 185 height 22
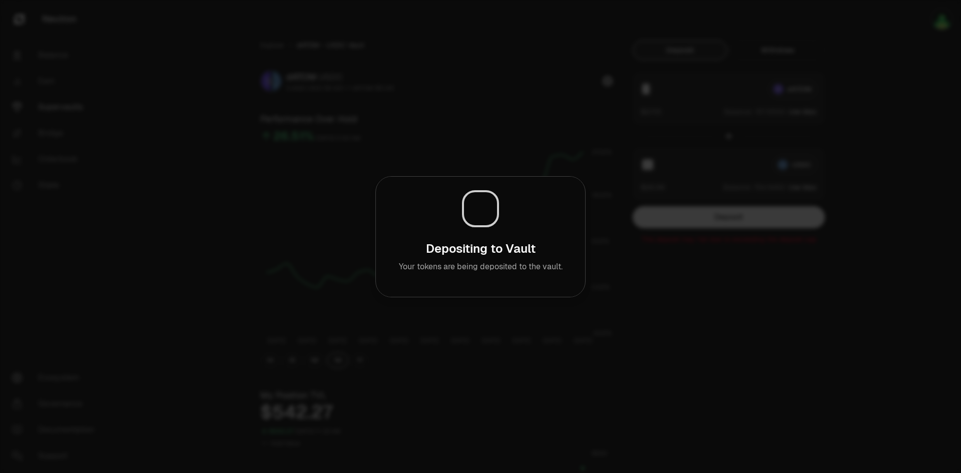
click at [713, 359] on div at bounding box center [480, 236] width 961 height 473
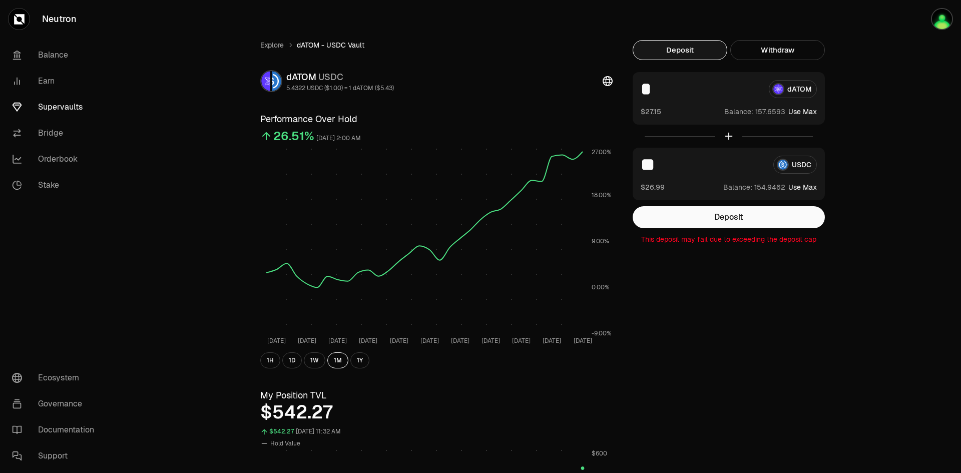
click at [727, 319] on div "Explore dATOM - USDC Vault dATOM USDC 5.4322 USDC ($1.00) = 1 dATOM ($5.43) Per…" at bounding box center [536, 478] width 577 height 876
click at [708, 356] on div "Explore dATOM - USDC Vault dATOM USDC 5.4322 USDC ($1.00) = 1 dATOM ($5.43) Per…" at bounding box center [536, 478] width 577 height 876
click at [730, 217] on button "Deposit" at bounding box center [729, 217] width 192 height 22
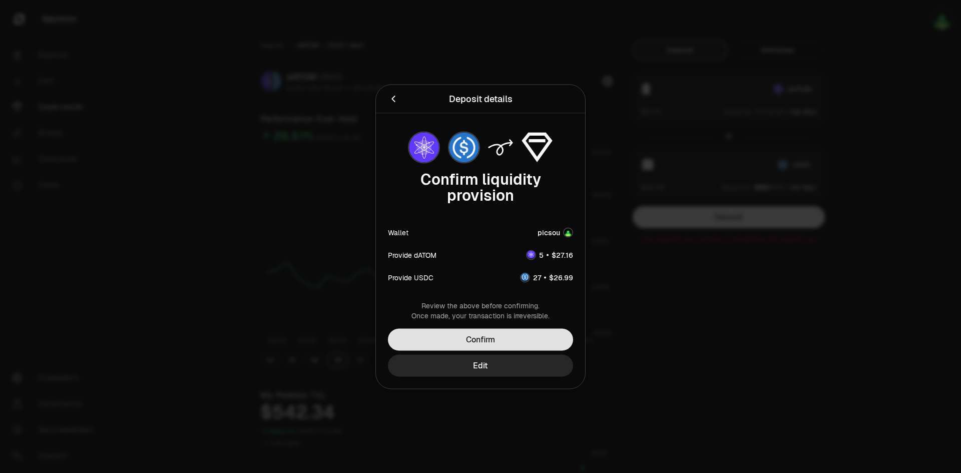
click at [537, 340] on button "Confirm" at bounding box center [480, 339] width 185 height 22
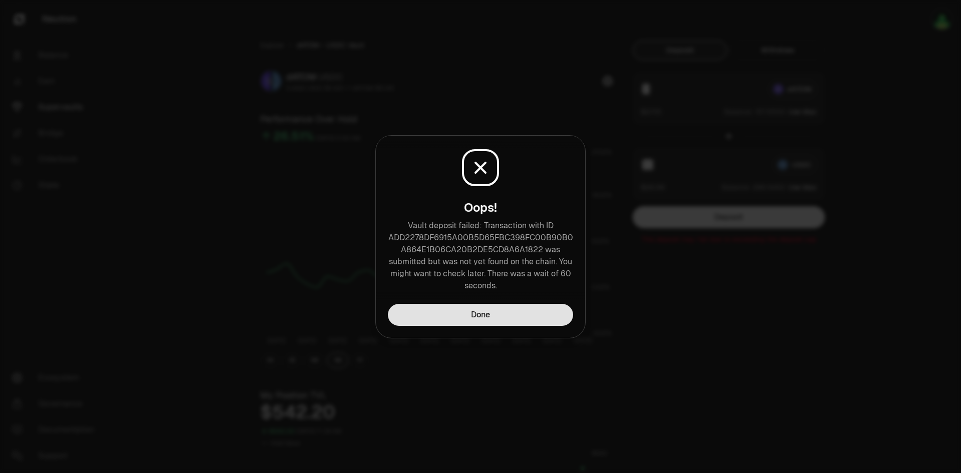
click at [522, 319] on button "Done" at bounding box center [480, 315] width 185 height 22
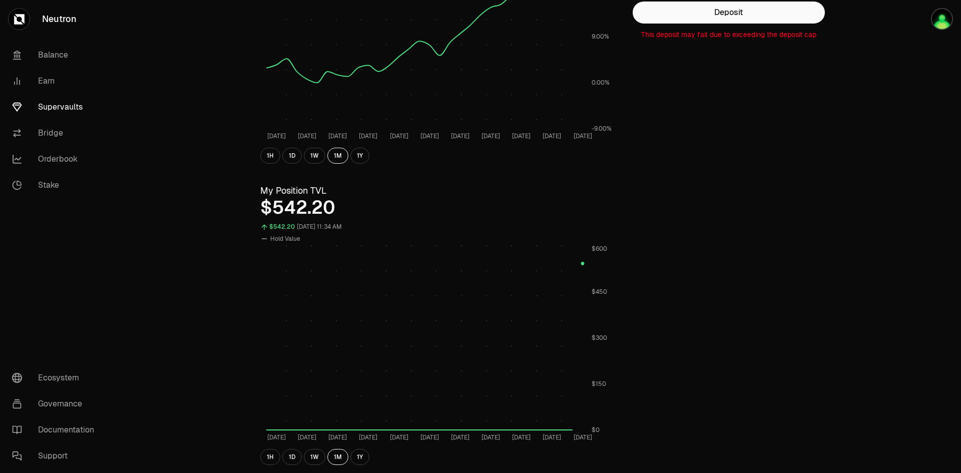
scroll to position [50, 0]
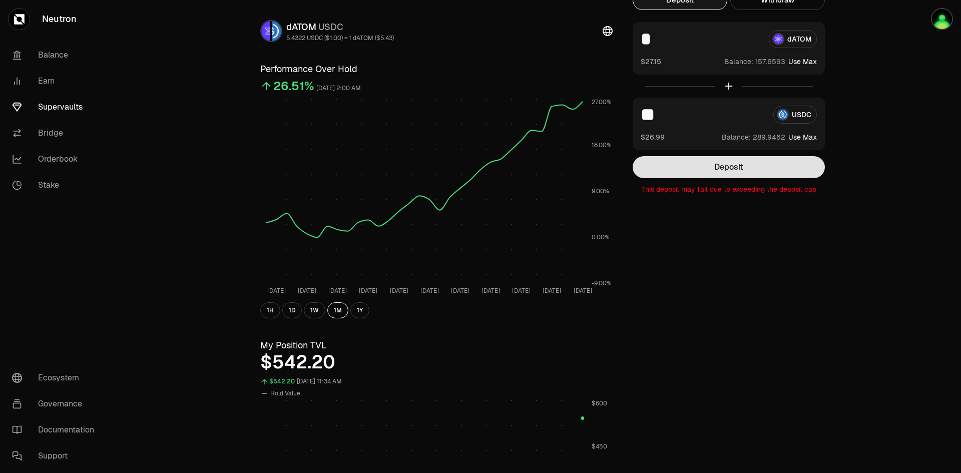
click at [751, 171] on button "Deposit" at bounding box center [729, 167] width 192 height 22
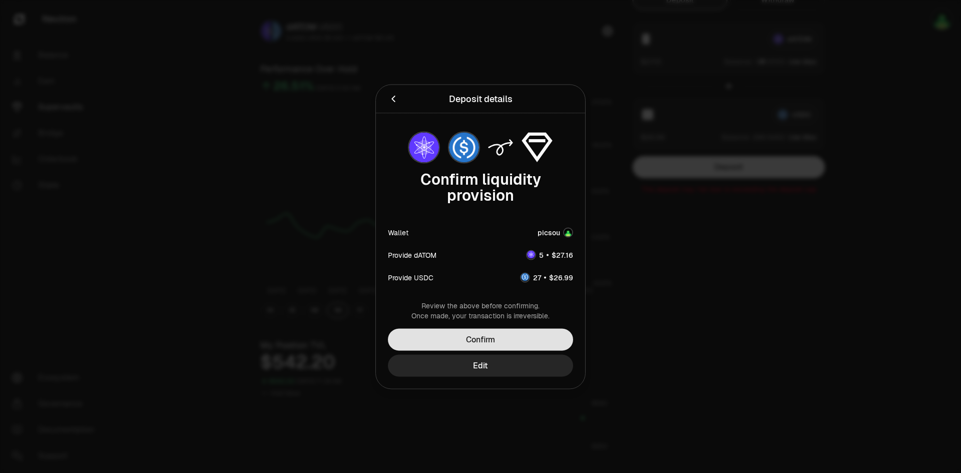
click at [524, 340] on button "Confirm" at bounding box center [480, 339] width 185 height 22
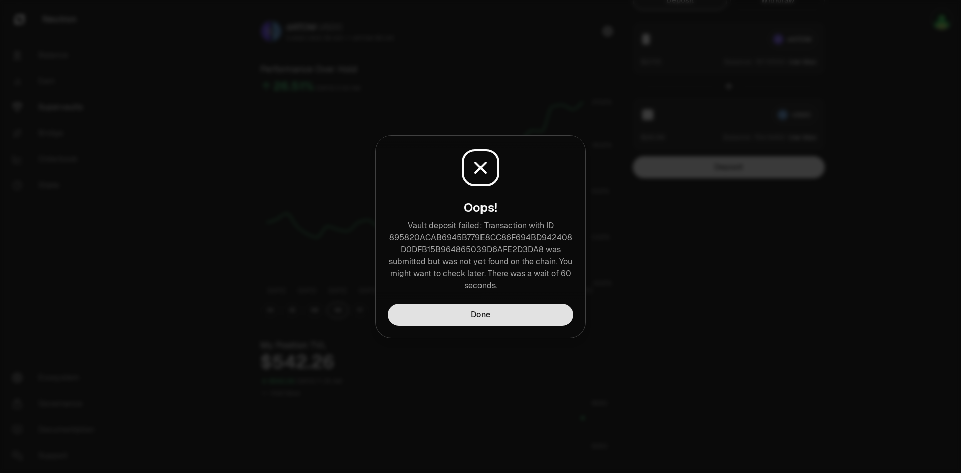
click at [526, 316] on button "Done" at bounding box center [480, 315] width 185 height 22
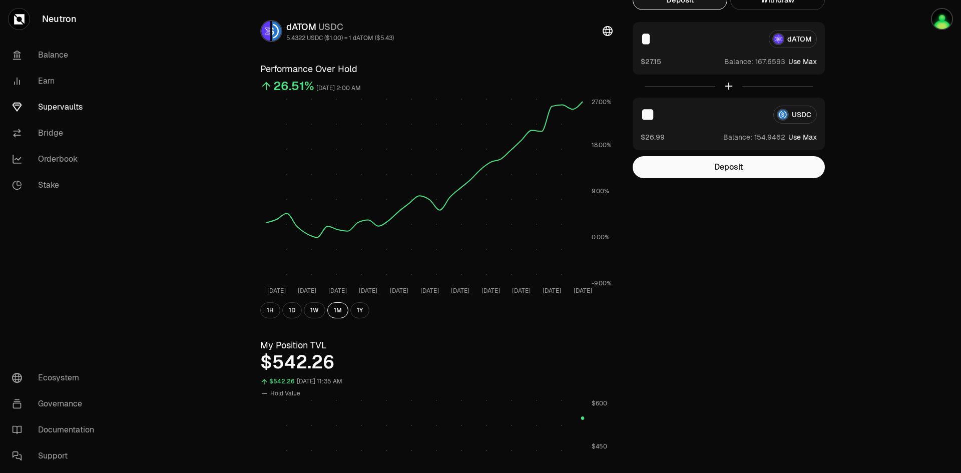
click at [54, 104] on link "Supervaults" at bounding box center [56, 107] width 104 height 26
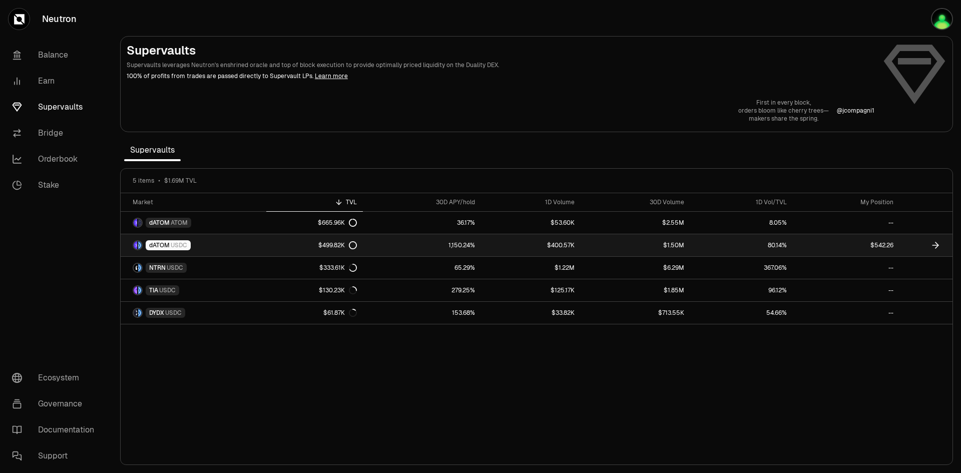
click at [505, 245] on link "$400.57K" at bounding box center [531, 245] width 100 height 22
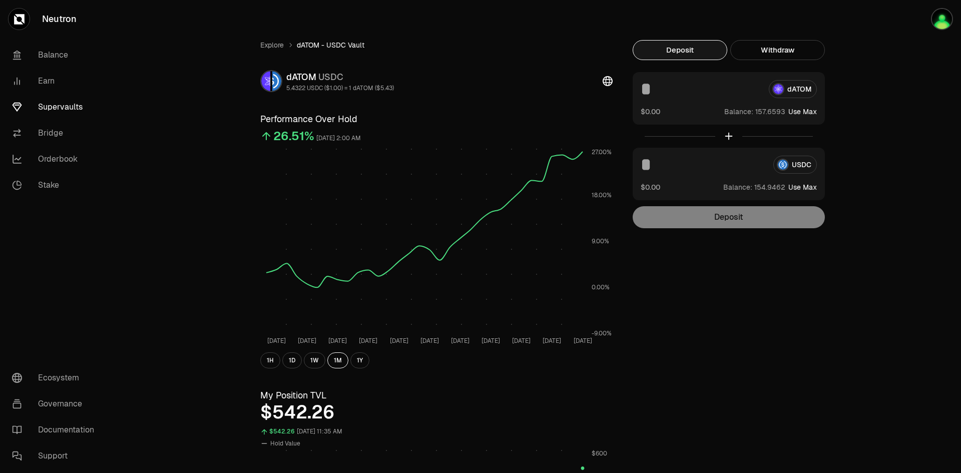
click at [648, 93] on input at bounding box center [701, 89] width 120 height 18
type input "**"
click at [651, 171] on input at bounding box center [703, 165] width 125 height 18
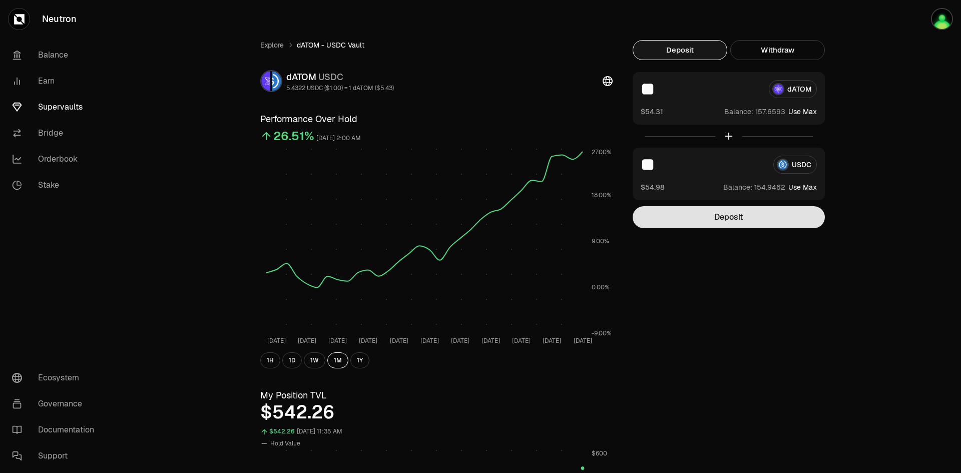
type input "**"
click at [704, 211] on button "Deposit" at bounding box center [729, 217] width 192 height 22
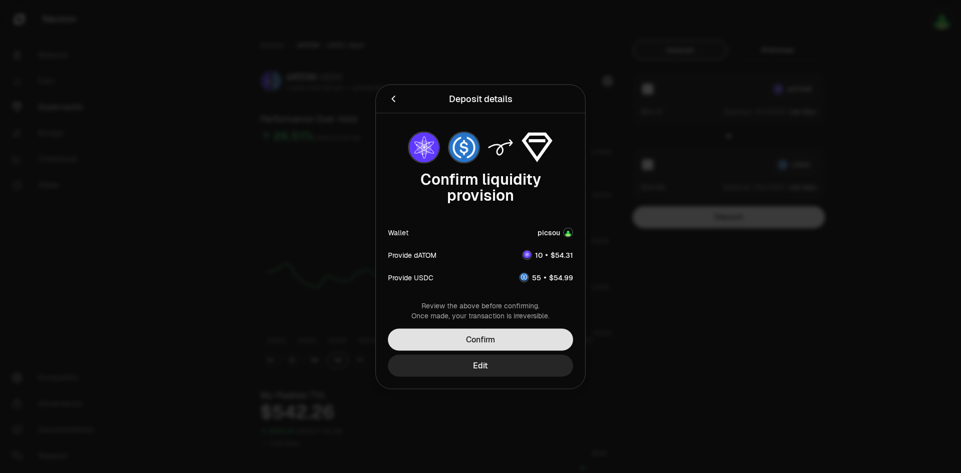
click at [536, 337] on button "Confirm" at bounding box center [480, 339] width 185 height 22
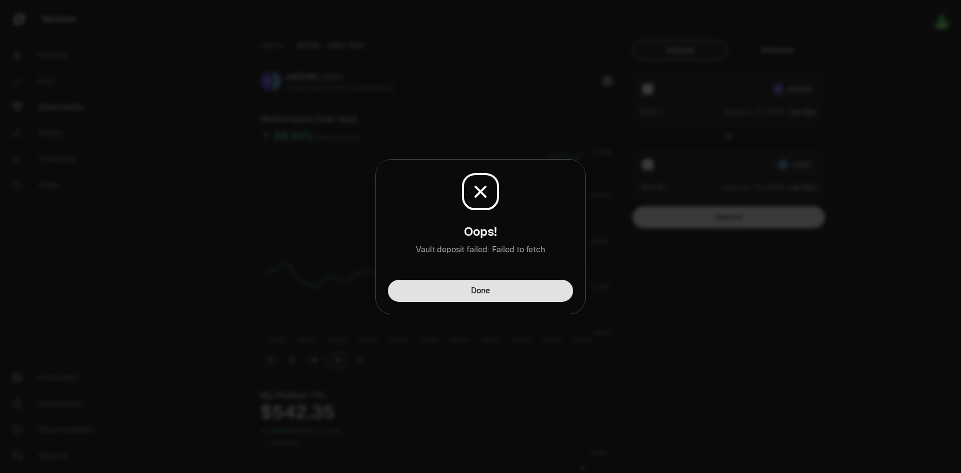
click at [458, 284] on button "Done" at bounding box center [480, 291] width 185 height 22
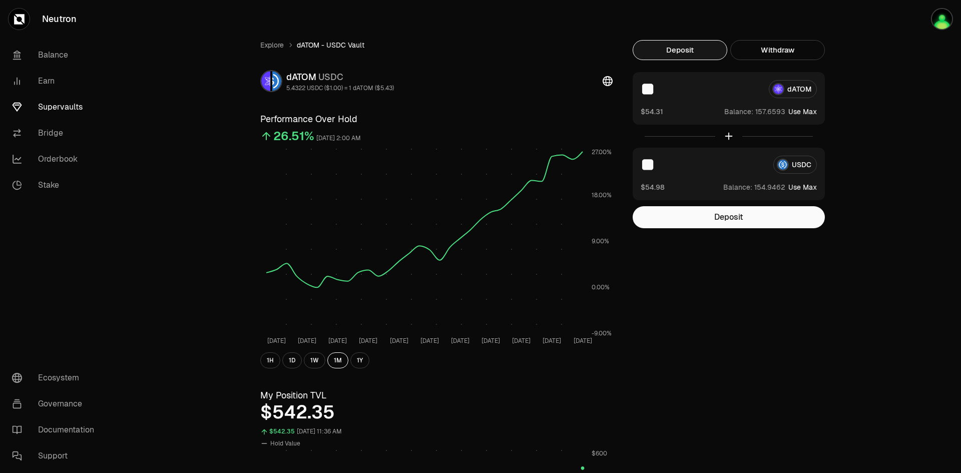
drag, startPoint x: 664, startPoint y: 86, endPoint x: 629, endPoint y: 86, distance: 35.1
click at [629, 86] on div "Explore dATOM - USDC Vault dATOM USDC 5.4322 USDC ($1.00) = 1 dATOM ($5.43) Per…" at bounding box center [536, 478] width 577 height 876
type input "*"
drag, startPoint x: 669, startPoint y: 165, endPoint x: 598, endPoint y: 166, distance: 70.6
click at [599, 166] on div "Explore dATOM - USDC Vault dATOM USDC 5.4322 USDC ($1.00) = 1 dATOM ($5.43) Per…" at bounding box center [536, 478] width 577 height 876
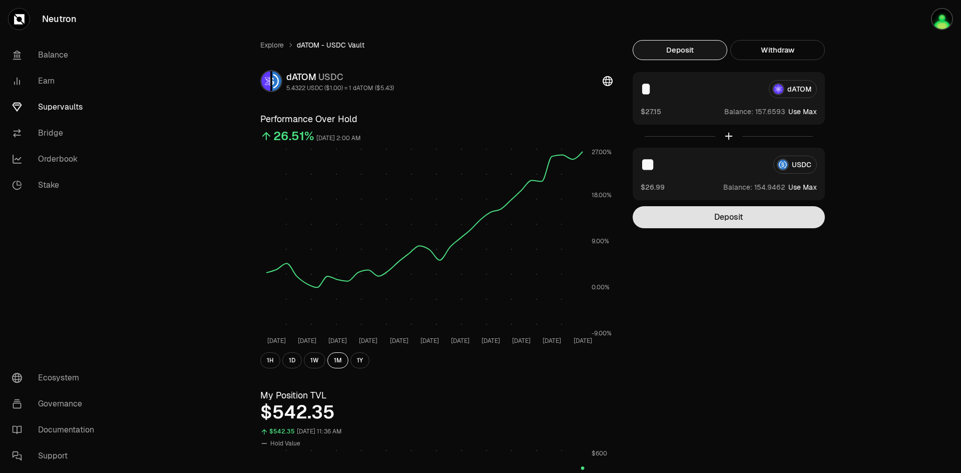
type input "**"
click at [740, 220] on button "Deposit" at bounding box center [729, 217] width 192 height 22
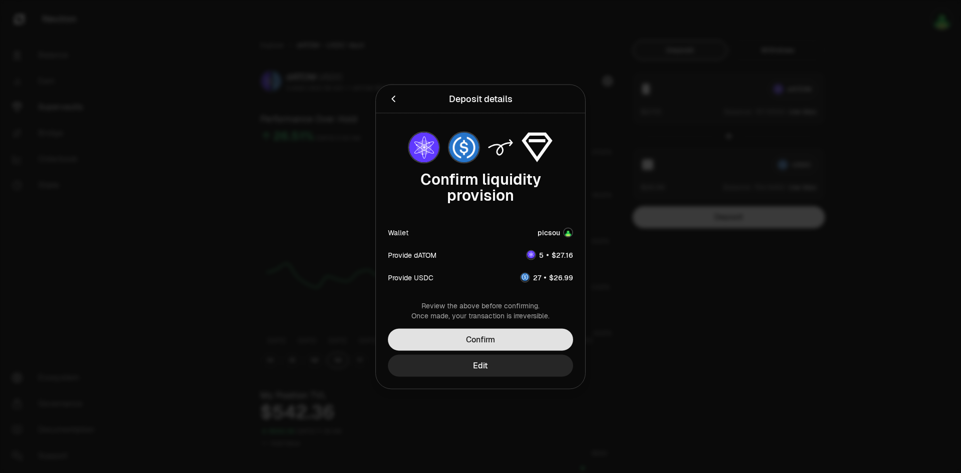
click at [520, 338] on button "Confirm" at bounding box center [480, 339] width 185 height 22
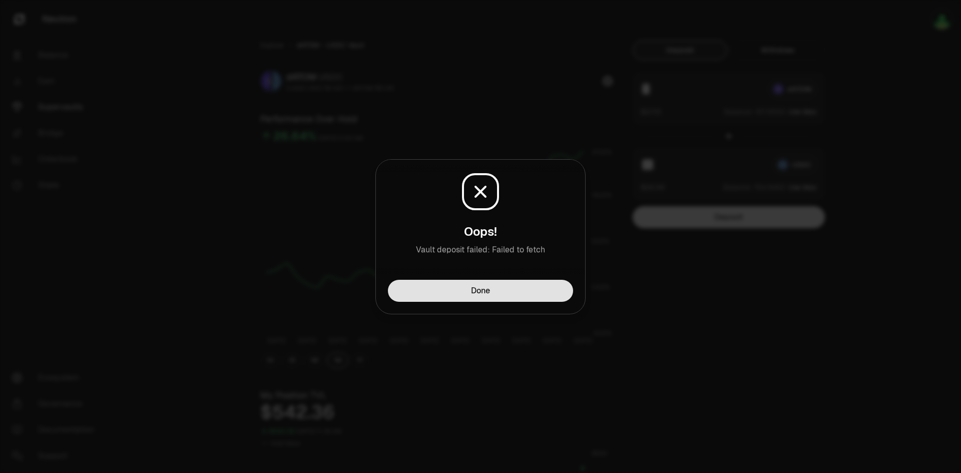
click at [545, 291] on button "Done" at bounding box center [480, 291] width 185 height 22
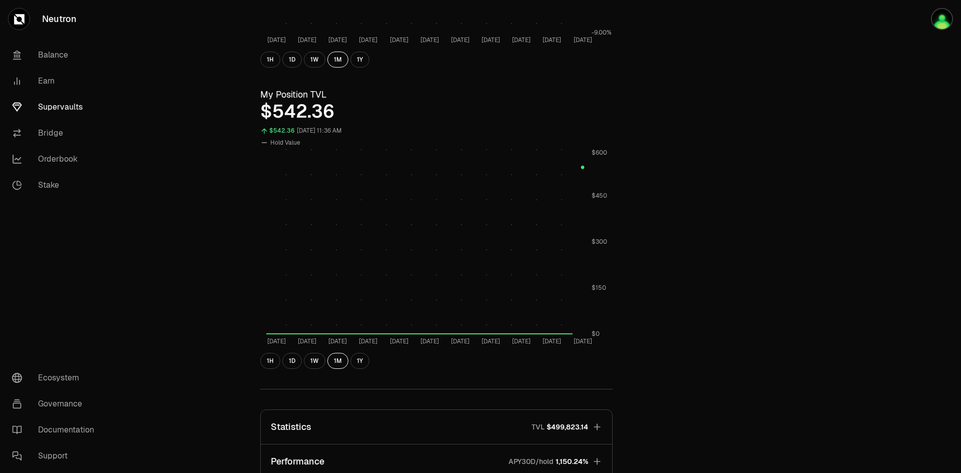
scroll to position [282, 0]
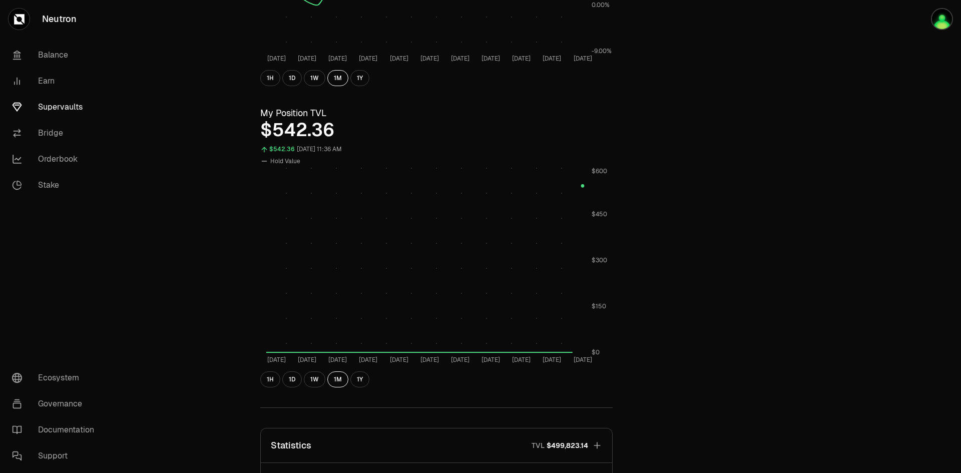
click at [600, 443] on icon "button" at bounding box center [597, 446] width 10 height 10
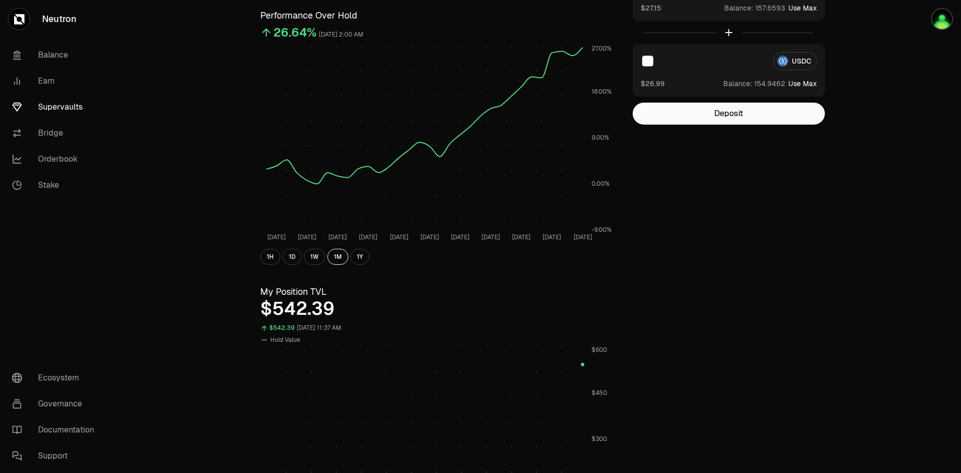
scroll to position [0, 0]
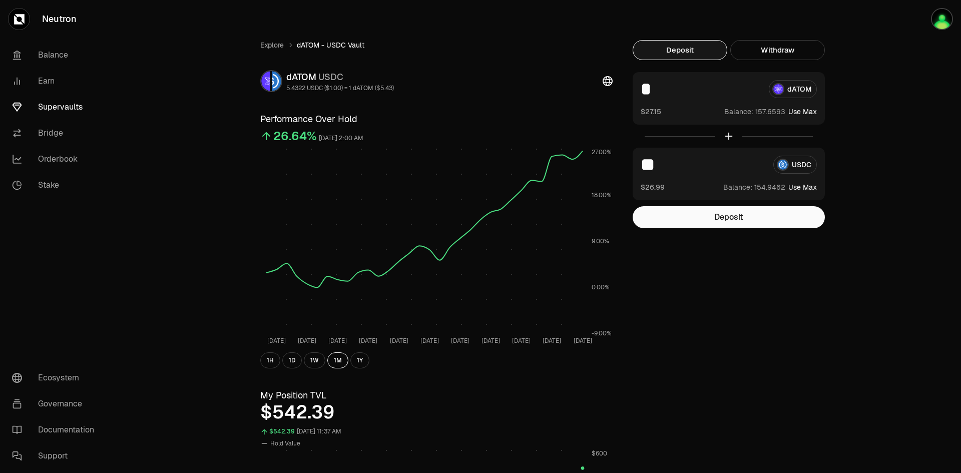
drag, startPoint x: 660, startPoint y: 86, endPoint x: 645, endPoint y: 89, distance: 14.9
click at [645, 89] on input "*" at bounding box center [701, 89] width 120 height 18
type input "*"
drag, startPoint x: 676, startPoint y: 164, endPoint x: 631, endPoint y: 167, distance: 45.7
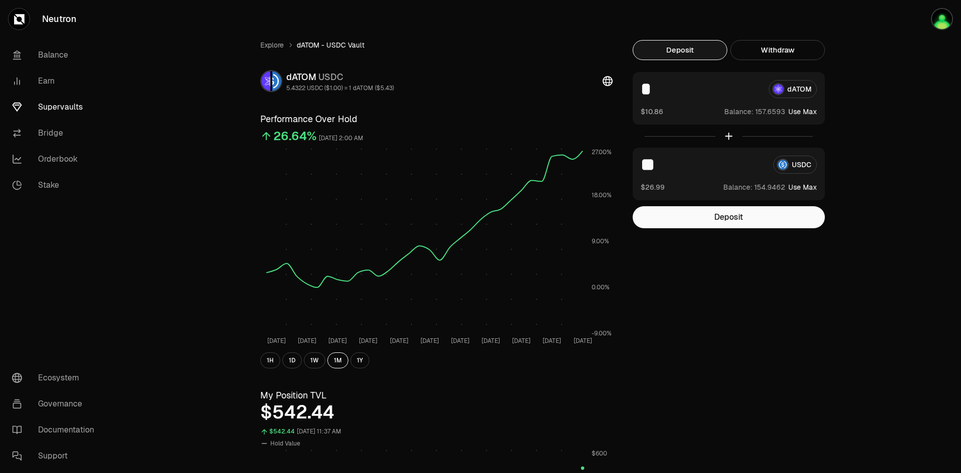
type input "**"
click at [763, 221] on button "Deposit" at bounding box center [729, 217] width 192 height 22
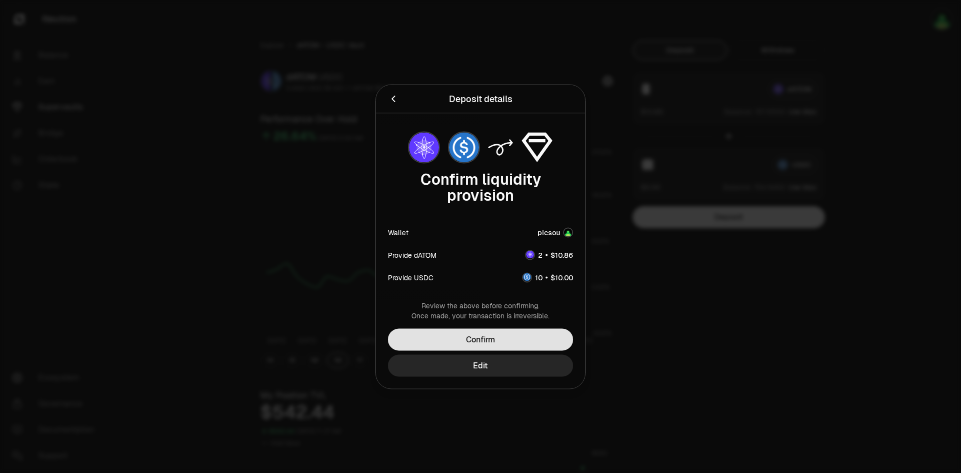
click at [526, 342] on button "Confirm" at bounding box center [480, 339] width 185 height 22
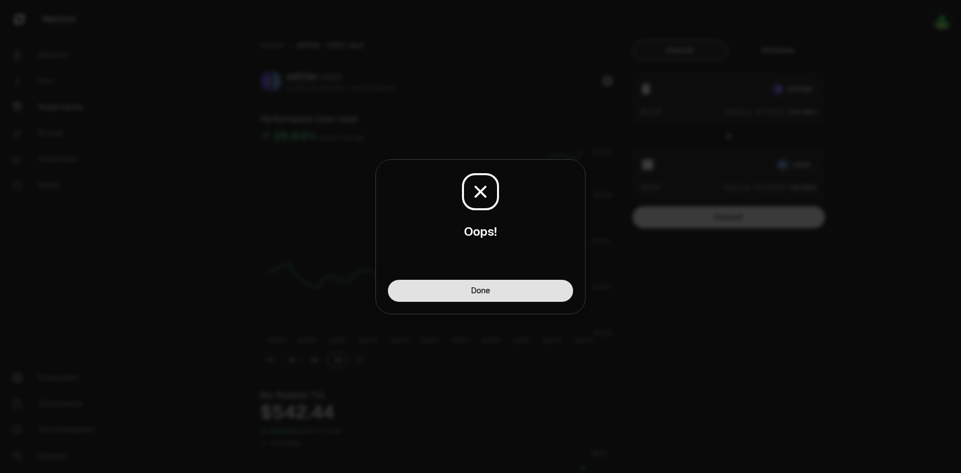
click at [504, 294] on button "Done" at bounding box center [480, 291] width 185 height 22
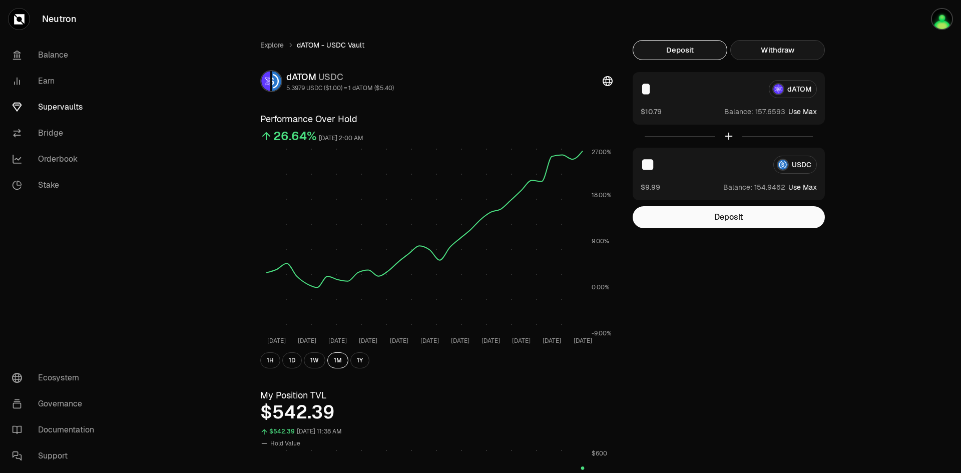
click at [778, 48] on button "Withdraw" at bounding box center [778, 50] width 95 height 20
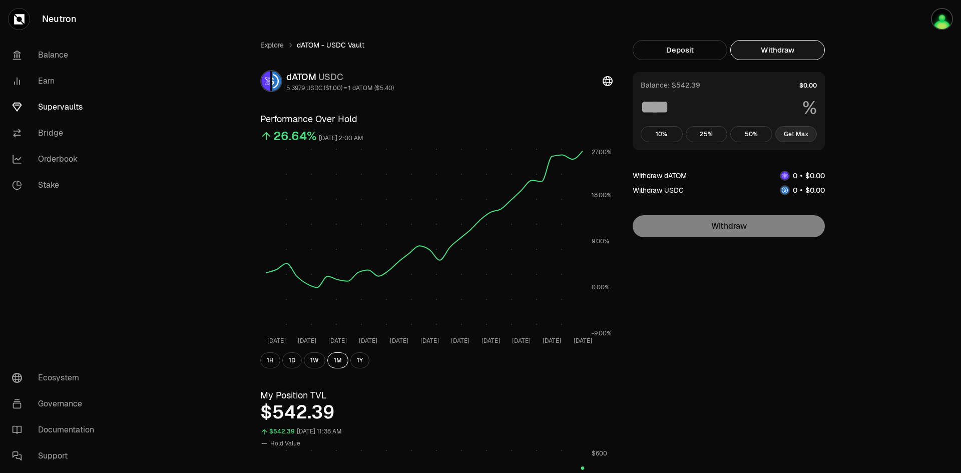
click at [799, 136] on button "Get Max" at bounding box center [797, 134] width 42 height 16
type input "***"
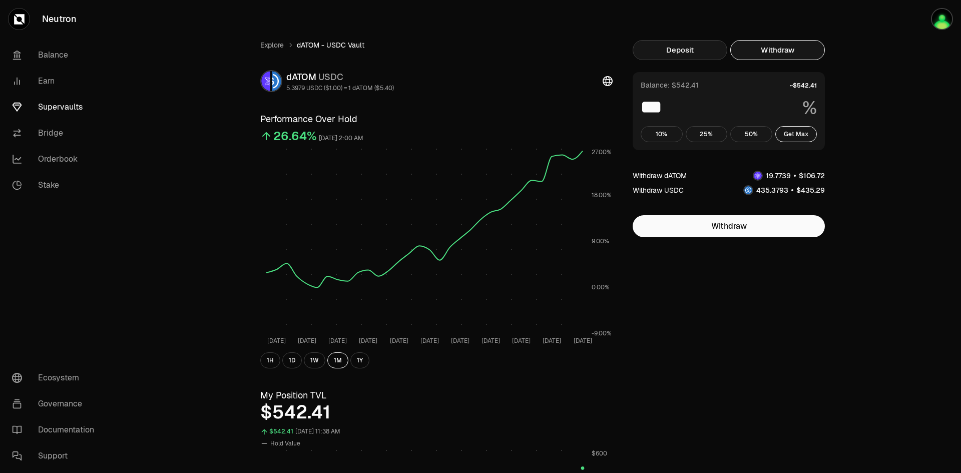
click at [679, 50] on button "Deposit" at bounding box center [680, 50] width 95 height 20
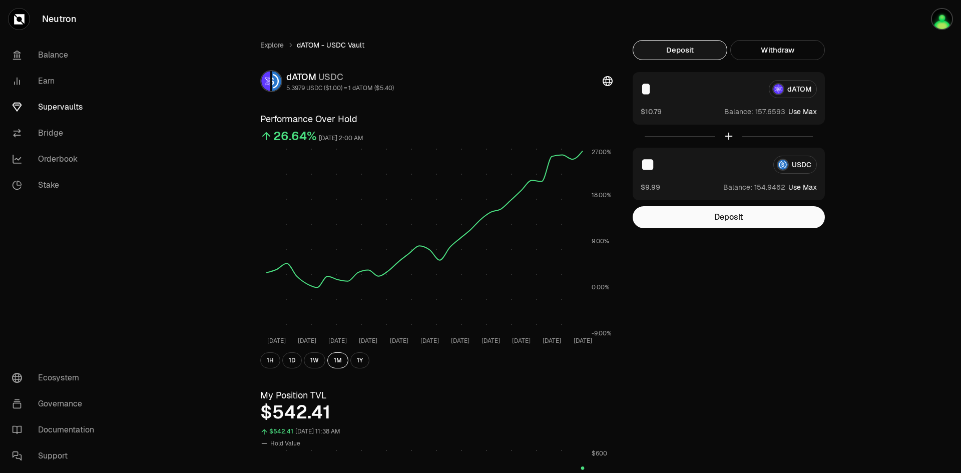
click at [812, 111] on button "Use Max" at bounding box center [803, 112] width 29 height 10
type input "**********"
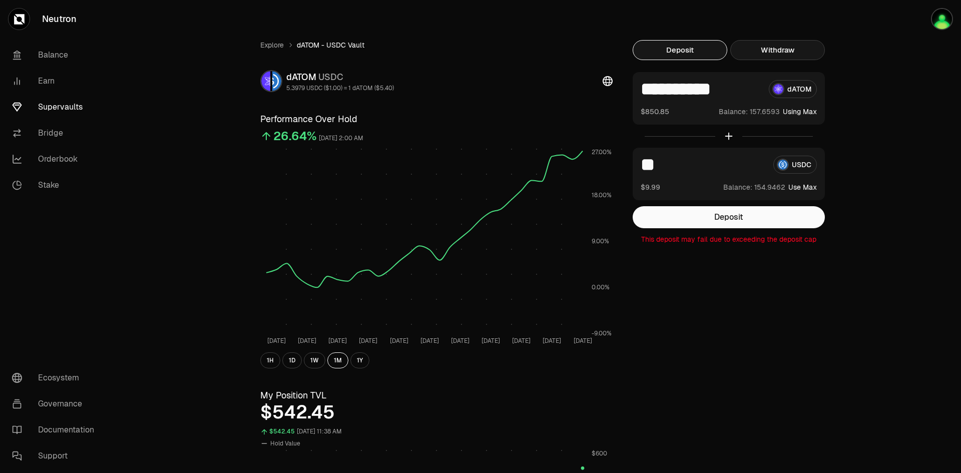
click at [798, 53] on button "Withdraw" at bounding box center [778, 50] width 95 height 20
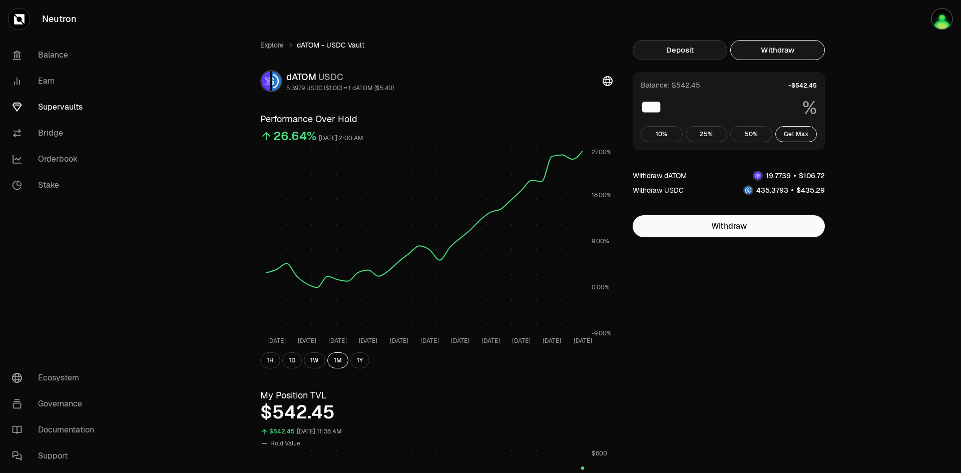
click at [692, 53] on button "Deposit" at bounding box center [680, 50] width 95 height 20
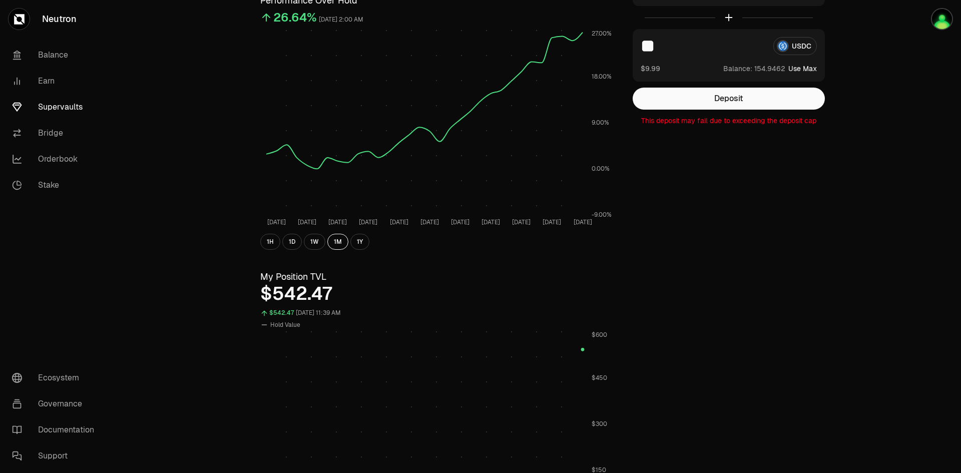
scroll to position [7, 0]
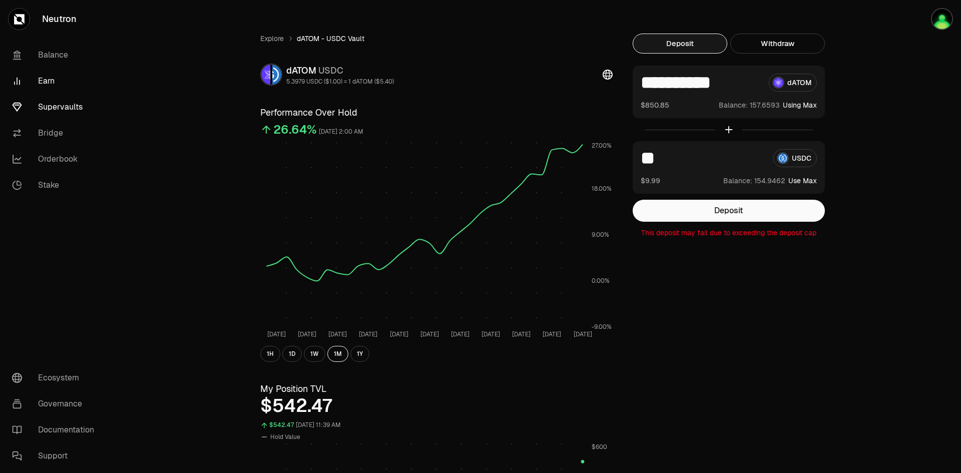
click at [49, 80] on link "Earn" at bounding box center [56, 81] width 104 height 26
click at [42, 80] on link "Earn" at bounding box center [56, 81] width 104 height 26
click at [50, 133] on link "Bridge" at bounding box center [56, 133] width 104 height 26
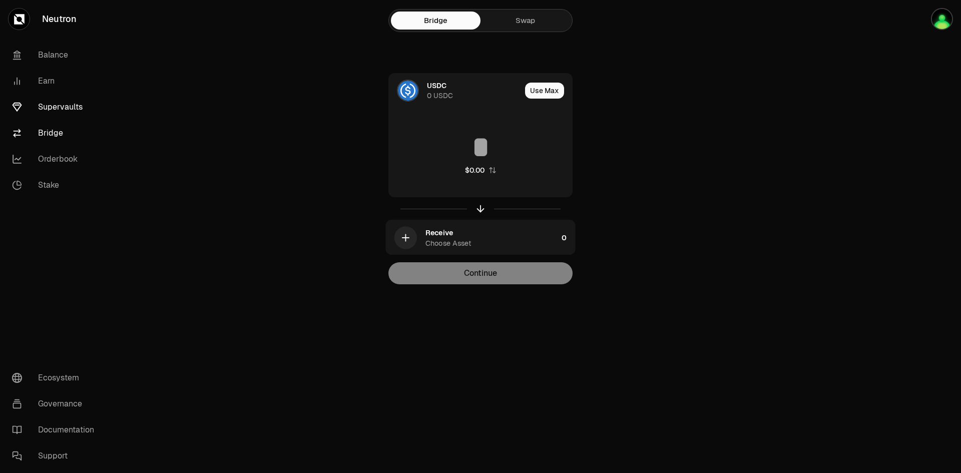
click at [51, 106] on link "Supervaults" at bounding box center [56, 107] width 104 height 26
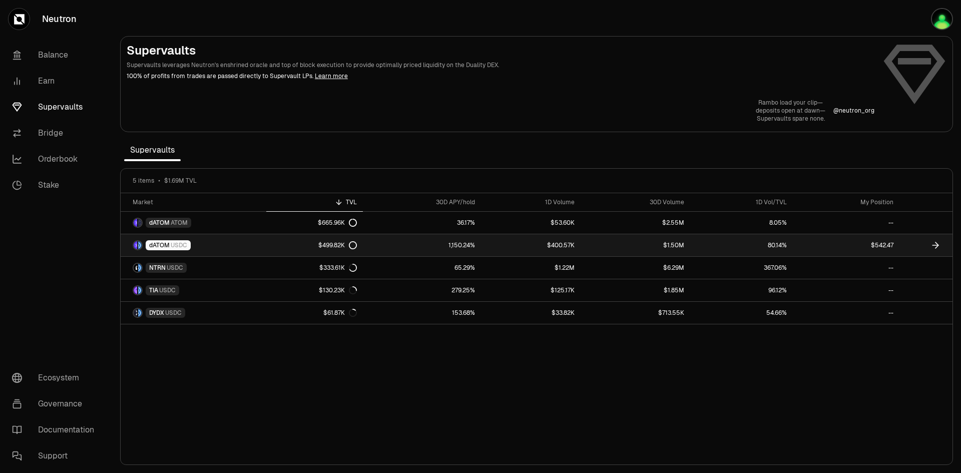
click at [176, 248] on span "USDC" at bounding box center [179, 245] width 17 height 8
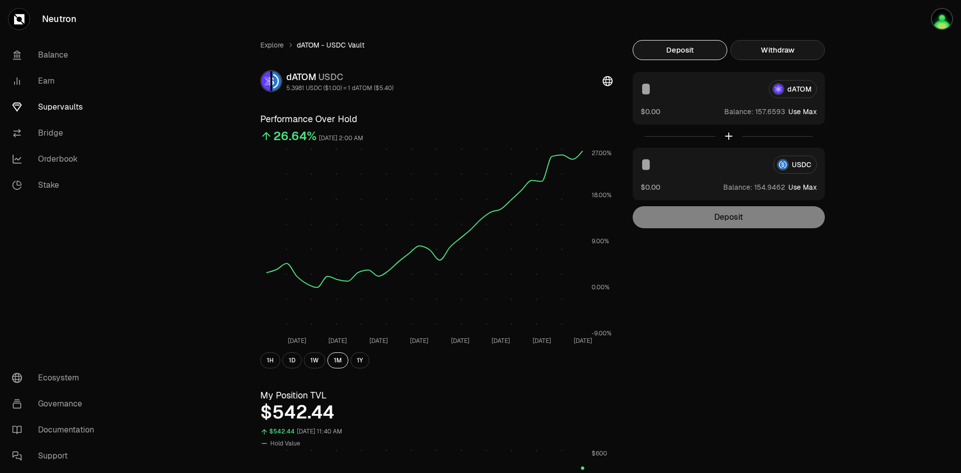
click at [787, 47] on button "Withdraw" at bounding box center [778, 50] width 95 height 20
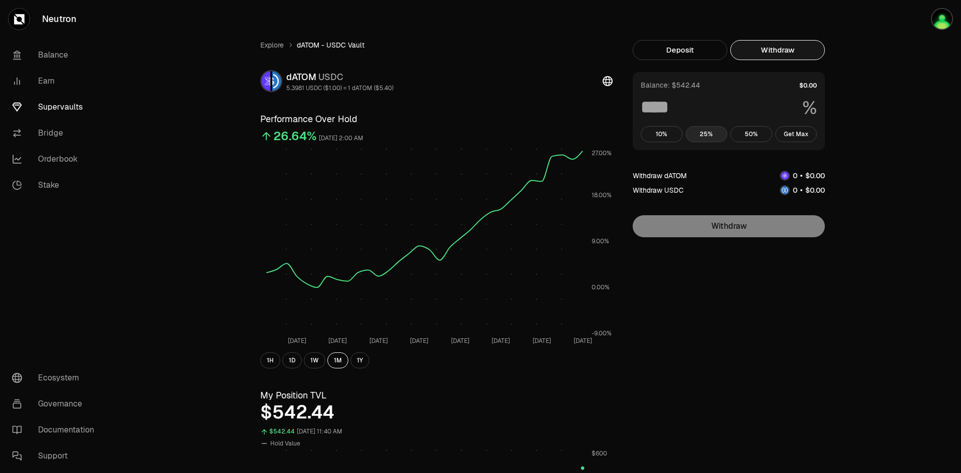
click at [709, 134] on button "25%" at bounding box center [707, 134] width 42 height 16
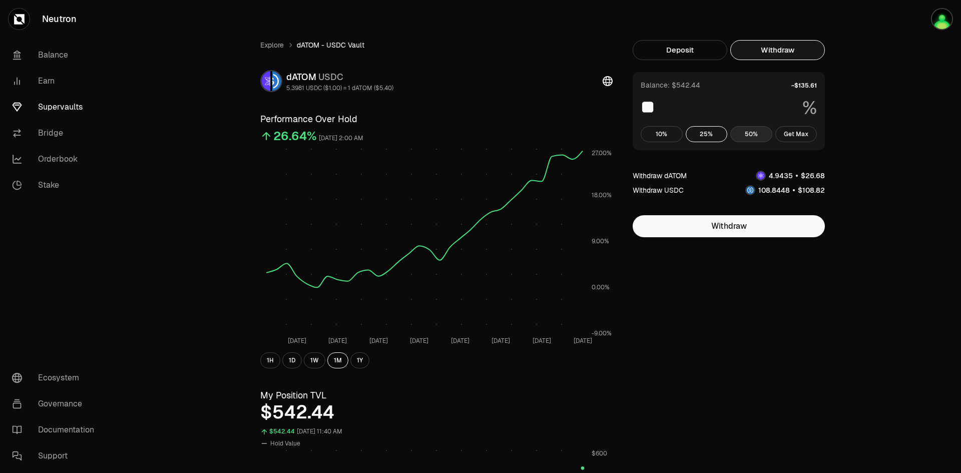
click at [764, 136] on button "50%" at bounding box center [752, 134] width 42 height 16
click at [807, 137] on button "Get Max" at bounding box center [797, 134] width 42 height 16
click at [663, 137] on button "10%" at bounding box center [662, 134] width 42 height 16
click at [193, 192] on div "Explore dATOM - USDC Vault dATOM USDC 5.3981 USDC ($1.00) = 1 dATOM ($5.40) Per…" at bounding box center [536, 478] width 849 height 956
click at [805, 127] on button "Get Max" at bounding box center [797, 134] width 42 height 16
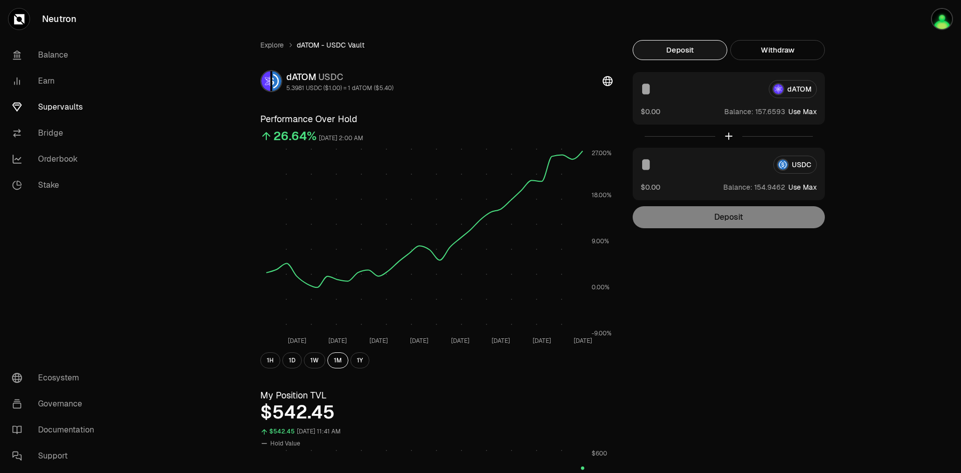
click at [667, 51] on button "Deposit" at bounding box center [680, 50] width 95 height 20
click at [861, 179] on div "Explore dATOM - USDC Vault dATOM USDC 5.3981 USDC ($1.00) = 1 dATOM ($5.40) Per…" at bounding box center [536, 478] width 849 height 956
click at [298, 364] on button "1D" at bounding box center [292, 361] width 20 height 16
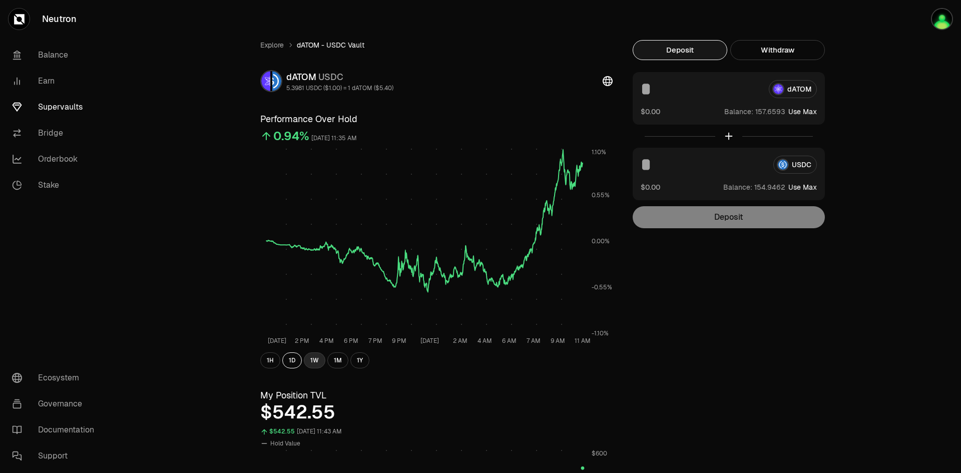
click at [316, 357] on button "1W" at bounding box center [315, 361] width 22 height 16
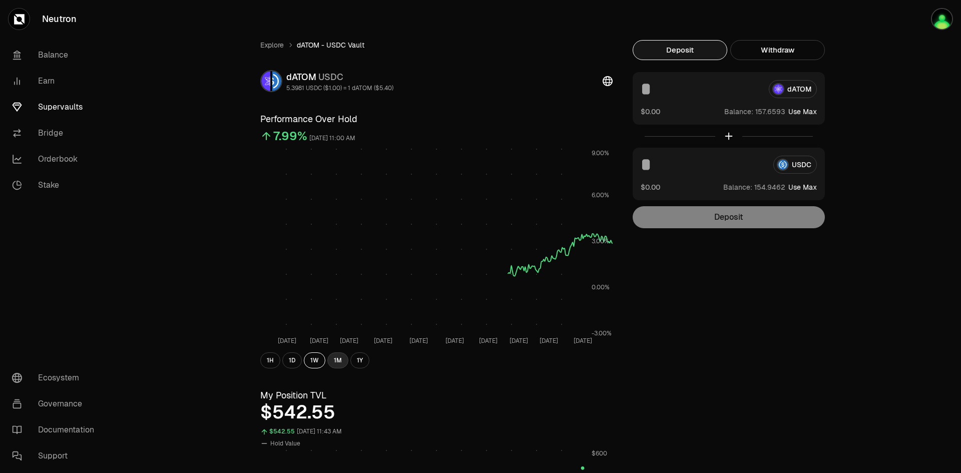
click at [333, 362] on button "1M" at bounding box center [337, 361] width 21 height 16
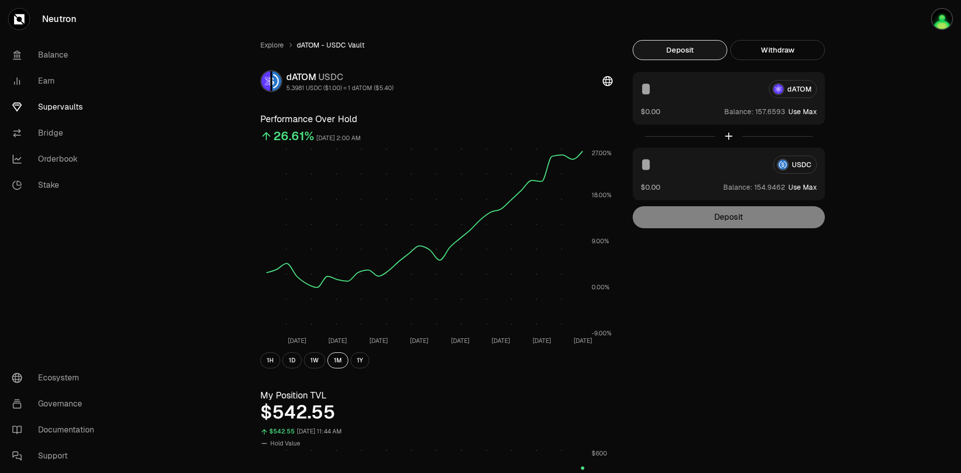
click at [732, 330] on div "Explore dATOM - USDC Vault dATOM USDC 5.3981 USDC ($1.00) = 1 dATOM ($5.40) Per…" at bounding box center [536, 478] width 577 height 876
click at [681, 354] on div "Explore dATOM - USDC Vault dATOM USDC 5.3981 USDC ($1.00) = 1 dATOM ($5.40) Per…" at bounding box center [536, 478] width 577 height 876
click at [844, 281] on div "Explore dATOM - USDC Vault dATOM USDC 5.3981 USDC ($1.00) = 1 dATOM ($5.40) Per…" at bounding box center [536, 478] width 849 height 956
click at [822, 286] on div "Explore dATOM - USDC Vault dATOM USDC 5.3981 USDC ($1.00) = 1 dATOM ($5.40) Per…" at bounding box center [536, 478] width 577 height 876
click at [860, 255] on div "Explore dATOM - USDC Vault dATOM USDC 5.3981 USDC ($1.00) = 1 dATOM ($5.40) Per…" at bounding box center [536, 478] width 849 height 956
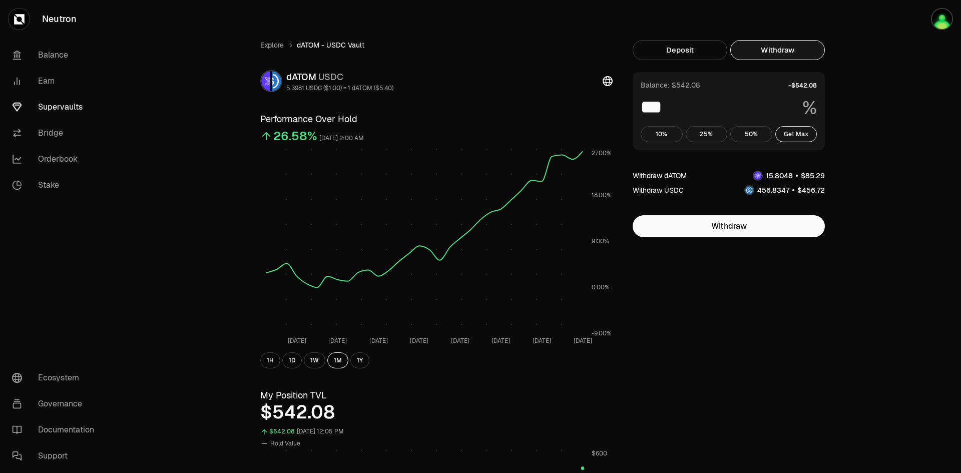
click at [771, 51] on button "Withdraw" at bounding box center [778, 50] width 95 height 20
click at [798, 135] on button "Get Max" at bounding box center [797, 134] width 42 height 16
drag, startPoint x: 756, startPoint y: 131, endPoint x: 761, endPoint y: 131, distance: 5.0
click at [755, 131] on button "50%" at bounding box center [752, 134] width 42 height 16
click at [799, 134] on button "Get Max" at bounding box center [797, 134] width 42 height 16
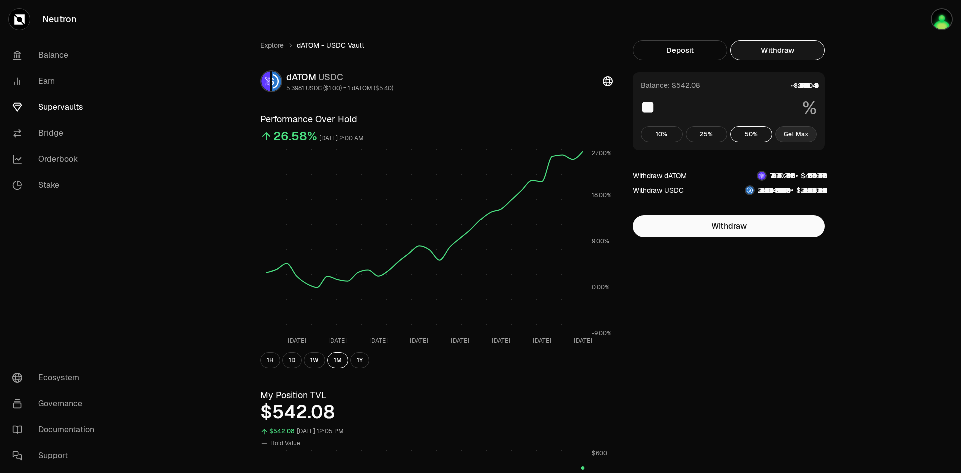
type input "***"
